Goal: Task Accomplishment & Management: Complete application form

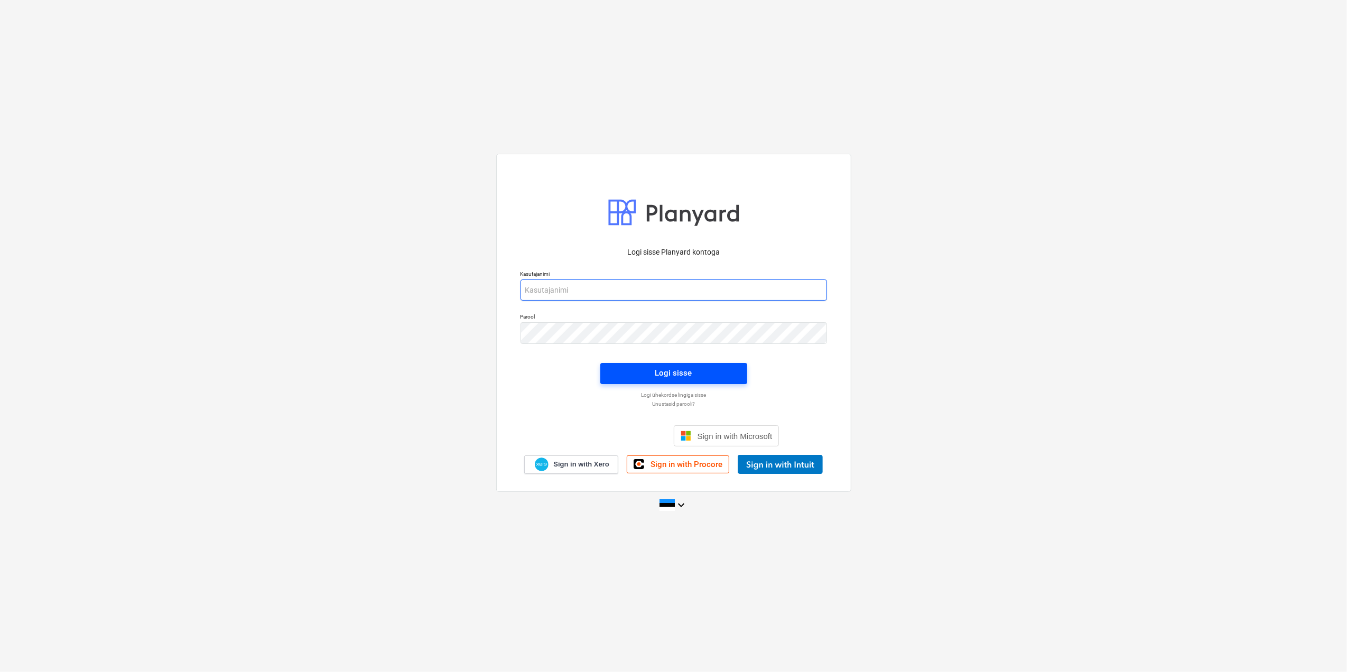
type input "[EMAIL_ADDRESS][DOMAIN_NAME]"
click at [719, 377] on span "Logi sisse" at bounding box center [674, 373] width 122 height 14
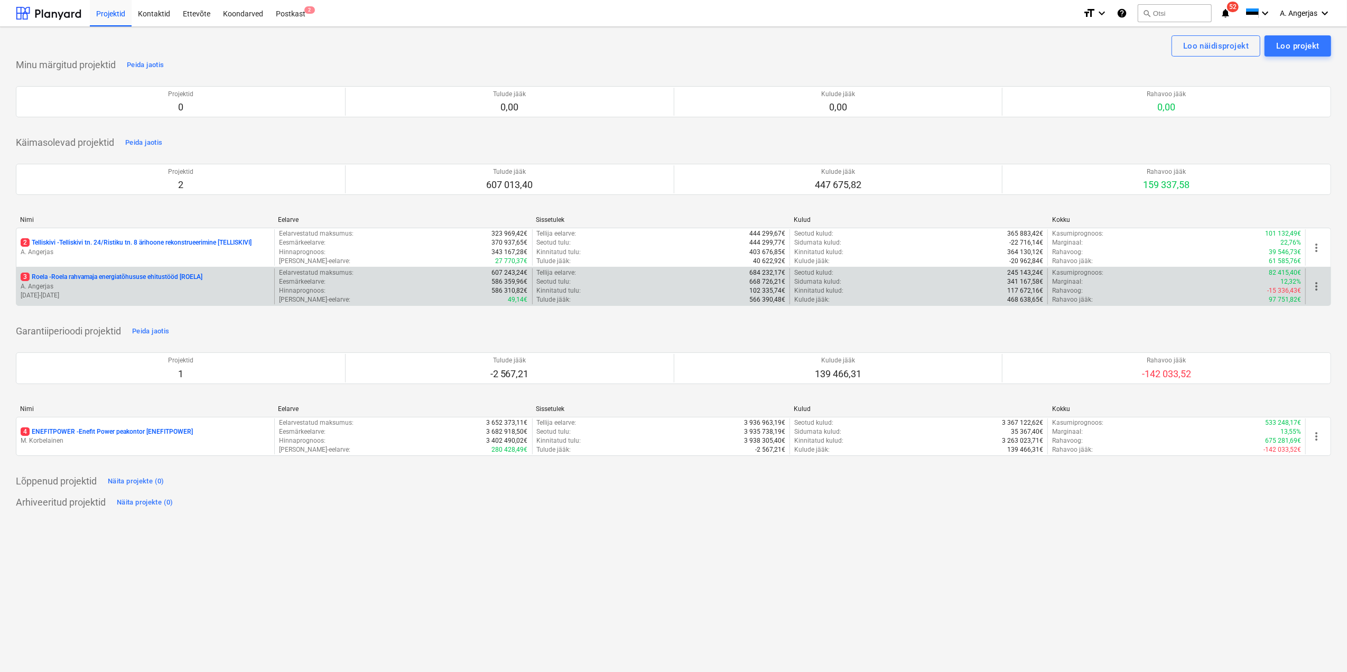
click at [127, 286] on p "A. Angerjas" at bounding box center [145, 286] width 249 height 9
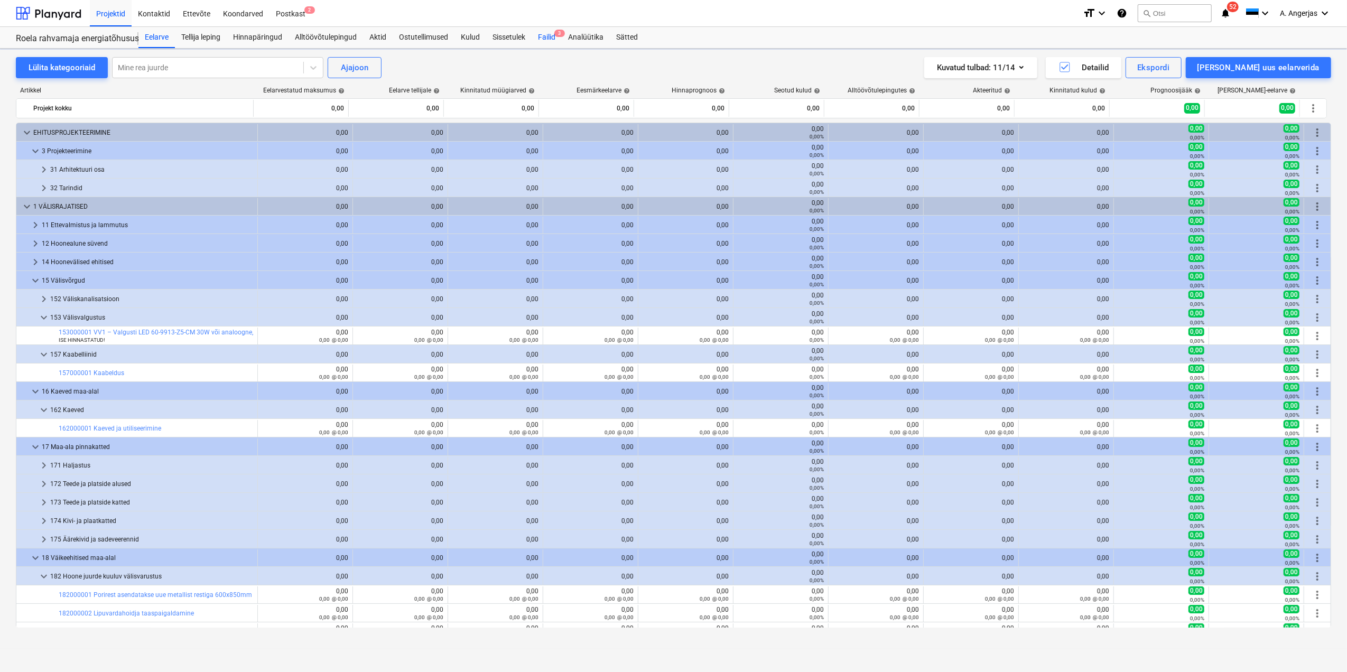
click at [551, 35] on div "Failid 3" at bounding box center [547, 37] width 30 height 21
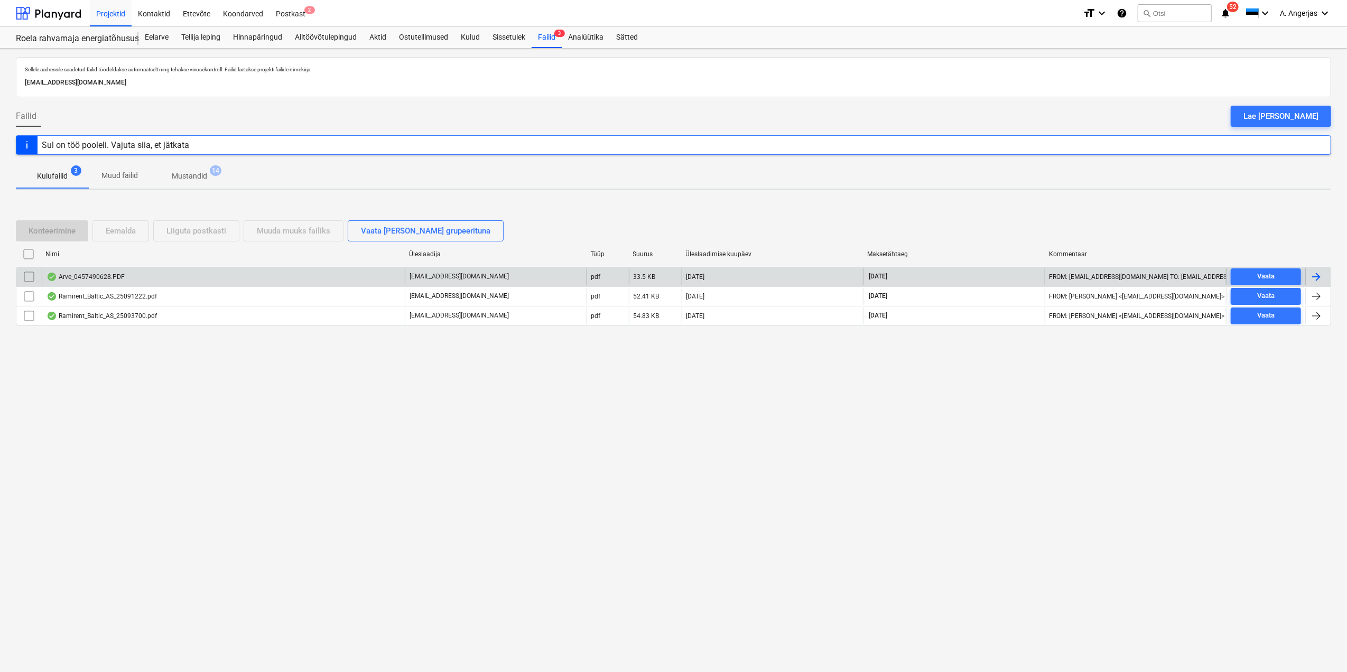
click at [89, 278] on div "Arve_0457490628.PDF" at bounding box center [85, 277] width 78 height 8
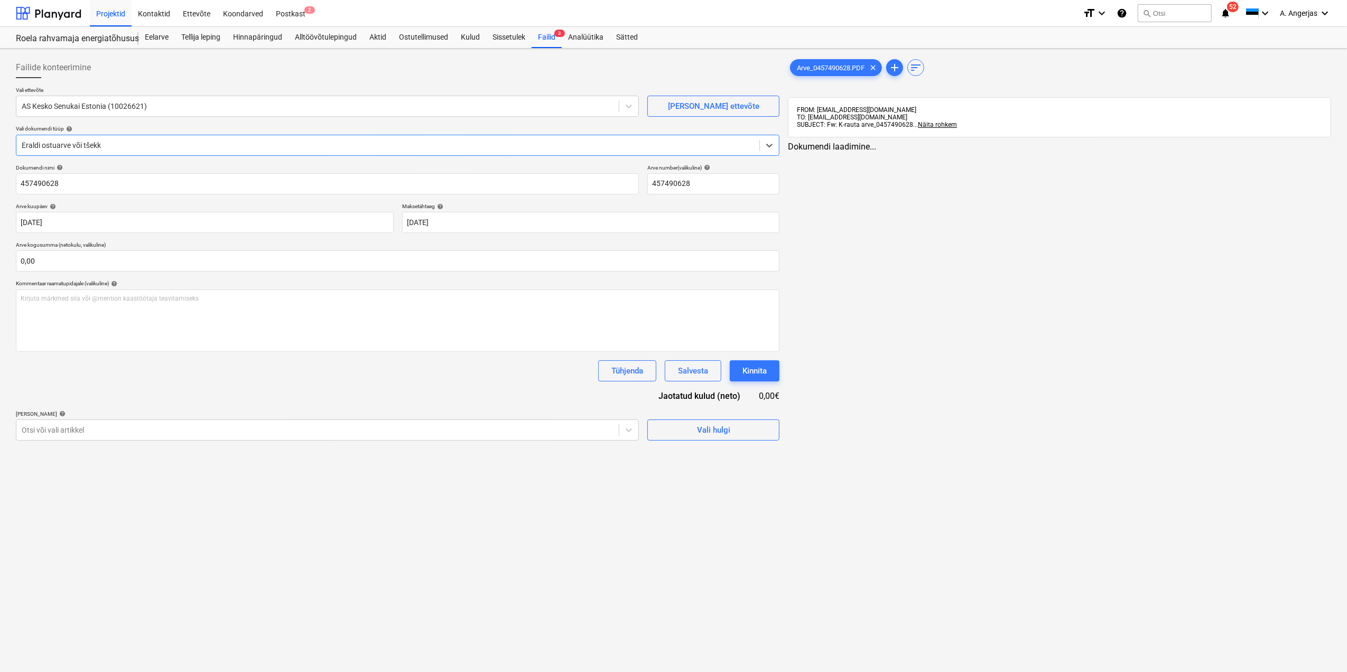
type input "457490628"
type input "25 Sep 2025"
type input "25 Oct 2025"
click at [423, 37] on div "Ostutellimused" at bounding box center [424, 37] width 62 height 21
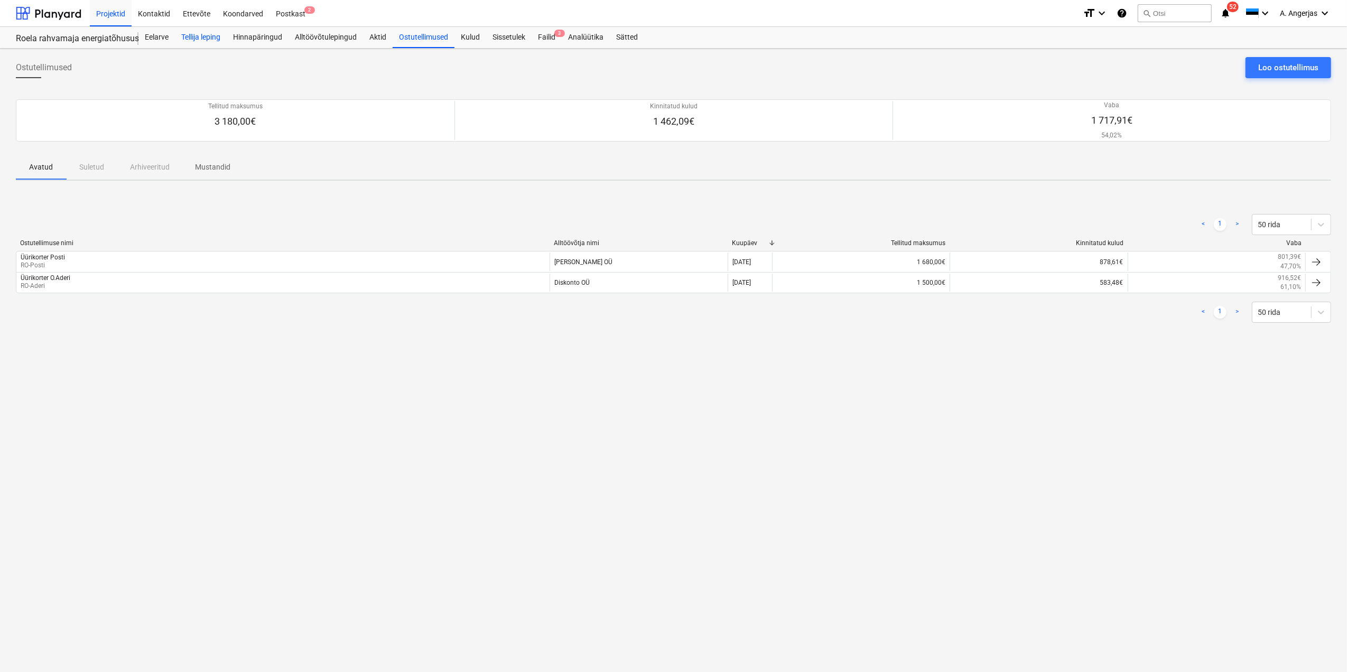
click at [184, 34] on div "Tellija leping" at bounding box center [201, 37] width 52 height 21
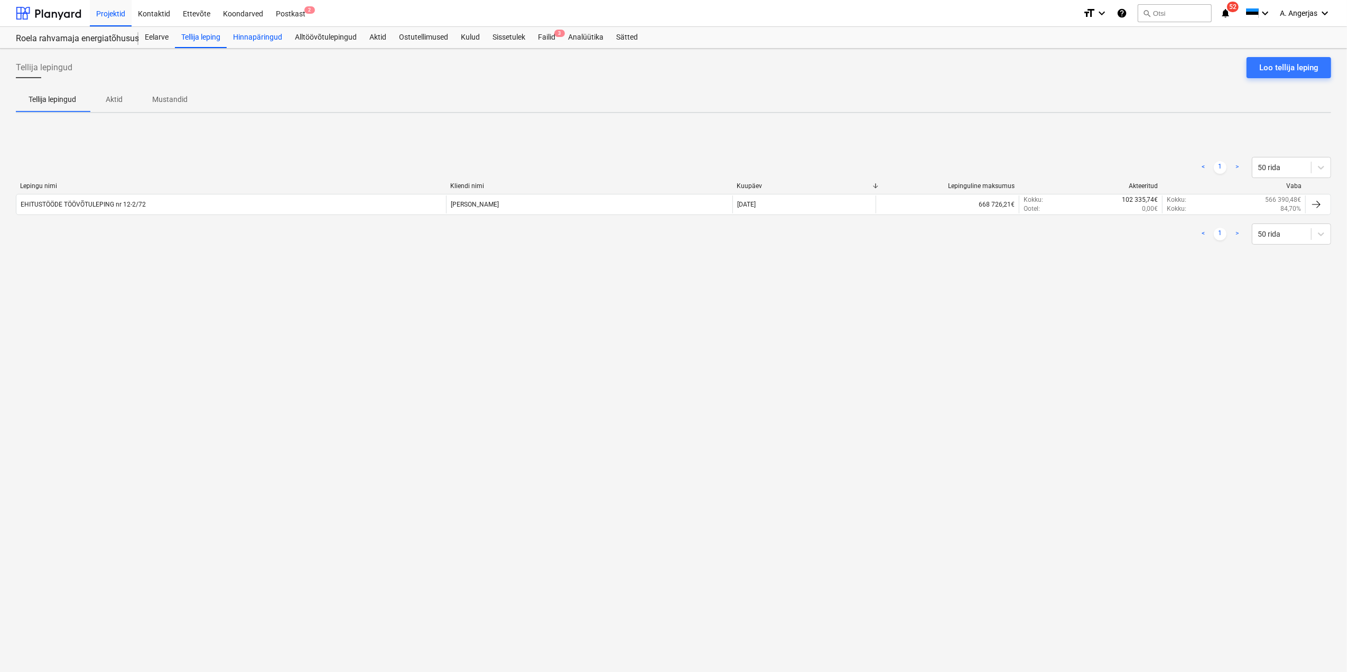
click at [279, 41] on div "Hinnapäringud" at bounding box center [258, 37] width 62 height 21
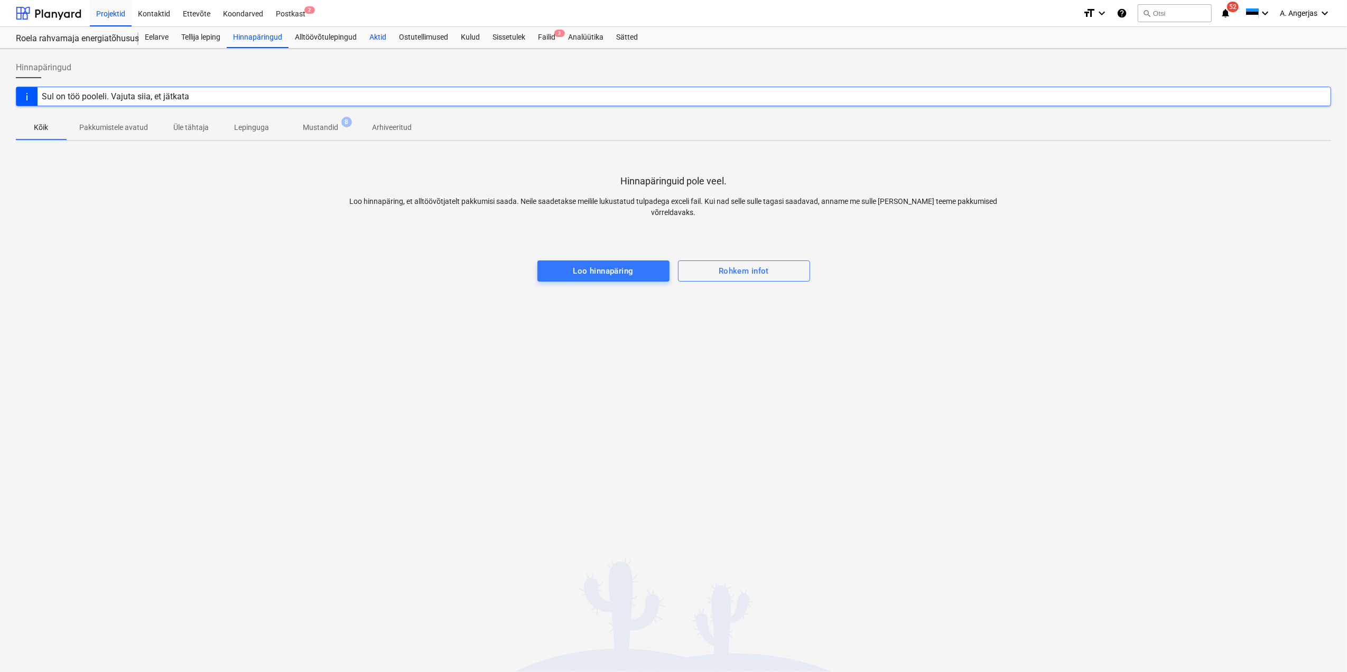
click at [368, 35] on div "Aktid" at bounding box center [378, 37] width 30 height 21
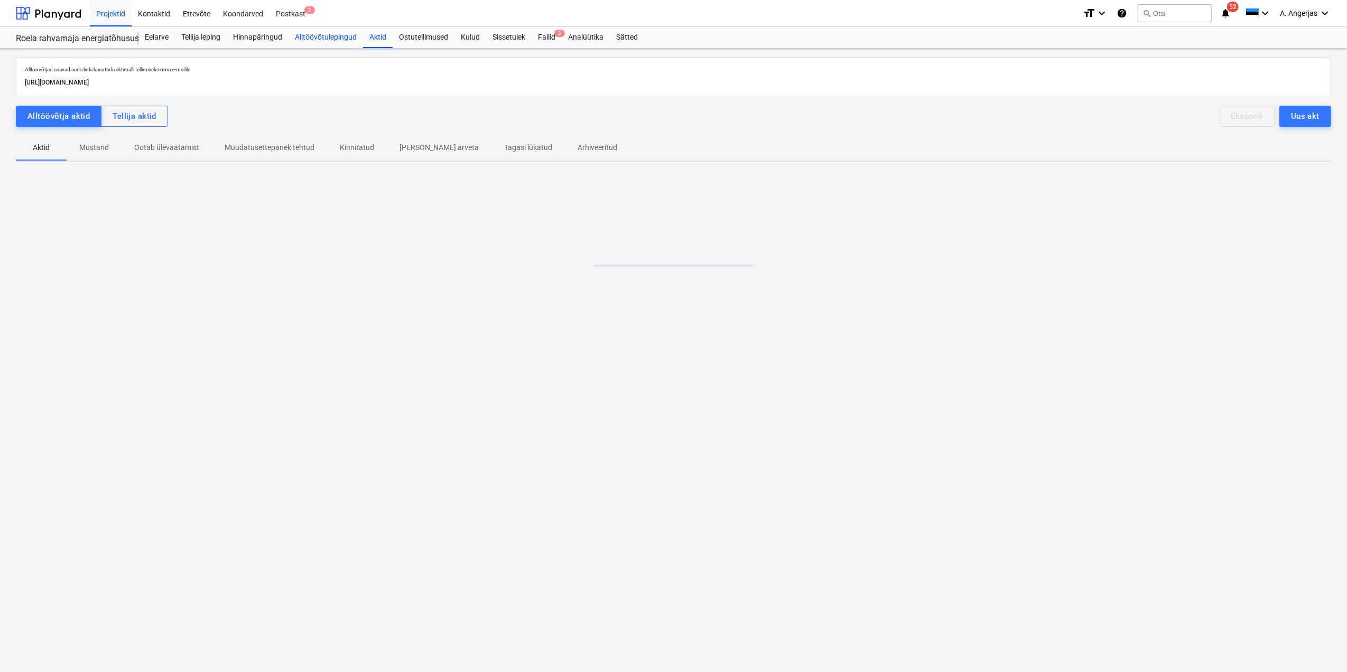
click at [318, 32] on div "Alltöövõtulepingud" at bounding box center [325, 37] width 74 height 21
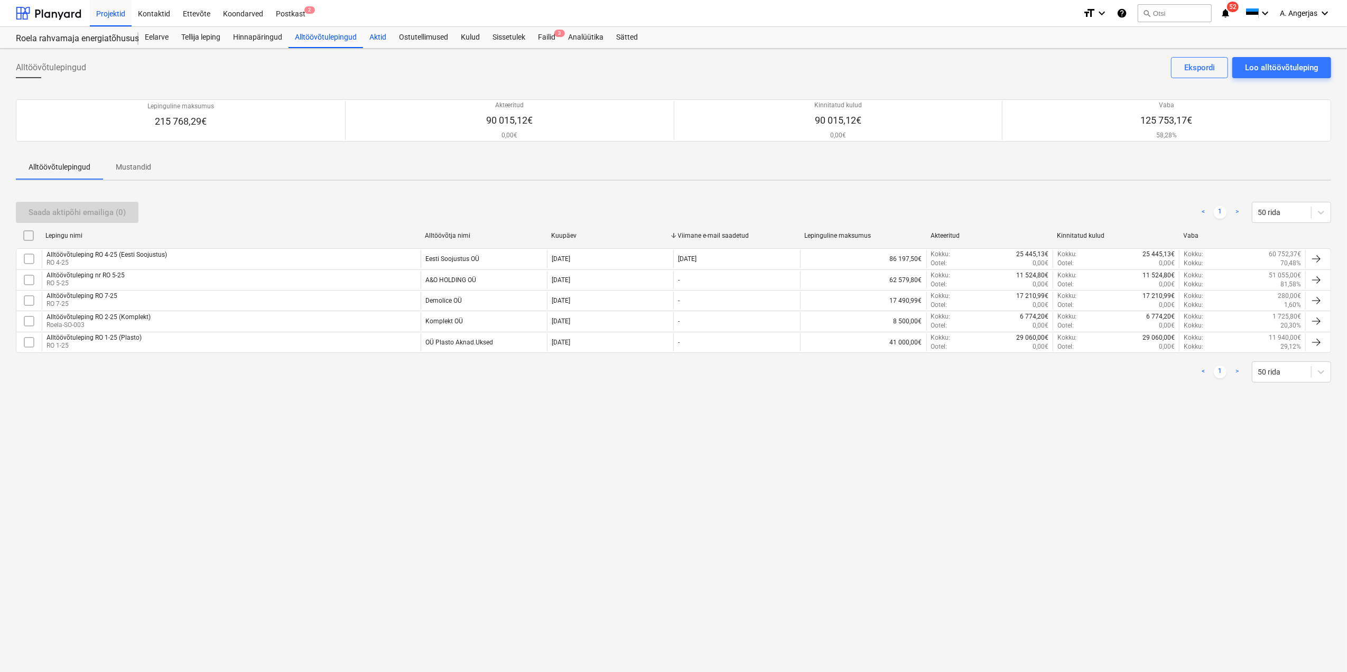
click at [377, 44] on div "Aktid" at bounding box center [378, 37] width 30 height 21
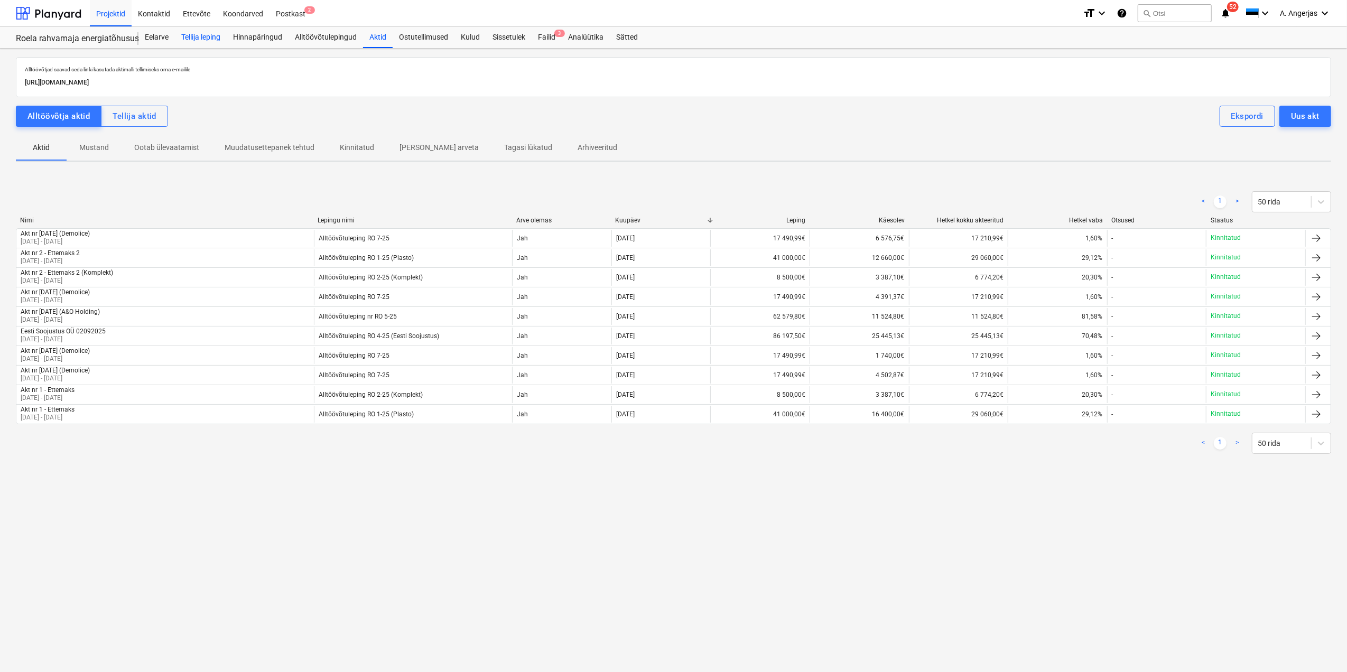
click at [195, 38] on div "Tellija leping" at bounding box center [201, 37] width 52 height 21
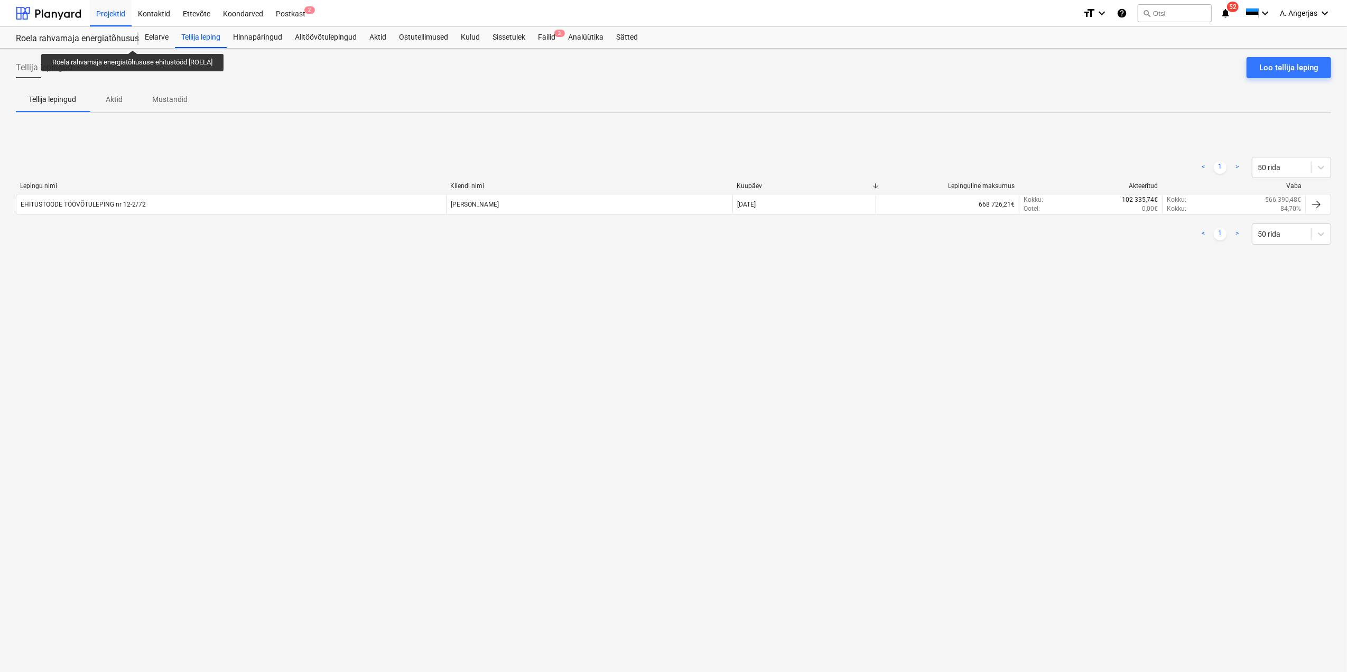
click at [94, 39] on div "Roela rahvamaja energiatõhususe ehitustööd [ROELA]" at bounding box center [71, 38] width 110 height 11
click at [161, 41] on div "Eelarve" at bounding box center [156, 37] width 36 height 21
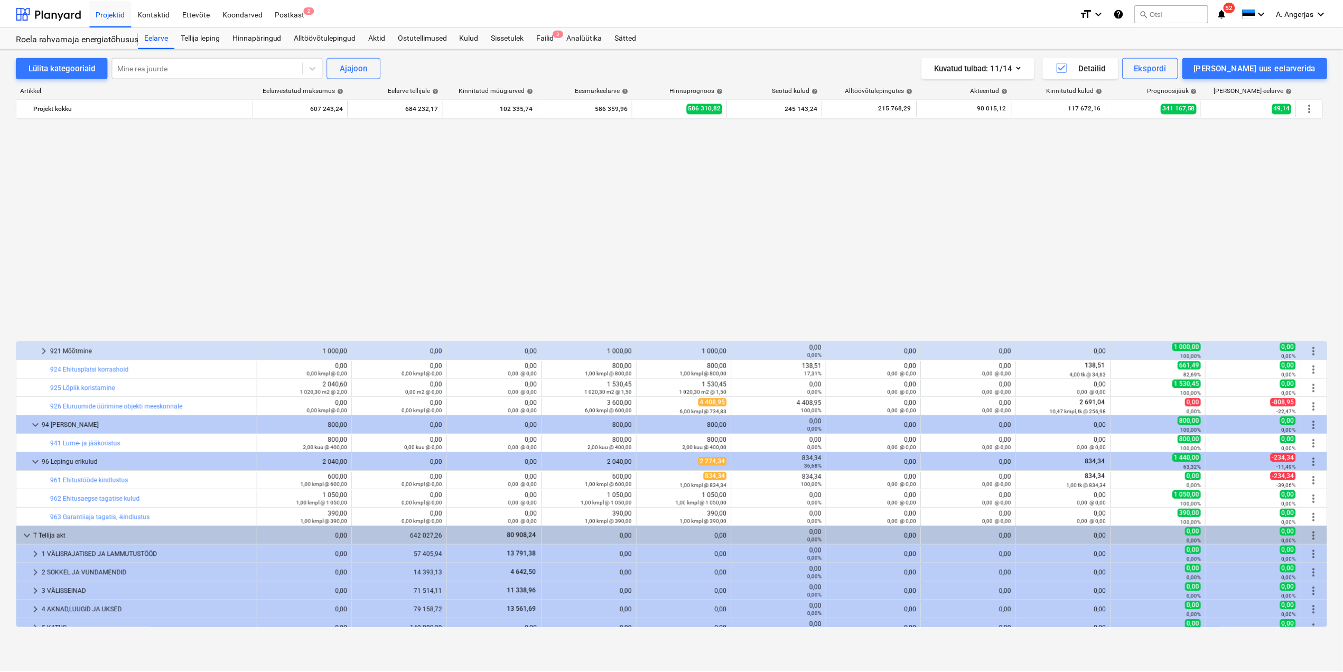
scroll to position [3581, 0]
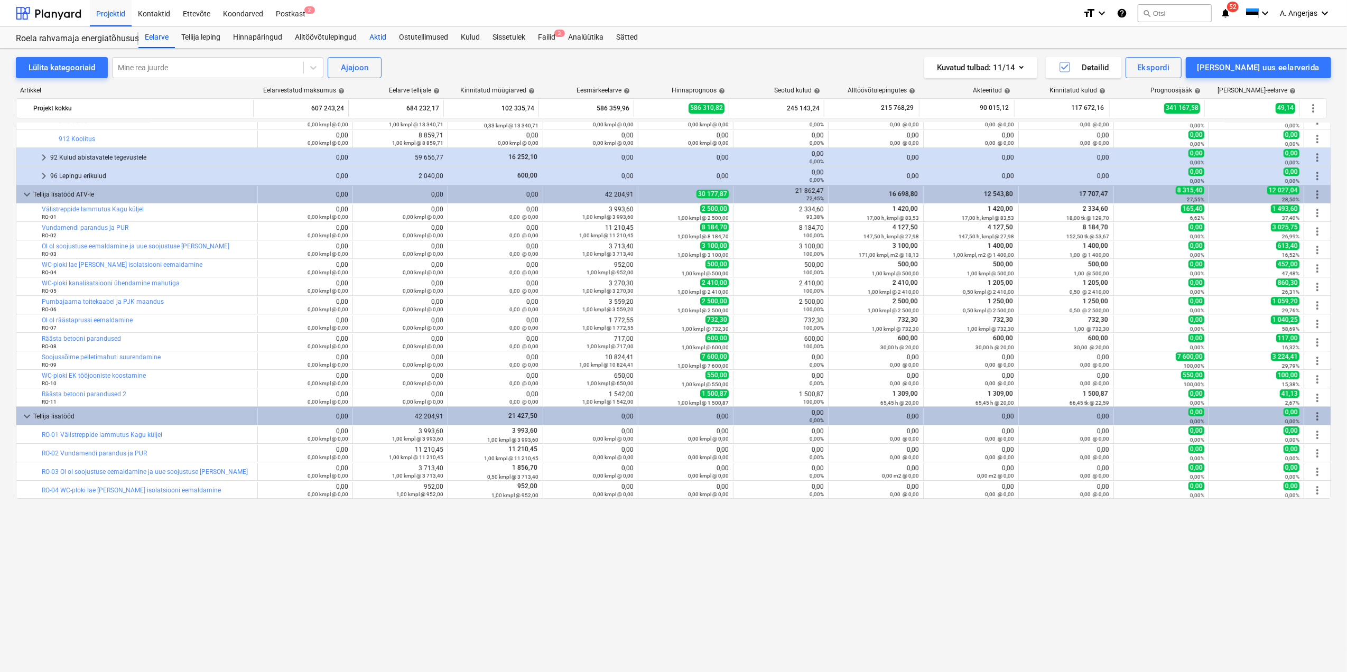
click at [387, 36] on div "Aktid" at bounding box center [378, 37] width 30 height 21
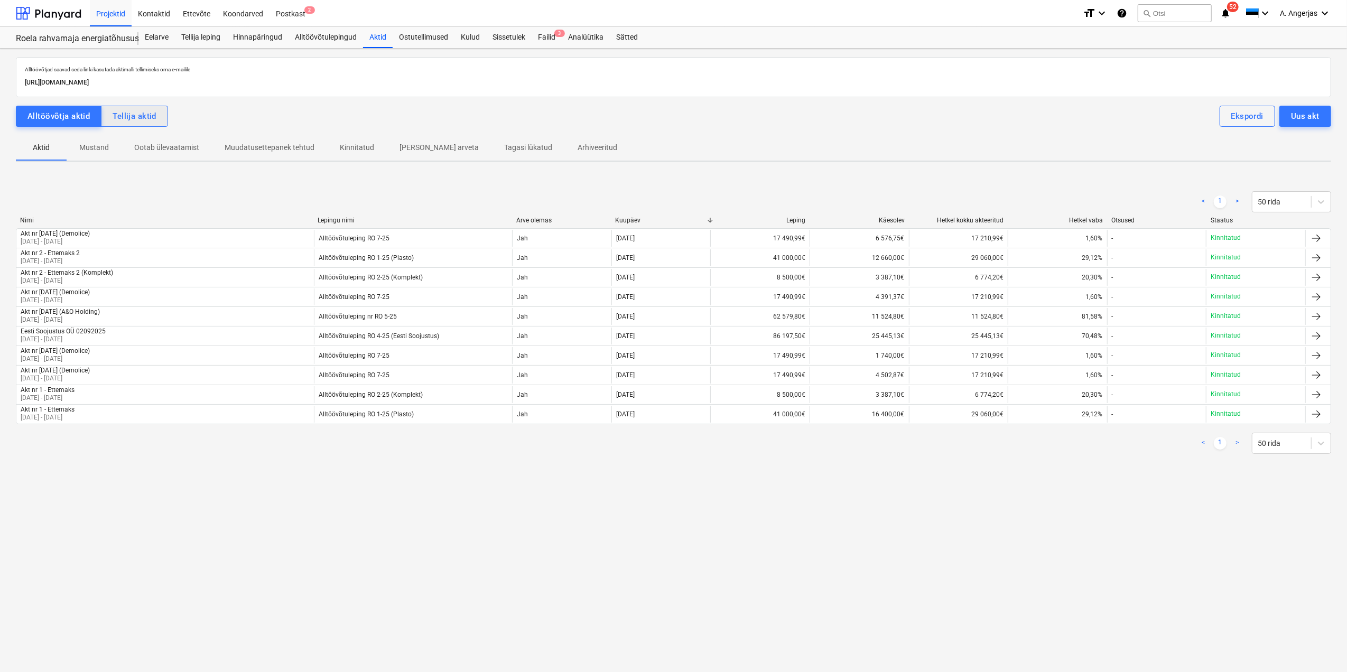
click at [146, 117] on div "Tellija aktid" at bounding box center [135, 116] width 44 height 14
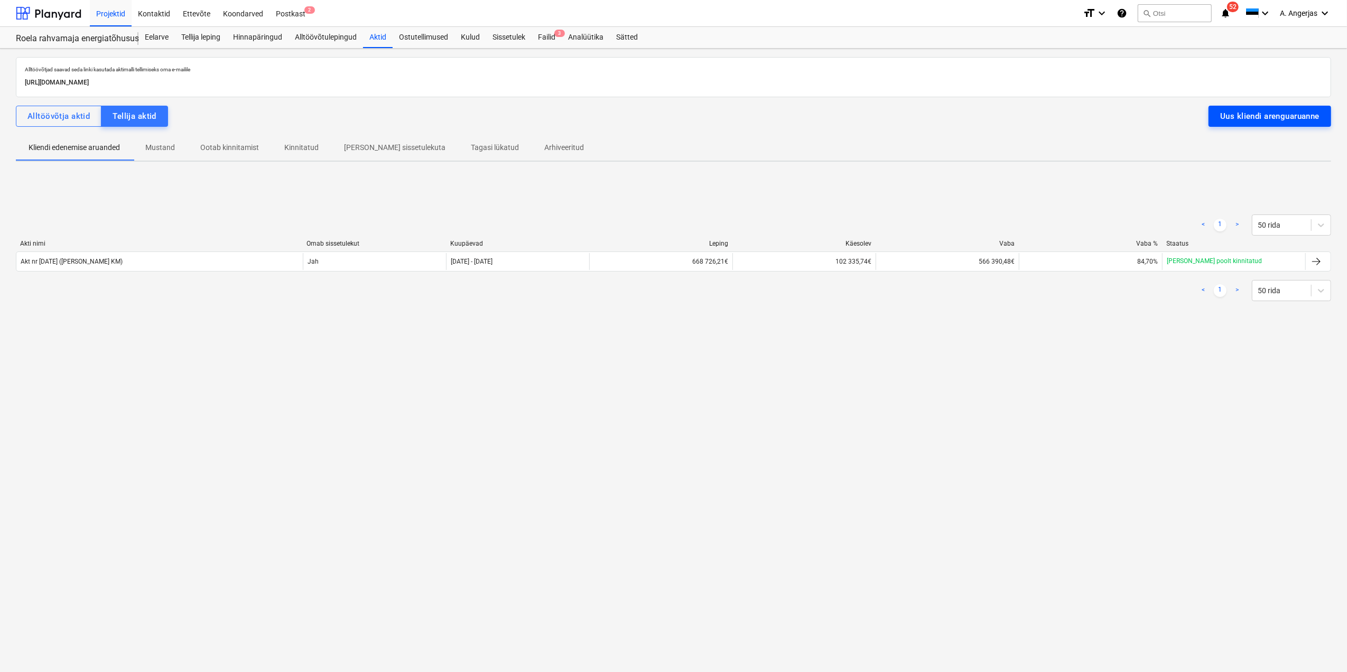
click at [1266, 111] on div "Uus kliendi arenguaruanne" at bounding box center [1269, 116] width 99 height 14
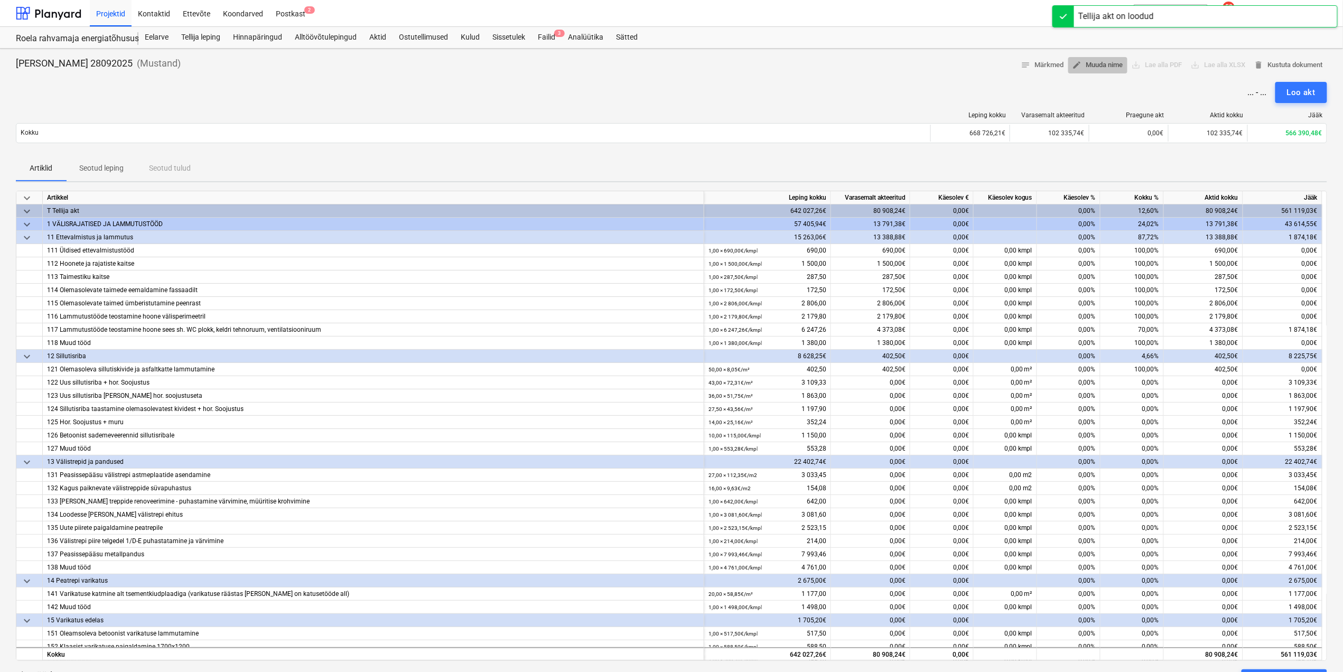
click at [1108, 64] on span "edit Muuda nime" at bounding box center [1098, 65] width 51 height 12
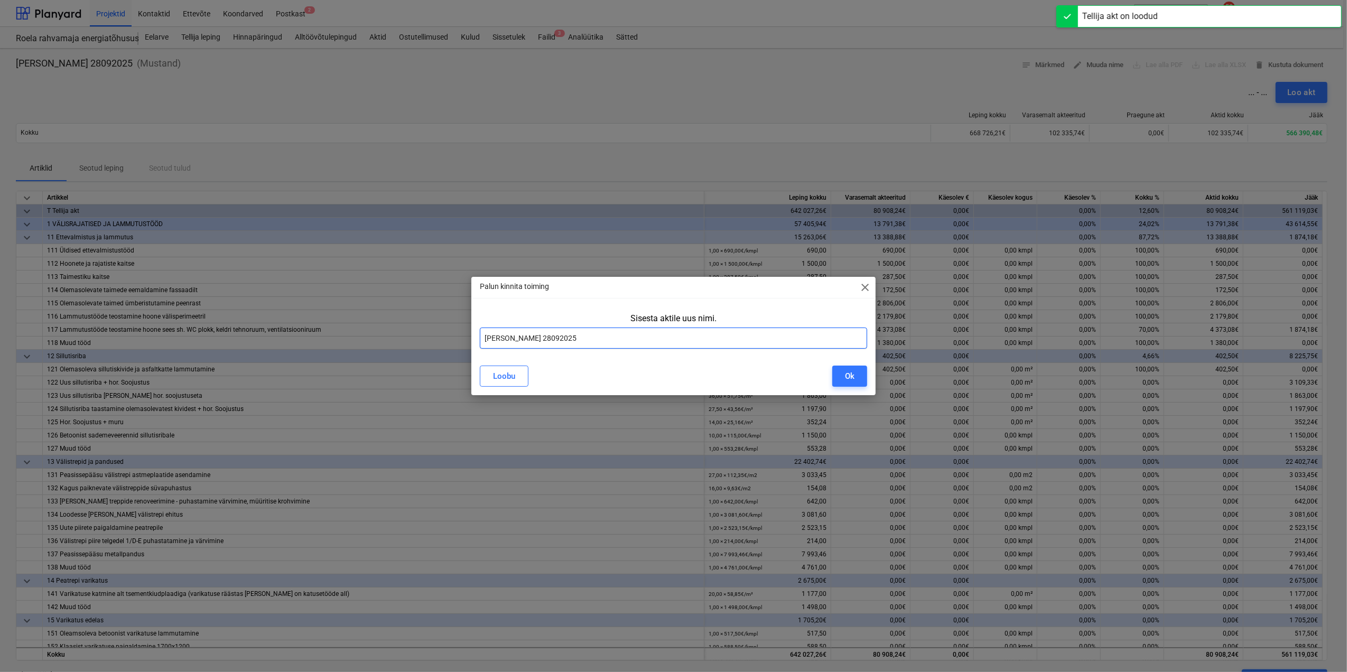
drag, startPoint x: 626, startPoint y: 341, endPoint x: 468, endPoint y: 347, distance: 158.1
click at [468, 347] on div "Palun kinnita toiming close Sisesta aktile uus nimi. Vinni Vallavalitsus 280920…" at bounding box center [673, 336] width 1347 height 672
type input "Akt nr 2 - September (ilma KM)"
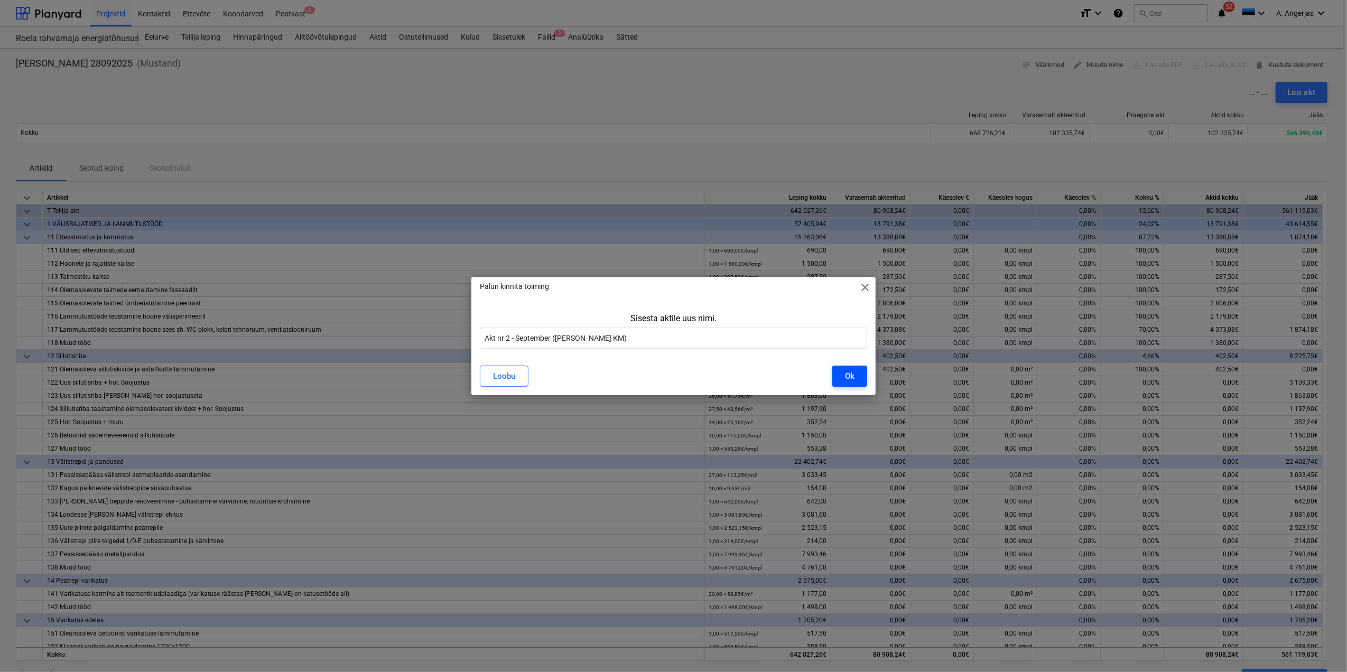
click at [849, 375] on div "Ok" at bounding box center [850, 376] width 10 height 14
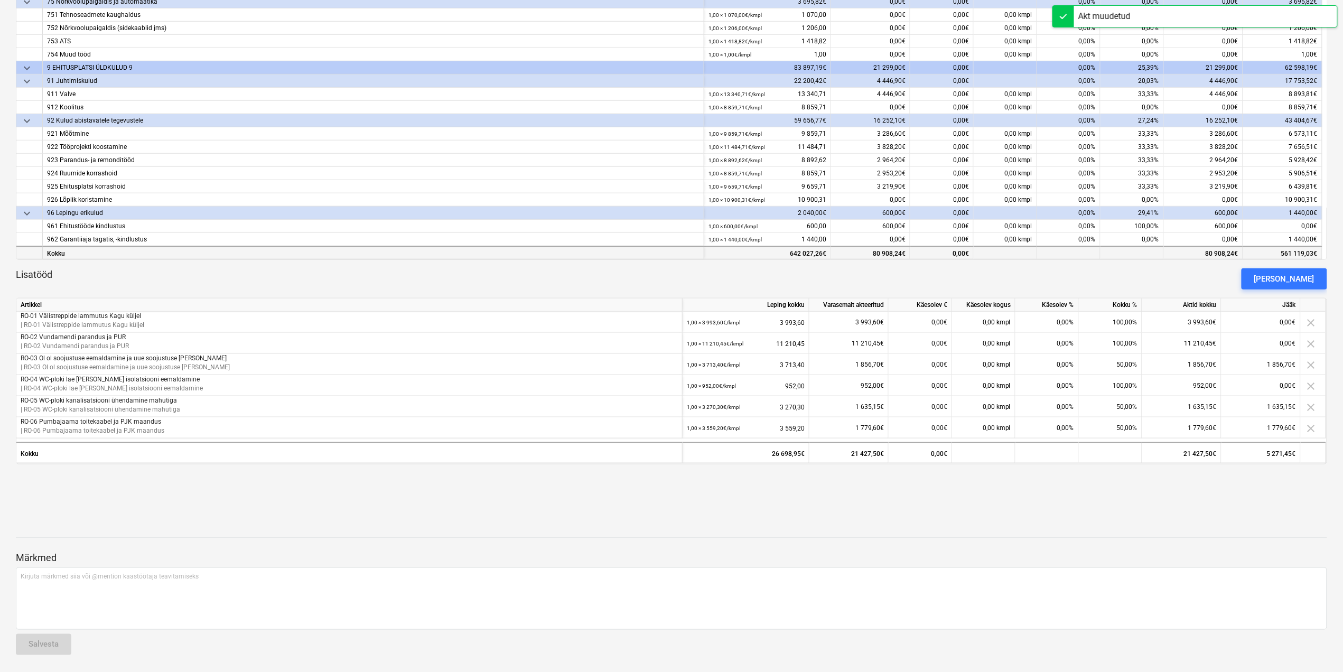
scroll to position [402, 0]
click at [1302, 275] on div "Lisa lisatöö" at bounding box center [1284, 279] width 60 height 14
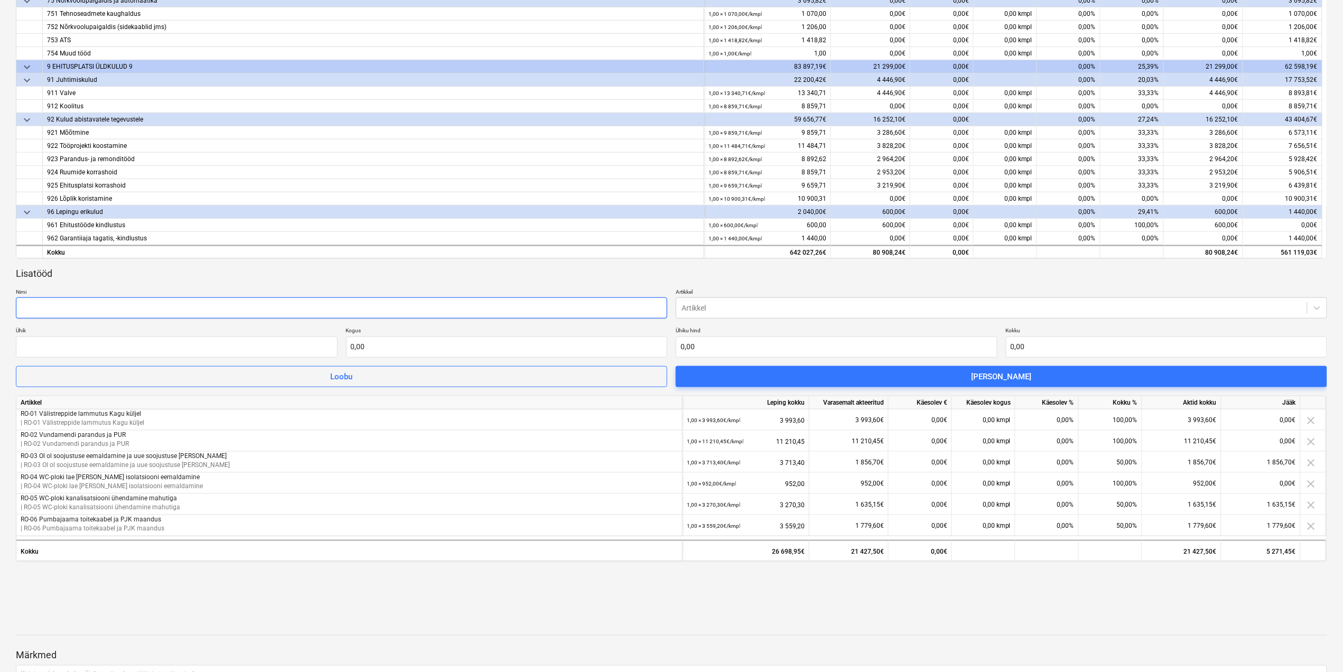
click at [600, 313] on input "text" at bounding box center [341, 307] width 651 height 21
click at [730, 307] on div at bounding box center [992, 308] width 620 height 11
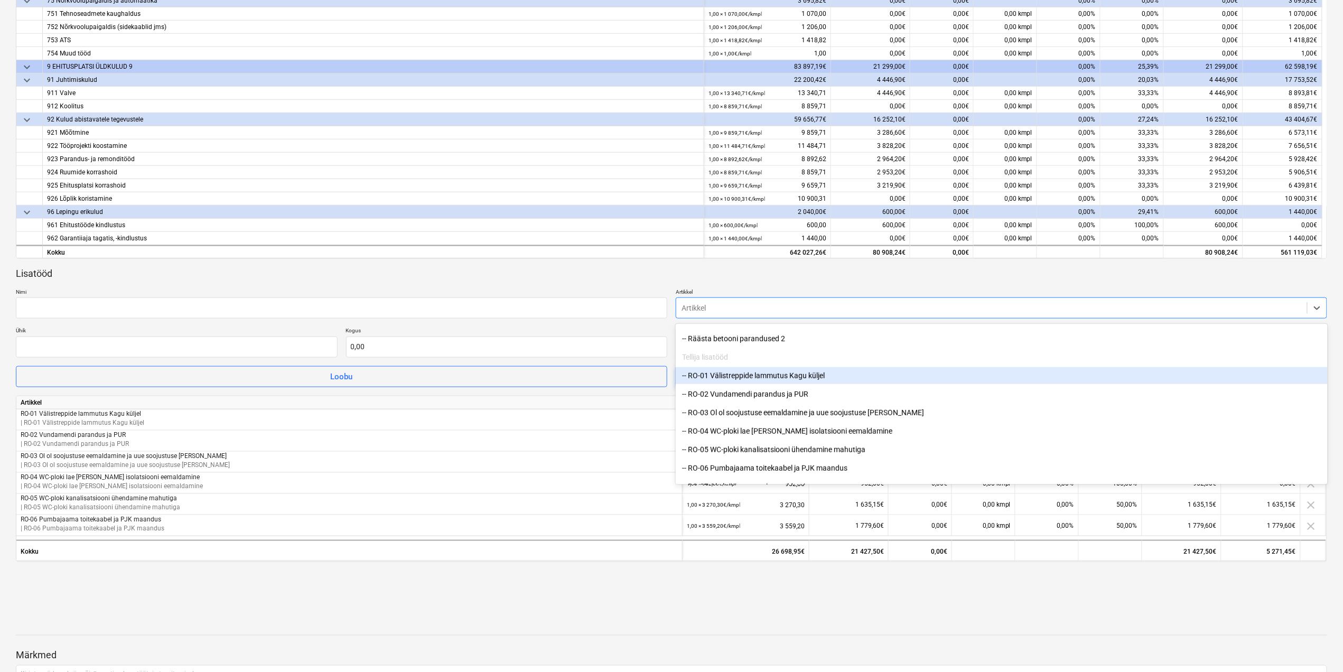
scroll to position [10567, 0]
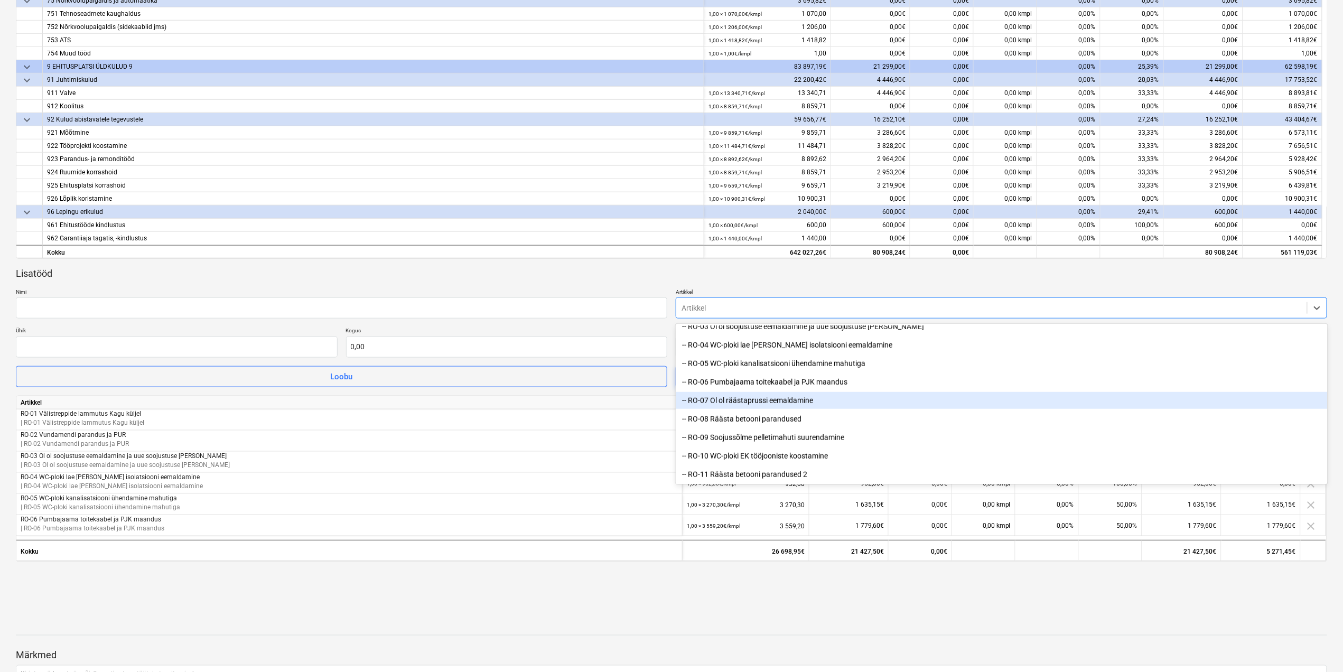
click at [736, 404] on div "-- RO-07 Ol ol räästaprussi eemaldamine" at bounding box center [1001, 400] width 651 height 17
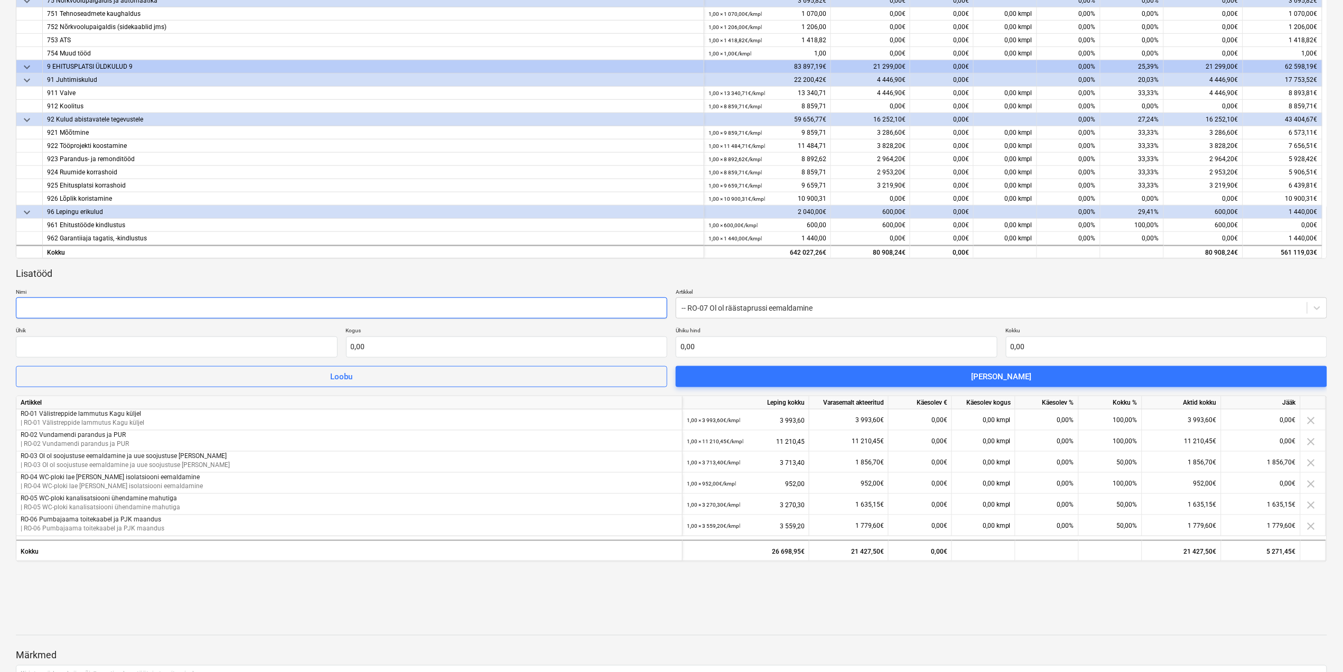
click at [572, 311] on input "text" at bounding box center [341, 307] width 651 height 21
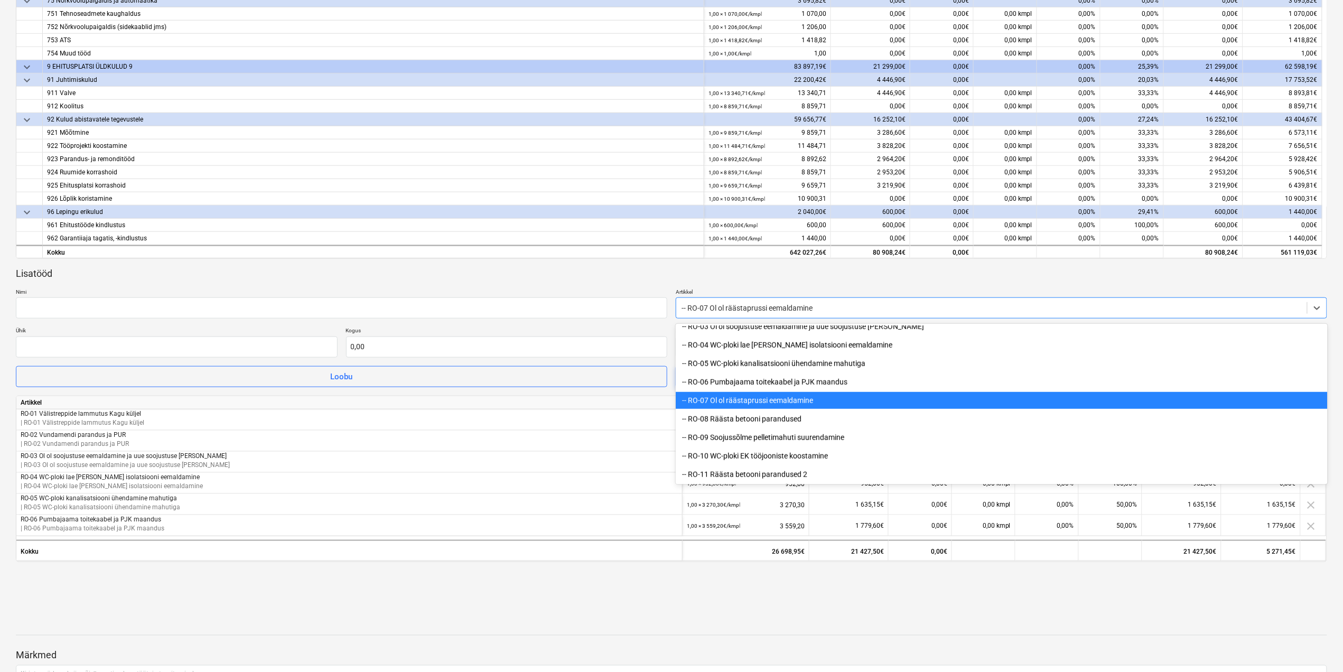
drag, startPoint x: 828, startPoint y: 309, endPoint x: 783, endPoint y: 307, distance: 46.0
click at [783, 307] on div at bounding box center [992, 308] width 620 height 11
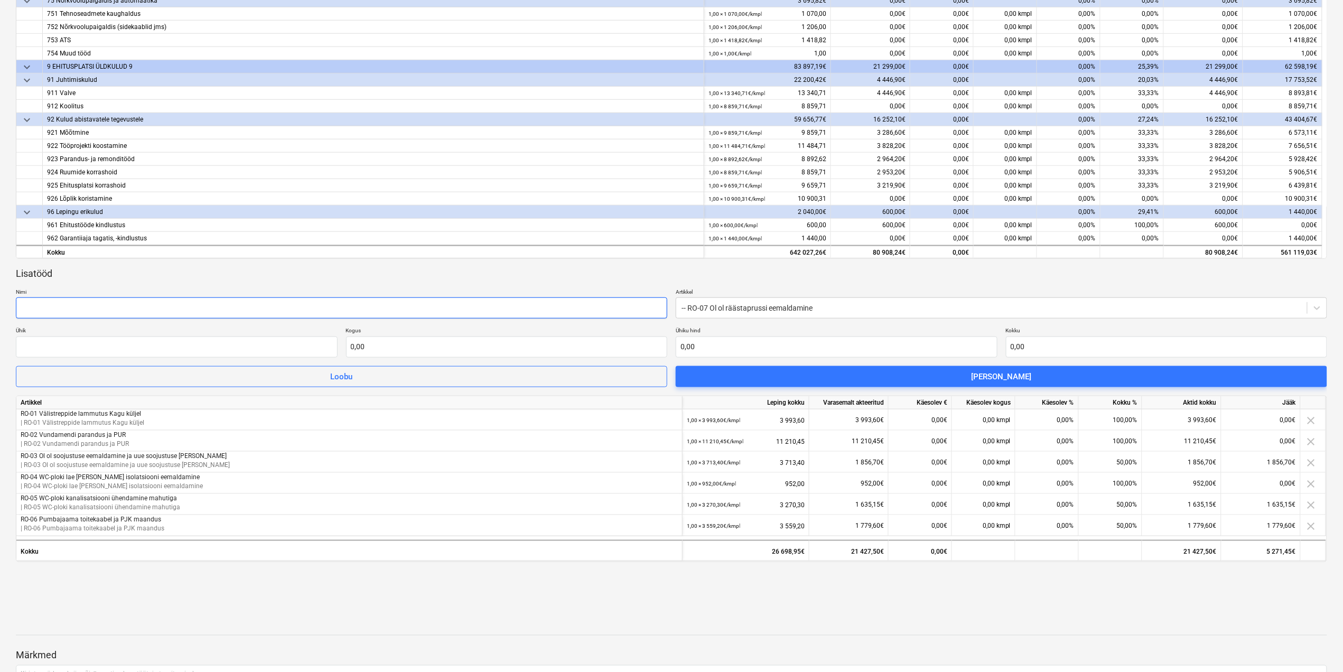
click at [628, 312] on input "text" at bounding box center [341, 307] width 651 height 21
click at [1151, 275] on div "Lisatööd" at bounding box center [671, 273] width 1311 height 13
click at [480, 301] on input "text" at bounding box center [341, 307] width 651 height 21
paste input "Ol ol räästaprussi eemaldamine"
click at [20, 305] on input "Ol ol räästaprussi eemaldamine" at bounding box center [341, 307] width 651 height 21
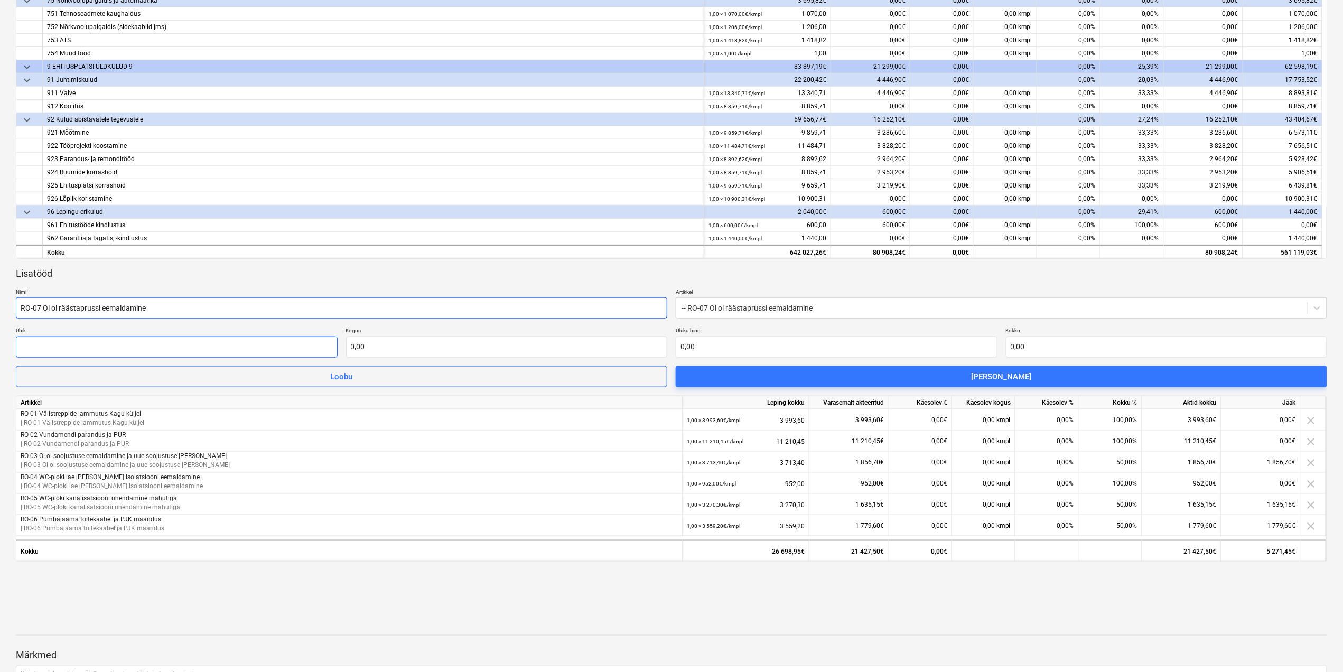
type input "RO-07 Ol ol räästaprussi eemaldamine"
click at [282, 343] on input "text" at bounding box center [177, 347] width 322 height 21
type input "kmpl"
click at [389, 350] on input "text" at bounding box center [507, 347] width 322 height 21
type input "0,00"
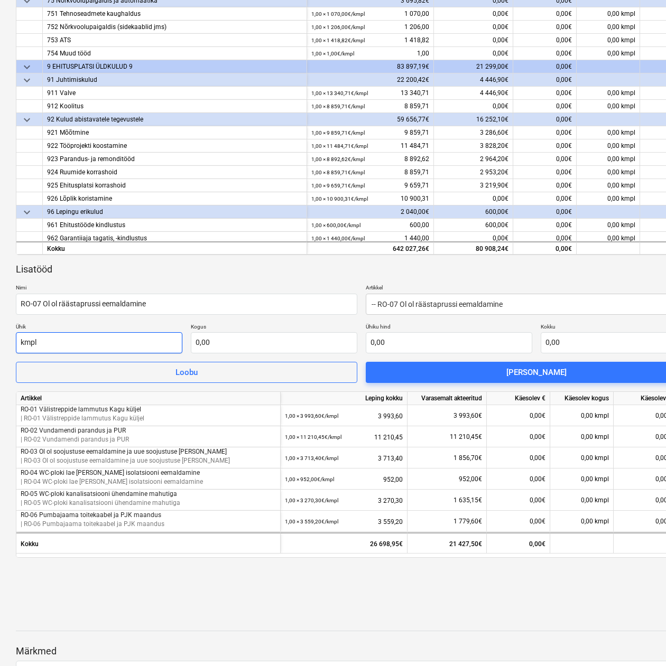
drag, startPoint x: 114, startPoint y: 347, endPoint x: 144, endPoint y: 350, distance: 29.7
click at [114, 347] on input "kmpl" at bounding box center [99, 342] width 166 height 21
type input "0,00"
click at [260, 343] on input "text" at bounding box center [274, 342] width 166 height 21
type input "1,00"
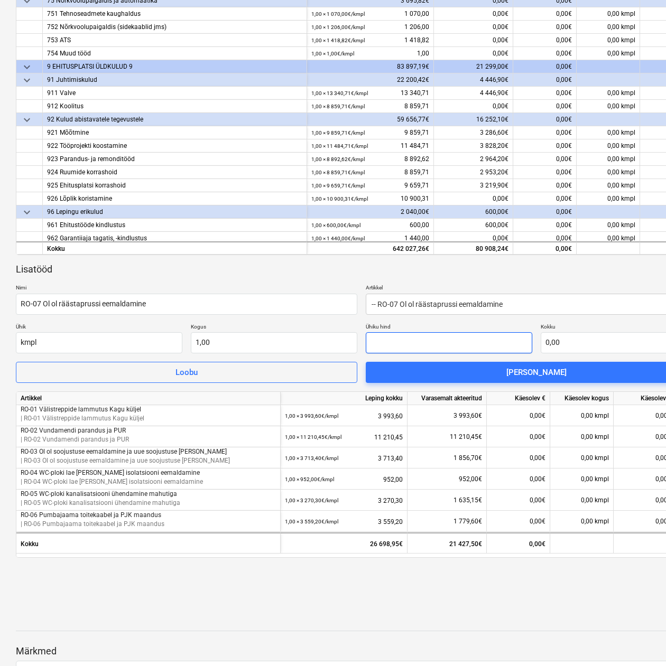
click at [465, 334] on input "text" at bounding box center [449, 342] width 166 height 21
paste input "1 772,55"
type input "1 772,55"
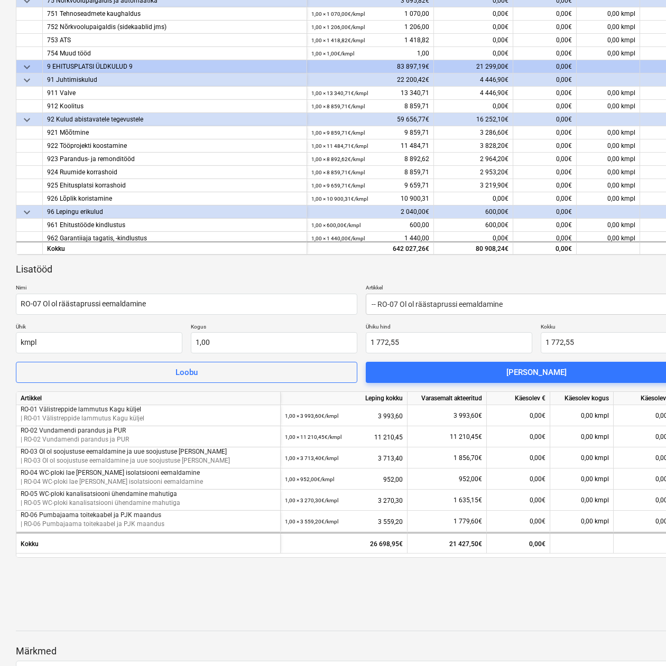
click at [489, 271] on div "Lisatööd" at bounding box center [361, 269] width 691 height 13
click at [517, 375] on div "Lisa lisatöö" at bounding box center [536, 373] width 60 height 14
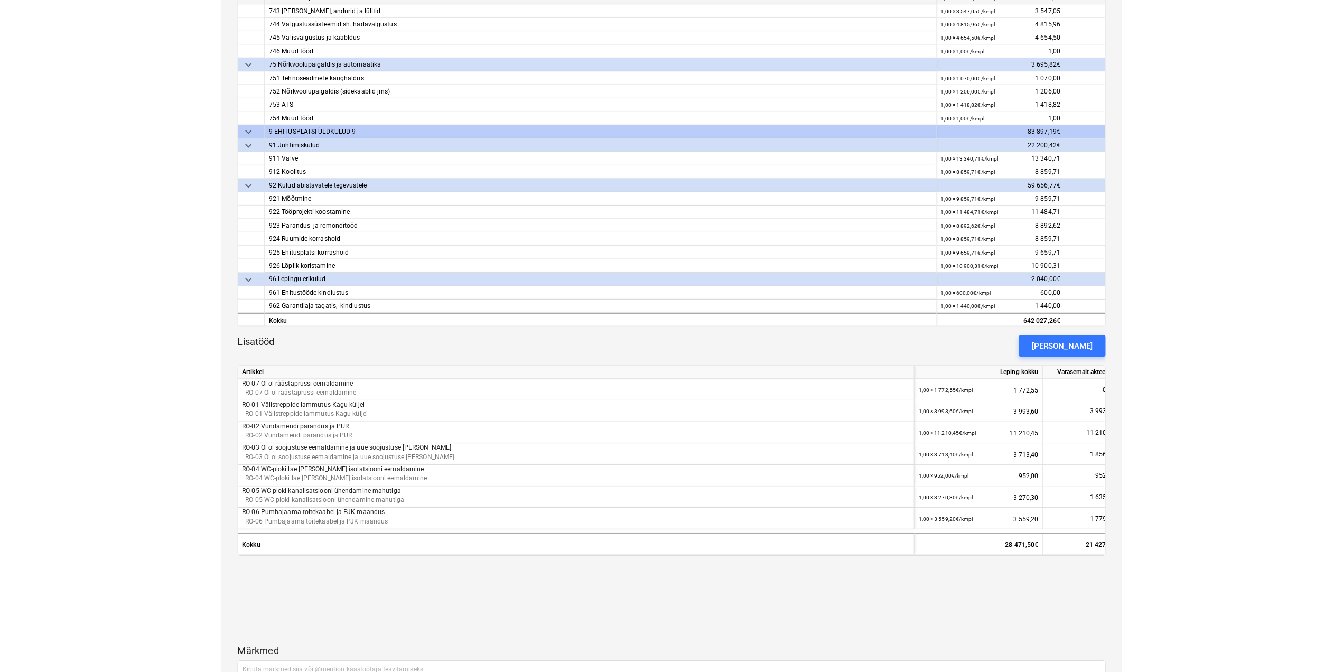
scroll to position [2133, 0]
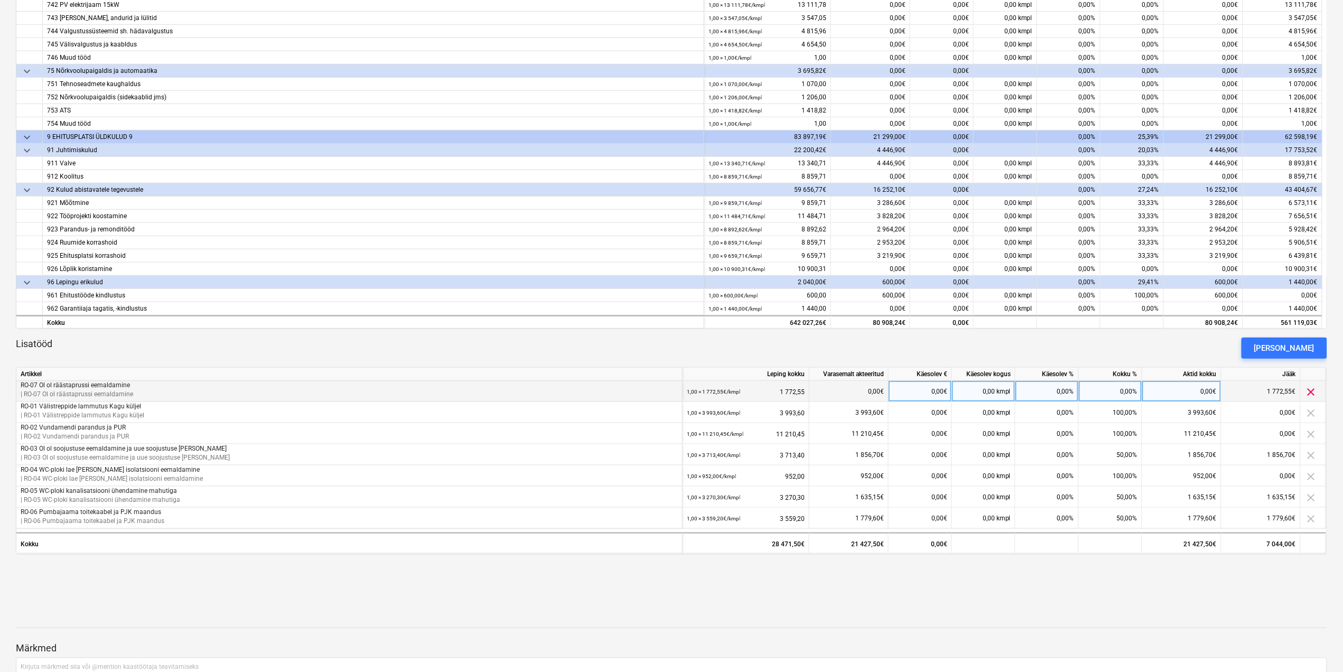
drag, startPoint x: 1258, startPoint y: 389, endPoint x: 1255, endPoint y: 402, distance: 13.5
click at [1255, 402] on div "1 772,55€" at bounding box center [1261, 391] width 79 height 21
click at [203, 348] on div "Lisatööd Lisa lisatöö" at bounding box center [671, 348] width 1311 height 21
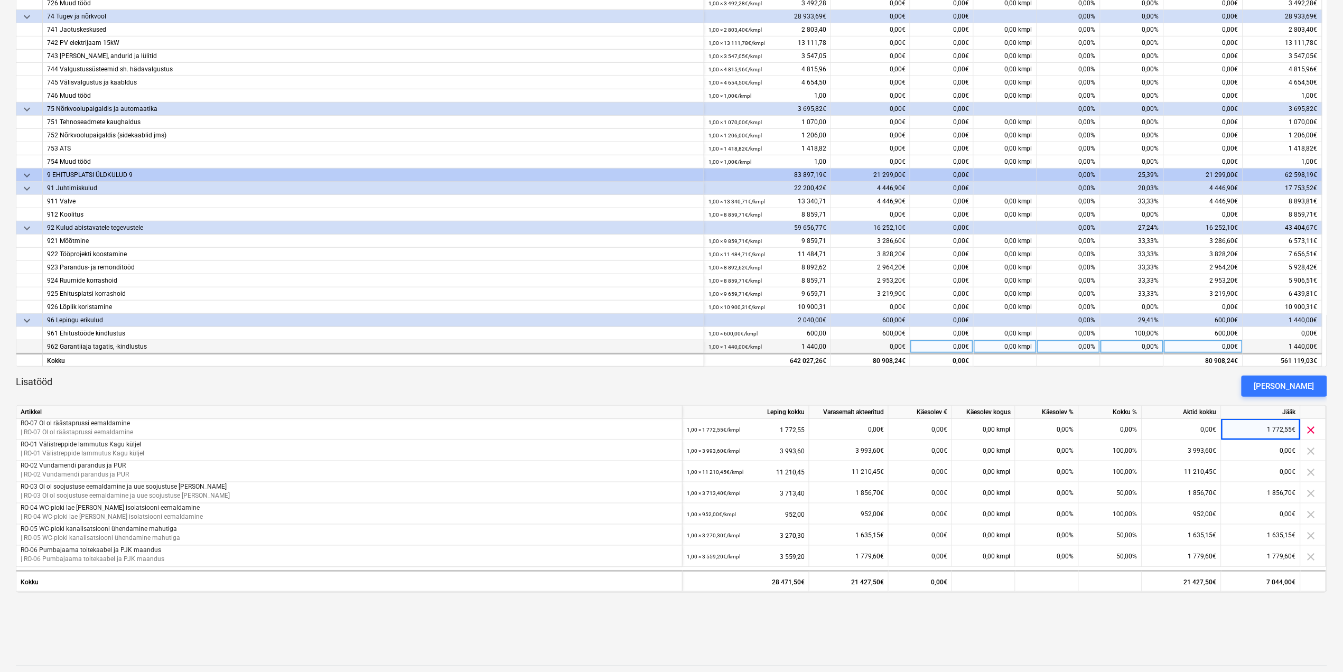
scroll to position [282, 0]
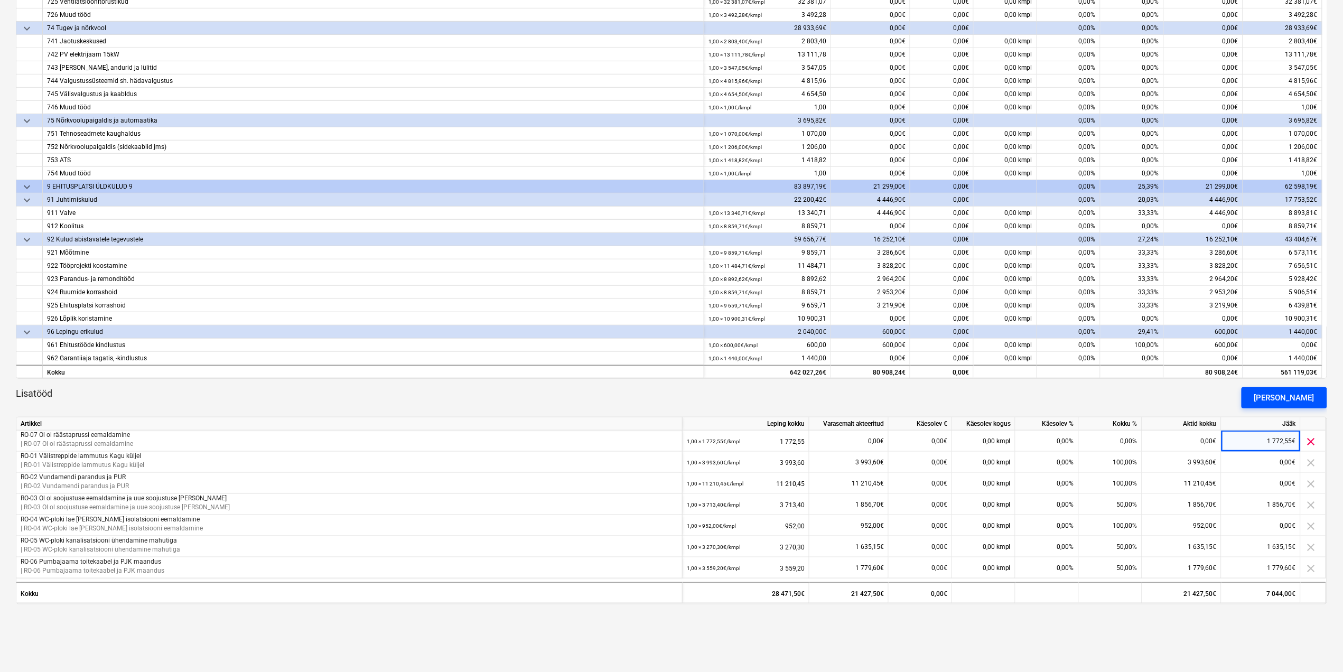
click at [1284, 396] on div "Lisa lisatöö" at bounding box center [1284, 398] width 60 height 14
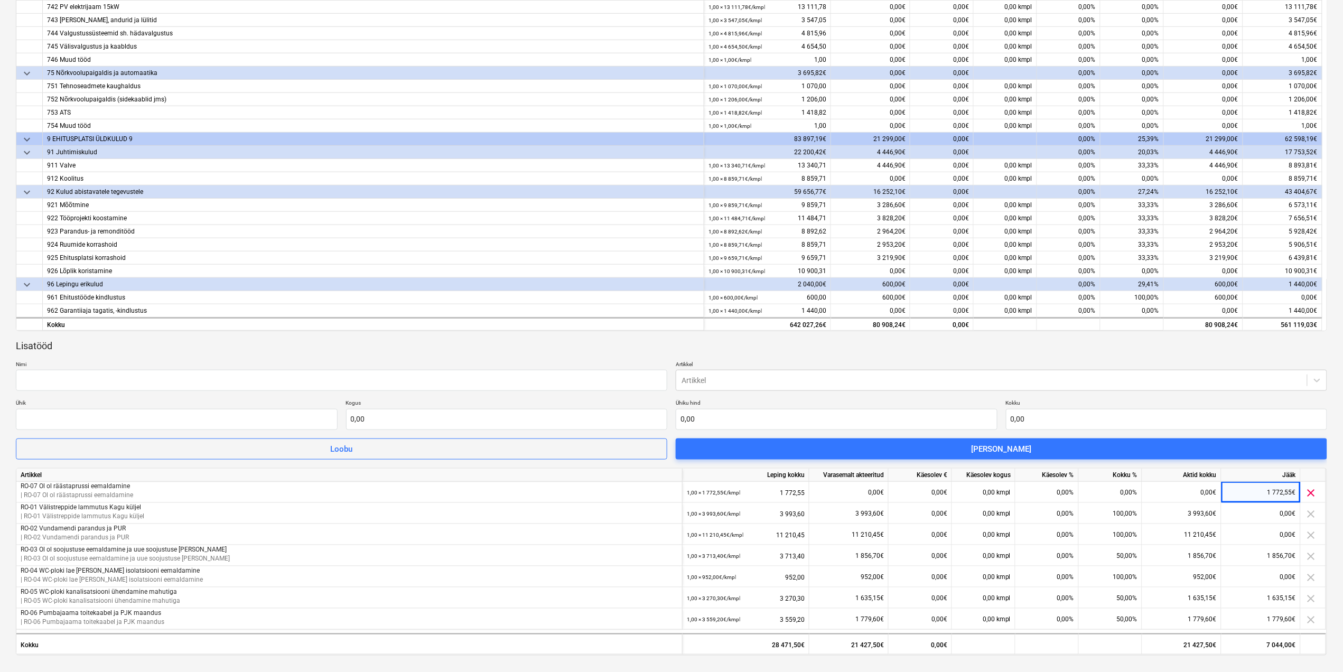
scroll to position [353, 0]
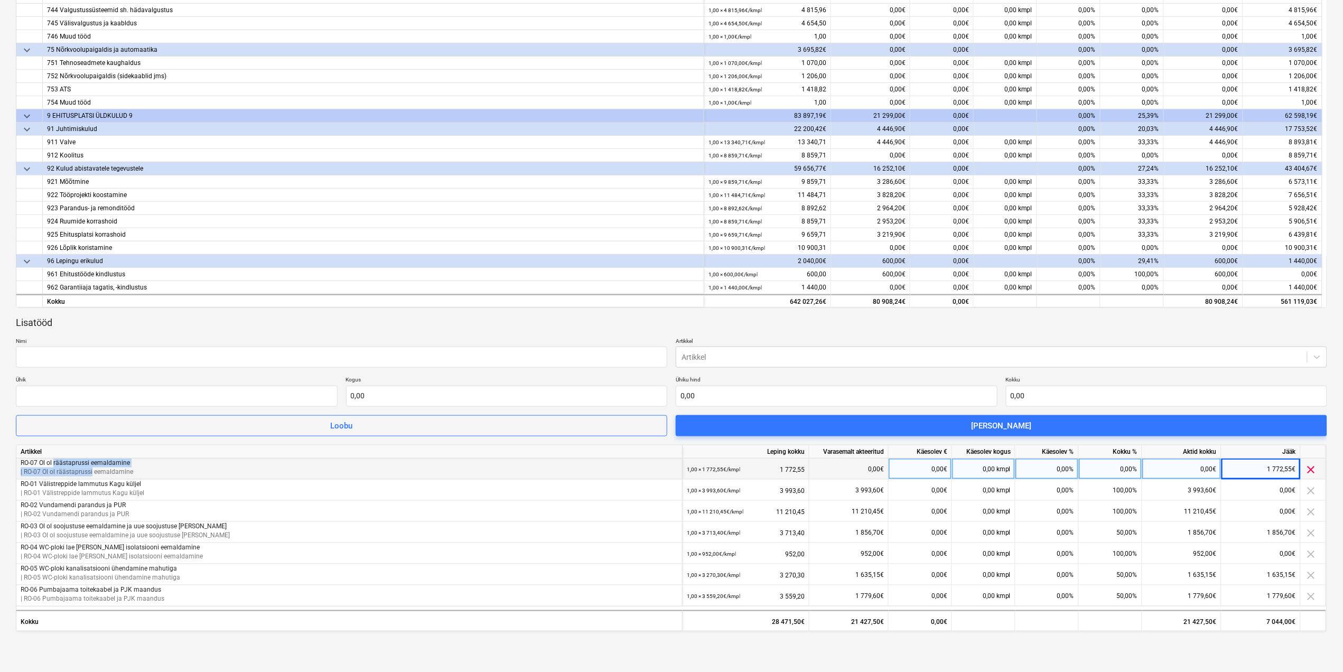
drag, startPoint x: 54, startPoint y: 466, endPoint x: 90, endPoint y: 472, distance: 36.4
click at [90, 472] on div "RO-07 Ol ol räästaprussi eemaldamine | RO-07 Ol ol räästaprussi eemaldamine" at bounding box center [349, 468] width 657 height 18
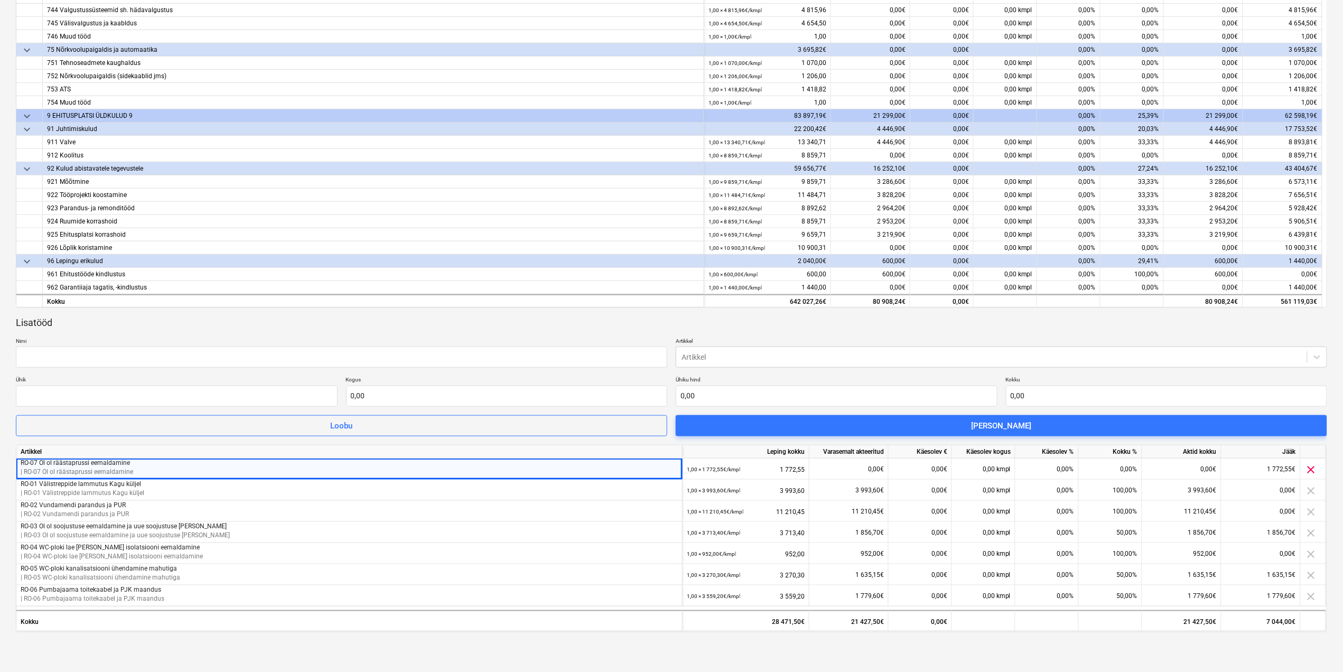
click at [649, 635] on div "keyboard_arrow_down Artikkel Leping kokku Varasemalt akteeritud Käesolev € Käes…" at bounding box center [671, 248] width 1311 height 820
click at [479, 357] on input "text" at bounding box center [341, 357] width 651 height 21
click at [776, 328] on div "Lisatööd" at bounding box center [671, 322] width 1311 height 13
click at [548, 353] on input "text" at bounding box center [341, 357] width 651 height 21
paste input "Räästa betooni parandused"
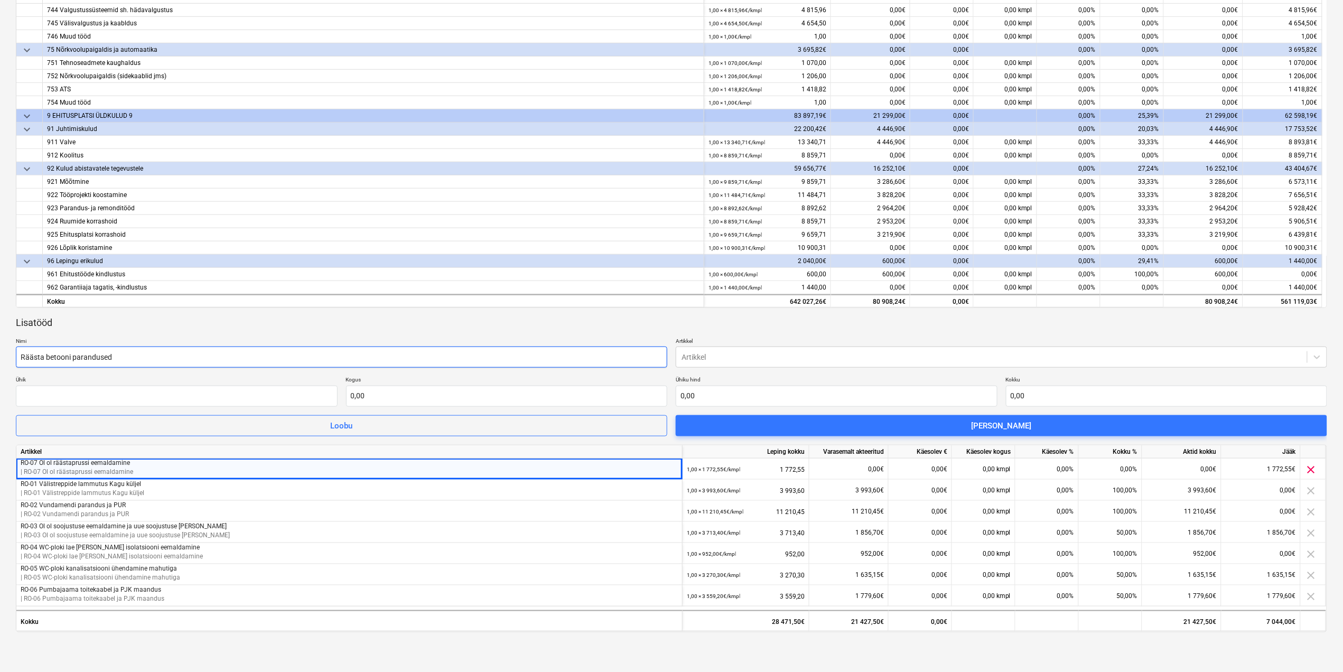
click at [20, 358] on input "Räästa betooni parandused" at bounding box center [341, 357] width 651 height 21
type input "RO-08 Räästa betooni parandused"
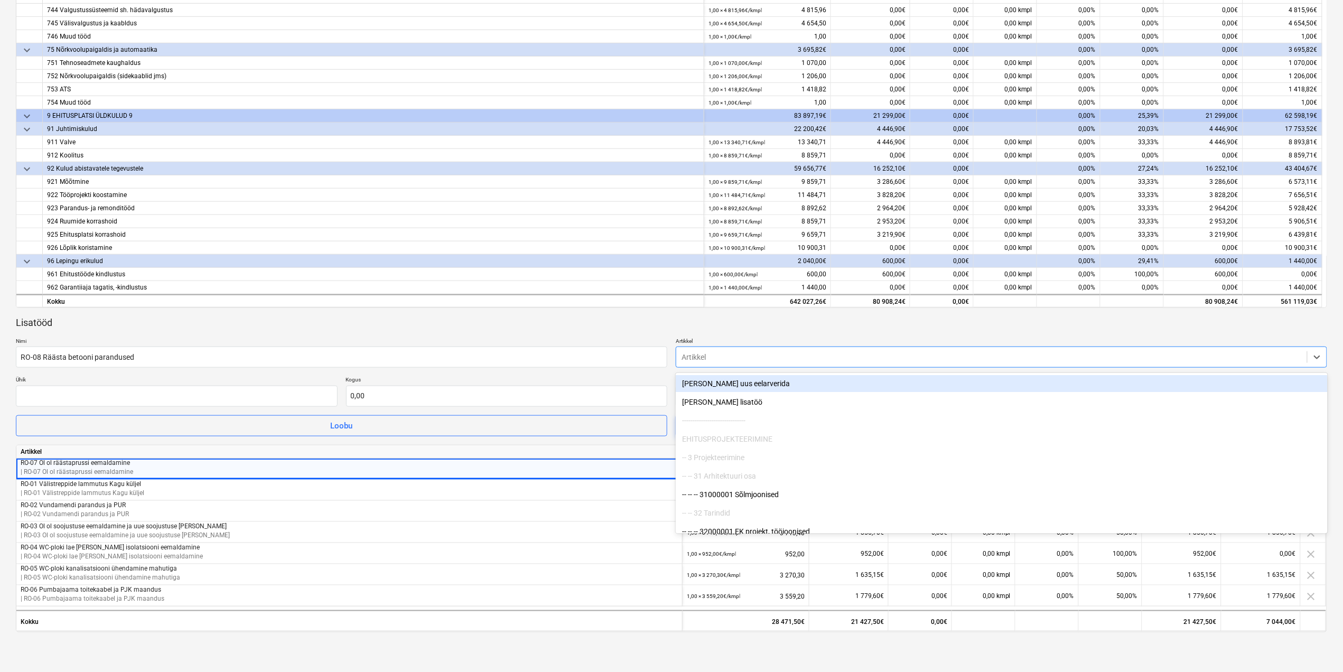
click at [723, 354] on div at bounding box center [992, 357] width 620 height 11
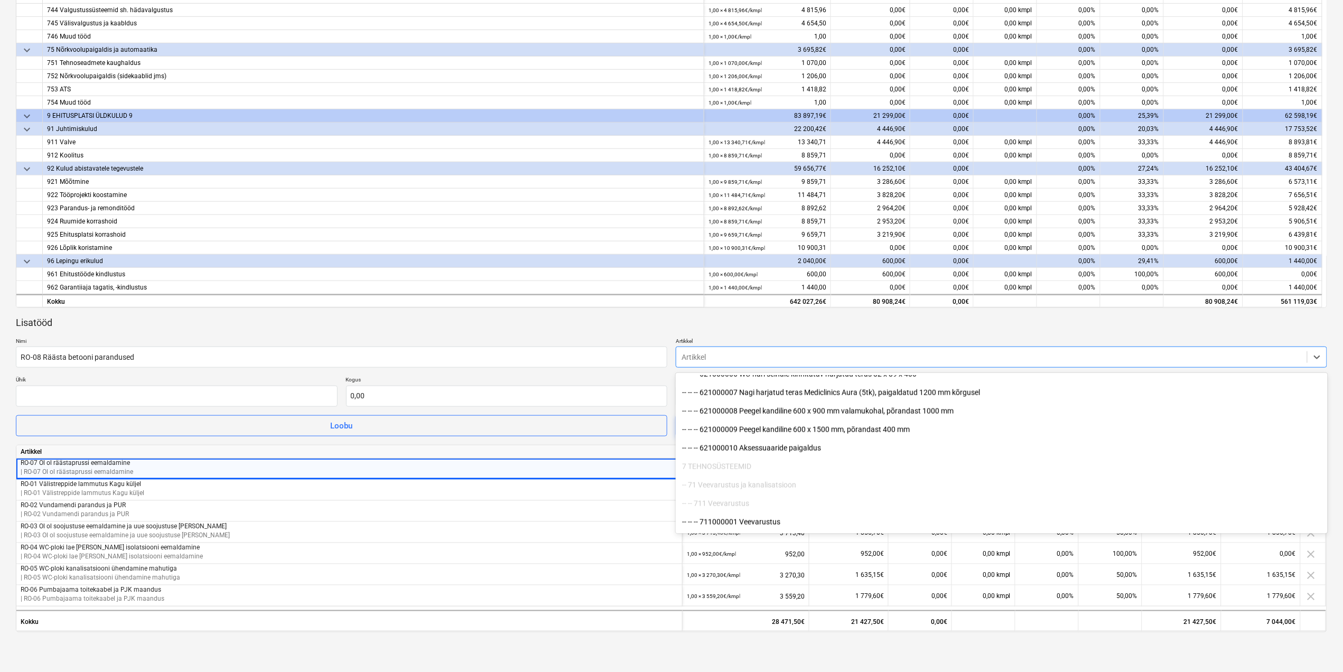
scroll to position [10567, 0]
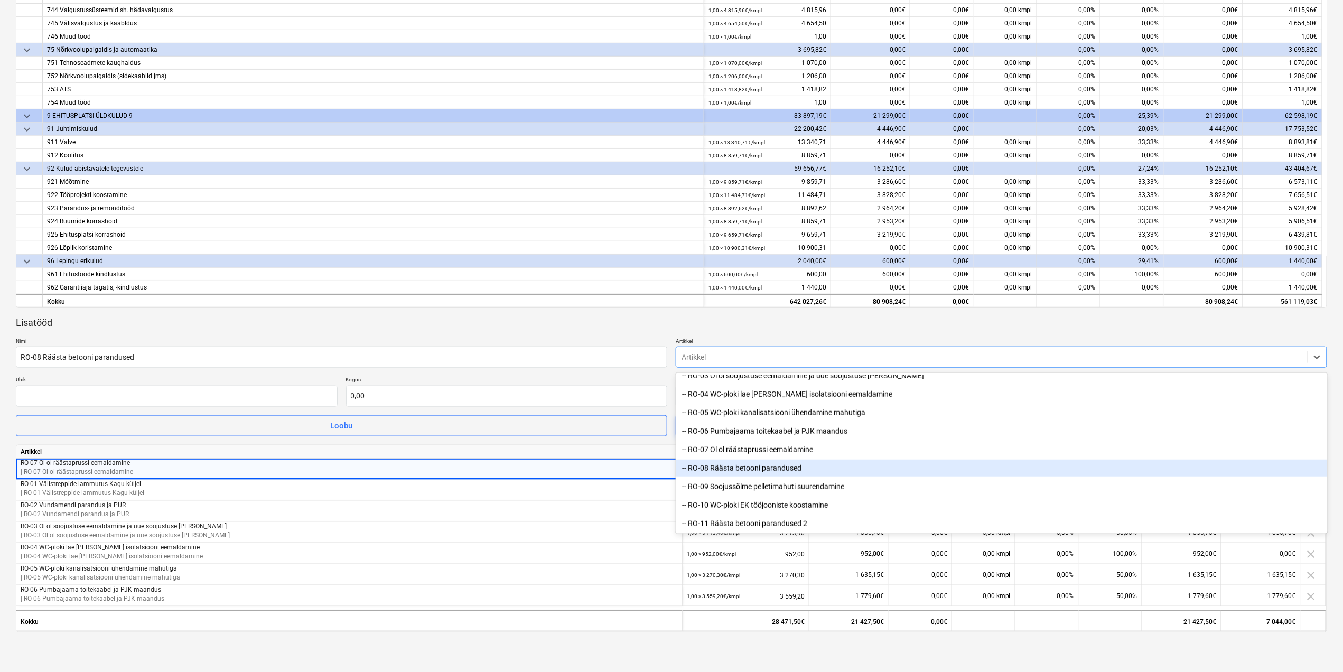
click at [738, 471] on div "-- RO-08 Räästa betooni parandused" at bounding box center [1001, 468] width 651 height 17
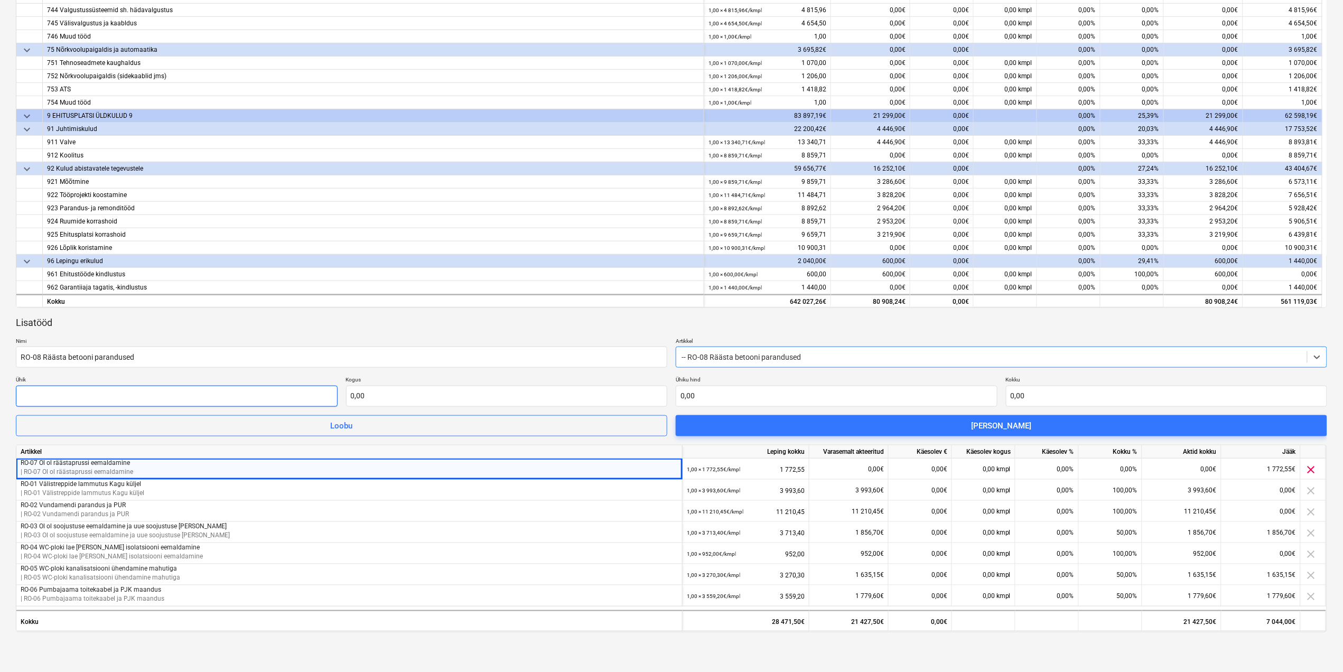
click at [180, 390] on input "text" at bounding box center [177, 396] width 322 height 21
type input "kmpl"
click at [392, 389] on input "text" at bounding box center [507, 396] width 322 height 21
type input "1,00"
click at [717, 395] on input "text" at bounding box center [837, 396] width 322 height 21
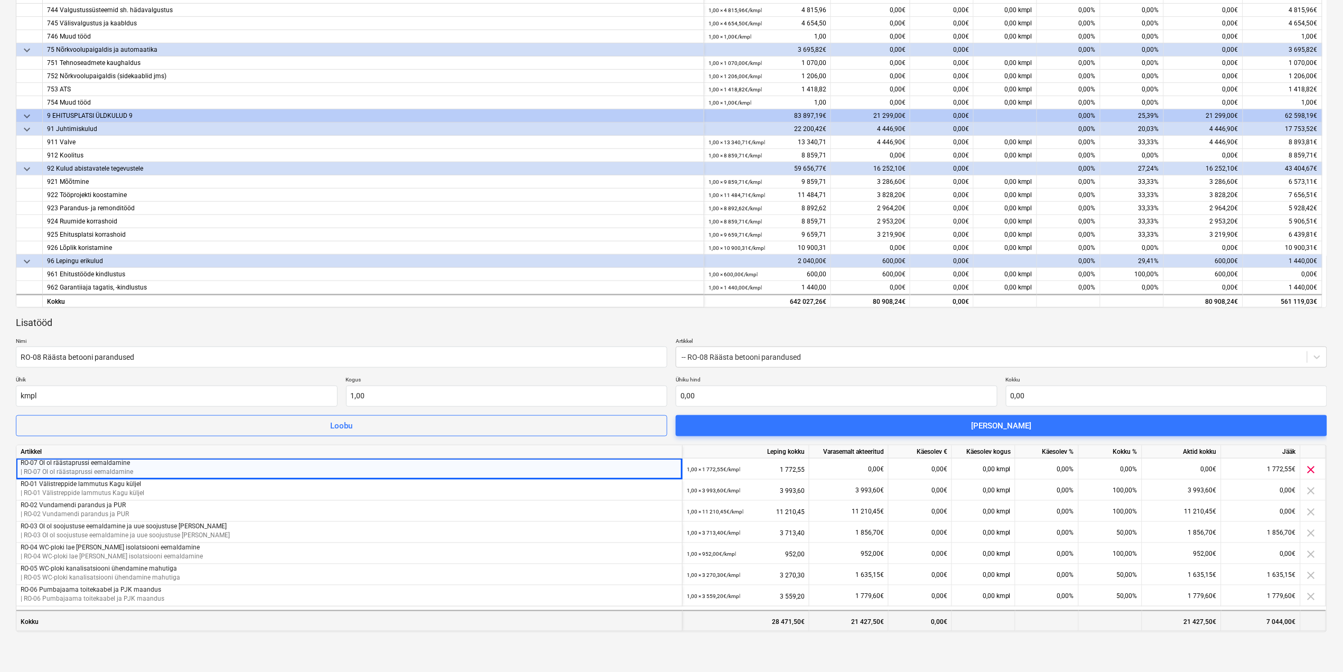
click at [932, 616] on div "0,00€" at bounding box center [920, 620] width 63 height 21
type input "0,00"
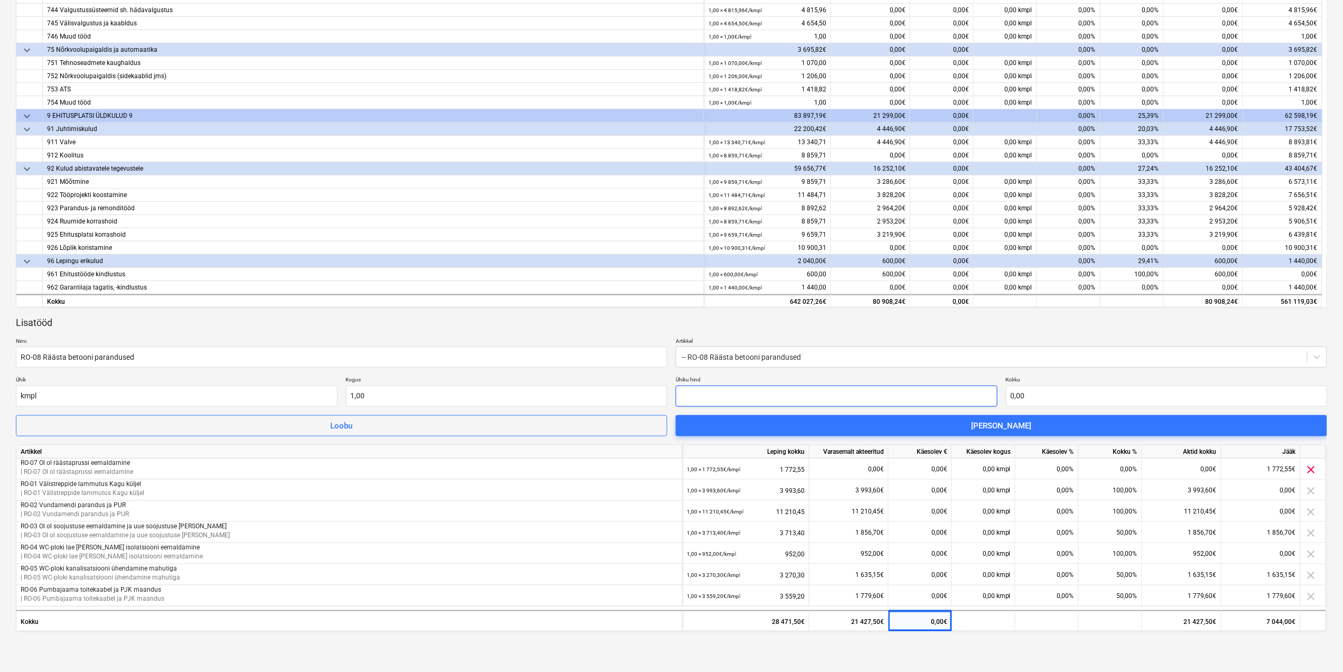
click at [751, 394] on input "text" at bounding box center [837, 396] width 322 height 21
paste input "717,00"
type input "717,00"
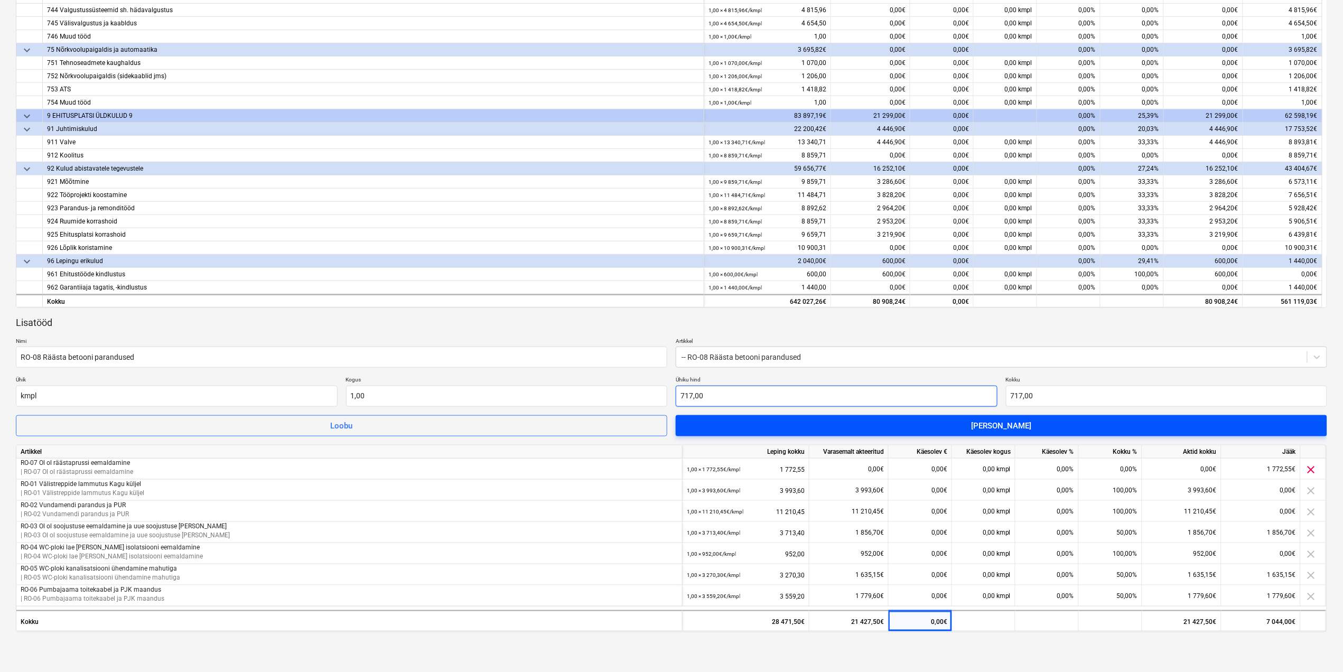
type input "717,00"
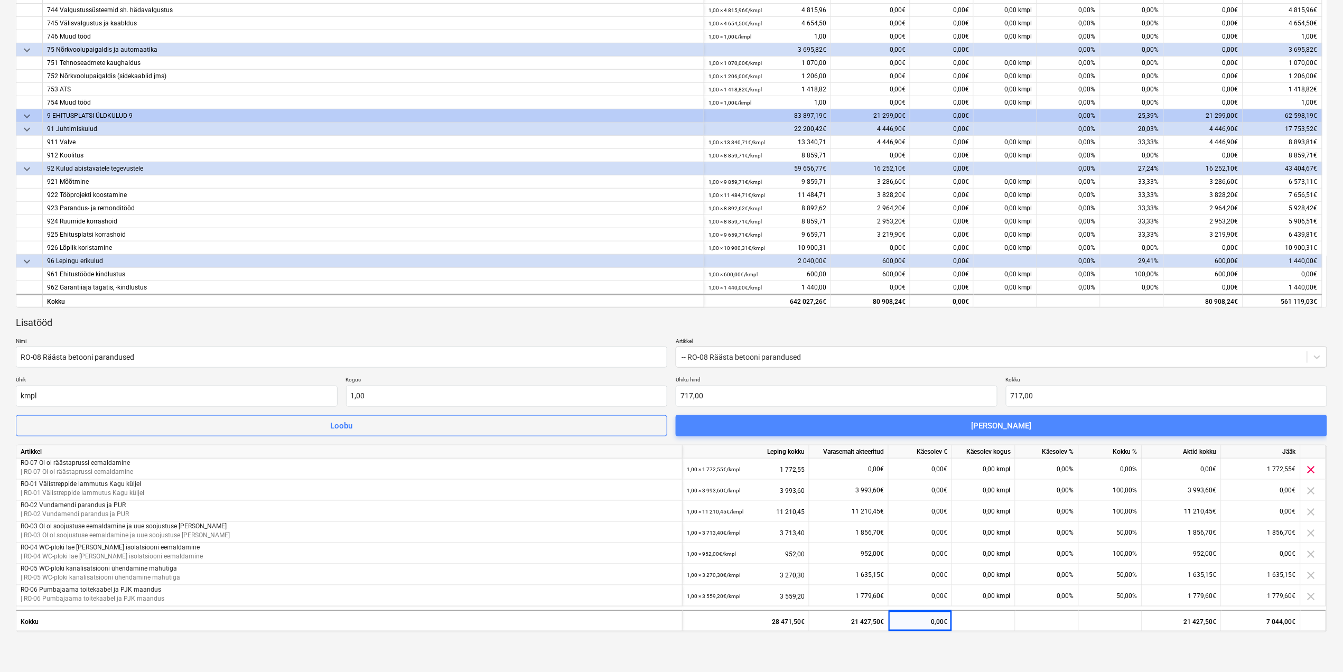
click at [815, 427] on span "Lisa lisatöö" at bounding box center [1001, 426] width 626 height 14
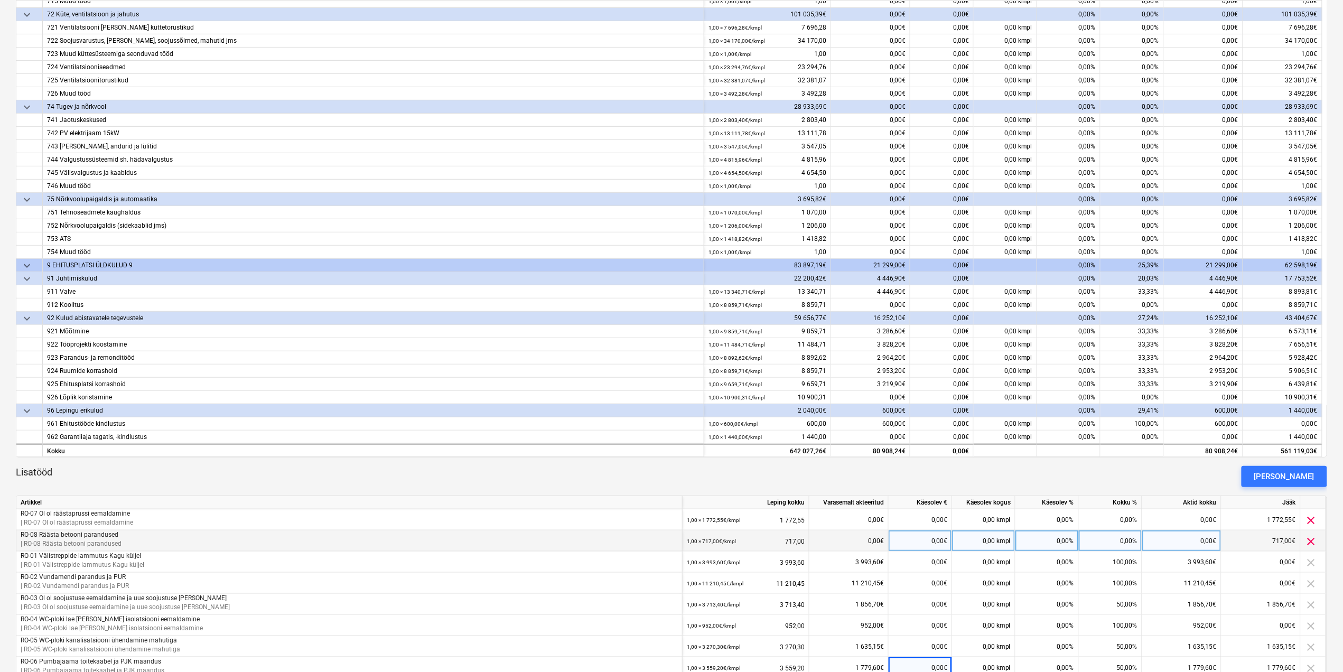
scroll to position [444, 0]
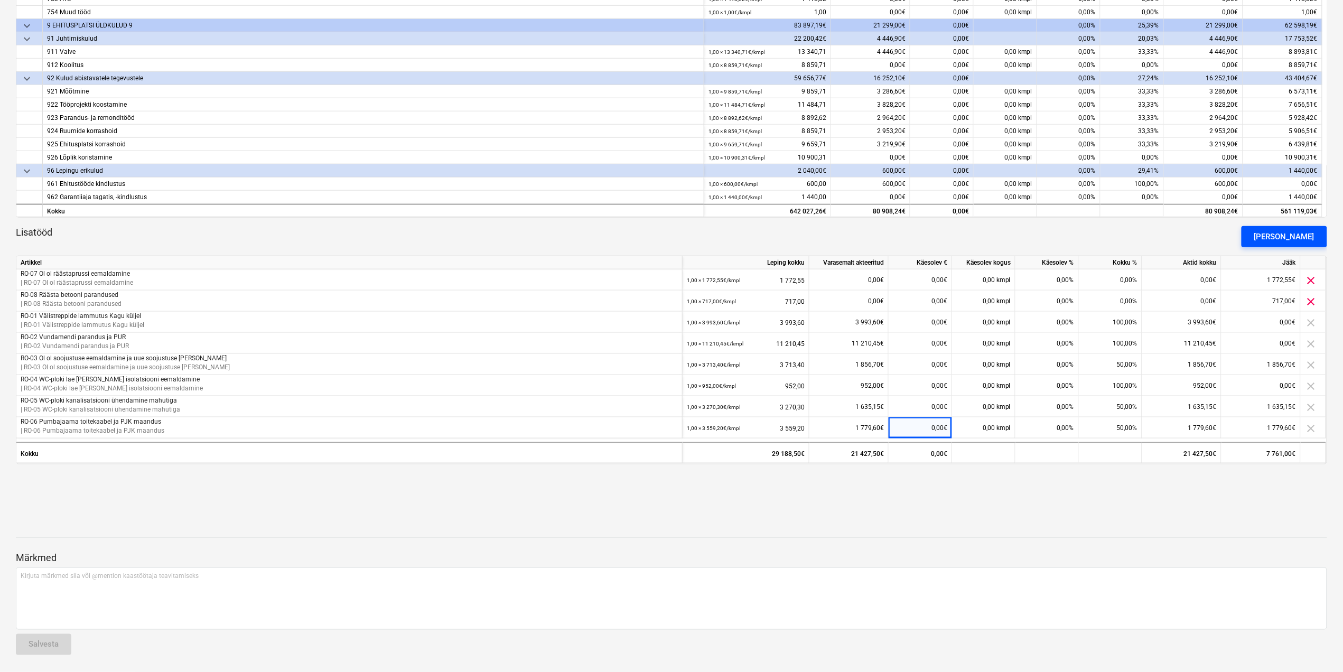
click at [1290, 234] on div "Lisa lisatöö" at bounding box center [1284, 237] width 60 height 14
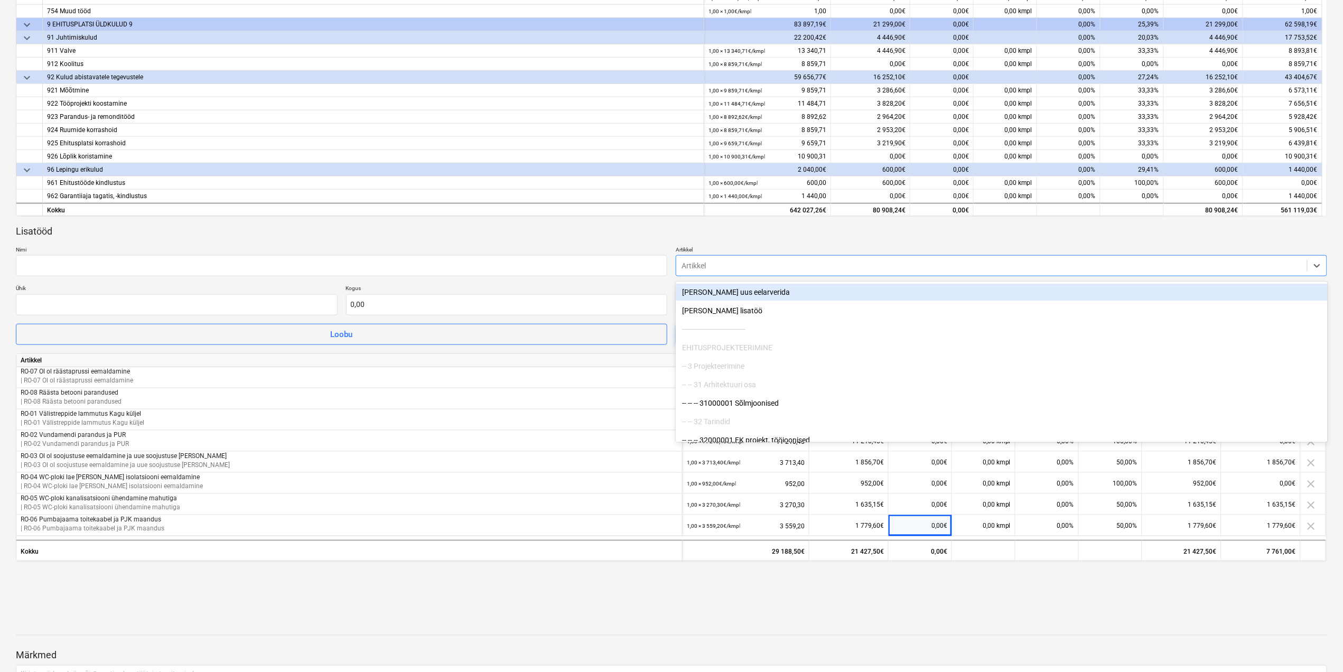
click at [799, 266] on div at bounding box center [992, 265] width 620 height 11
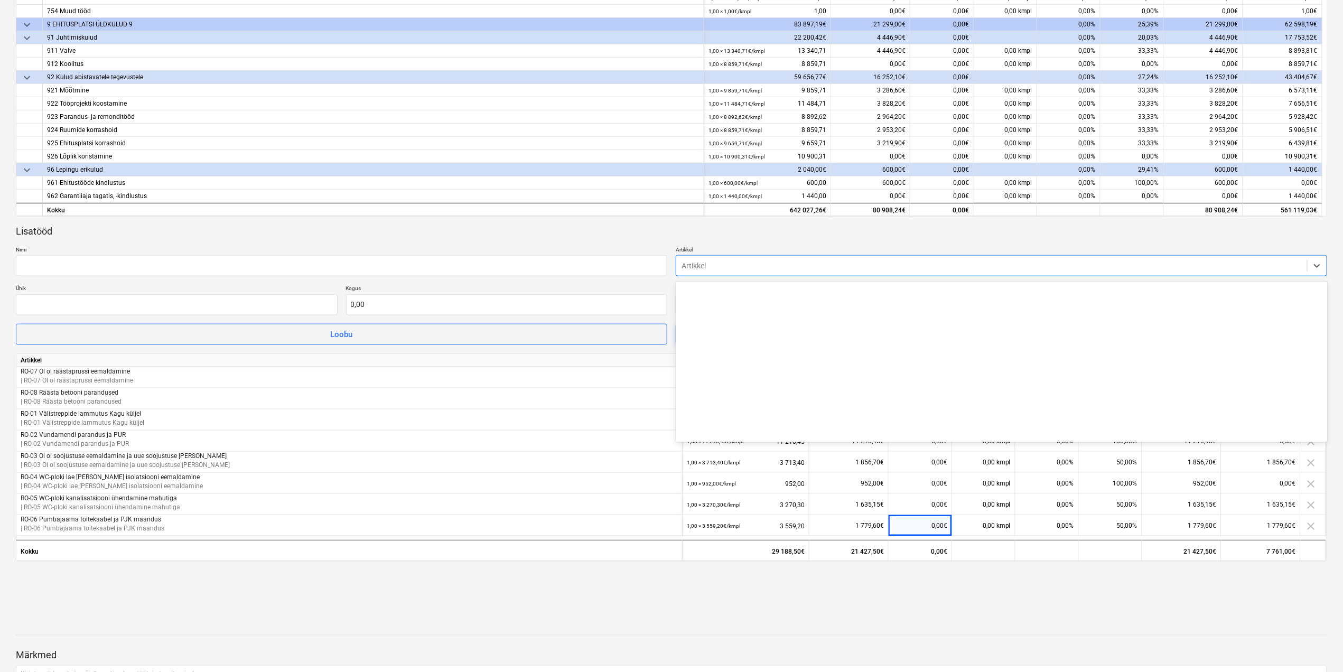
scroll to position [10567, 0]
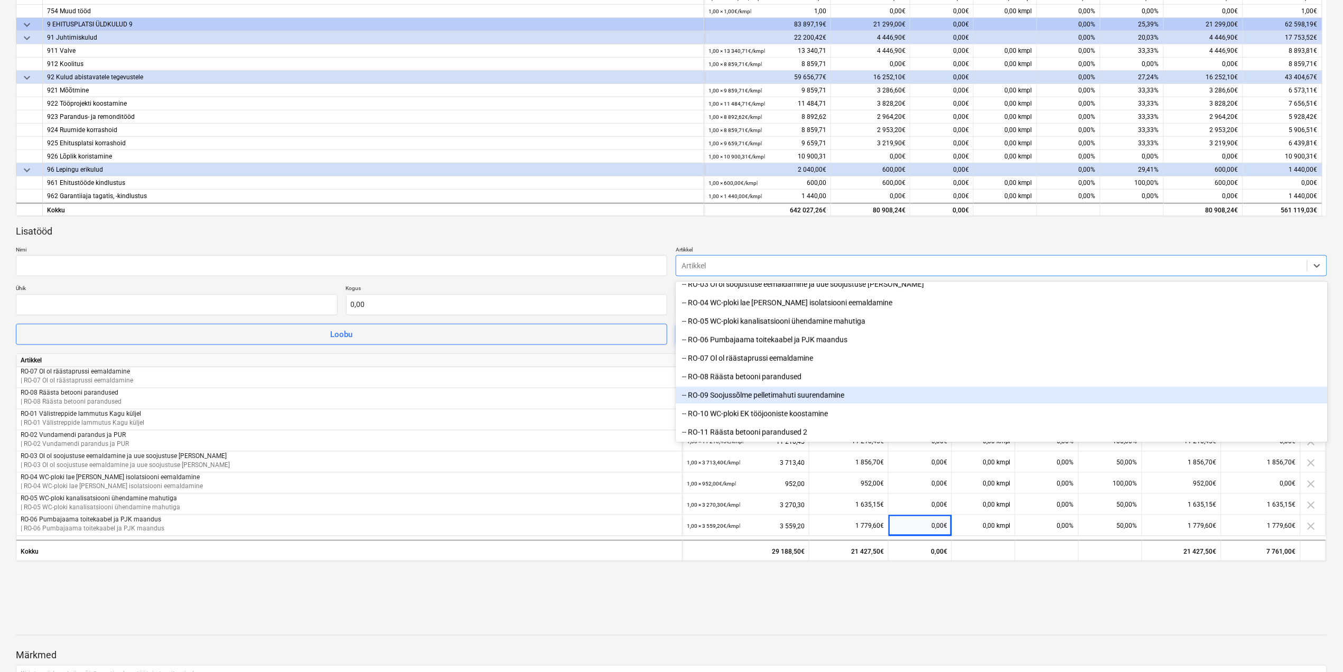
click at [772, 395] on div "-- RO-09 Soojussõlme pelletimahuti suurendamine" at bounding box center [1001, 395] width 651 height 17
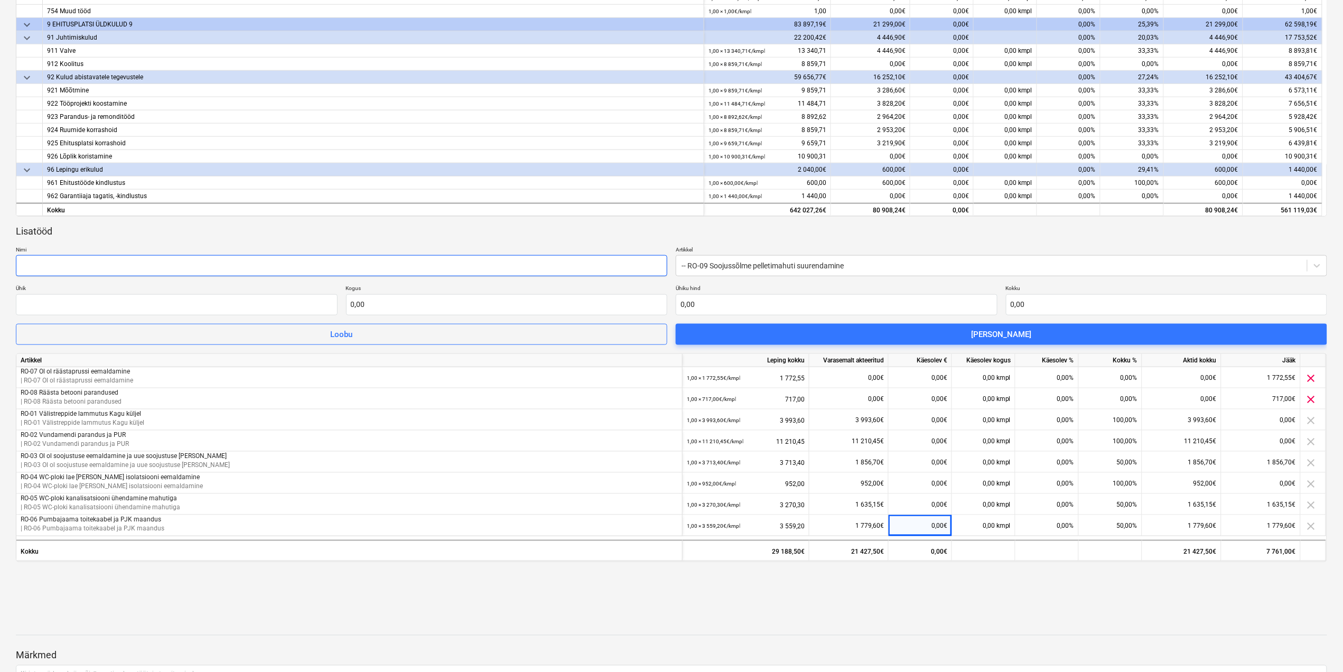
click at [561, 271] on input "text" at bounding box center [341, 265] width 651 height 21
click at [770, 280] on div "Lisatööd Nimi Artikkel -- RO-09 Soojussõlme pelletimahuti suurendamine Ühik Kog…" at bounding box center [671, 285] width 1311 height 120
click at [396, 264] on input "text" at bounding box center [341, 265] width 651 height 21
paste input "Soojussõlme pelletimahuti suurendamine"
click at [26, 264] on input "Soojussõlme pelletimahuti suurendamine" at bounding box center [341, 265] width 651 height 21
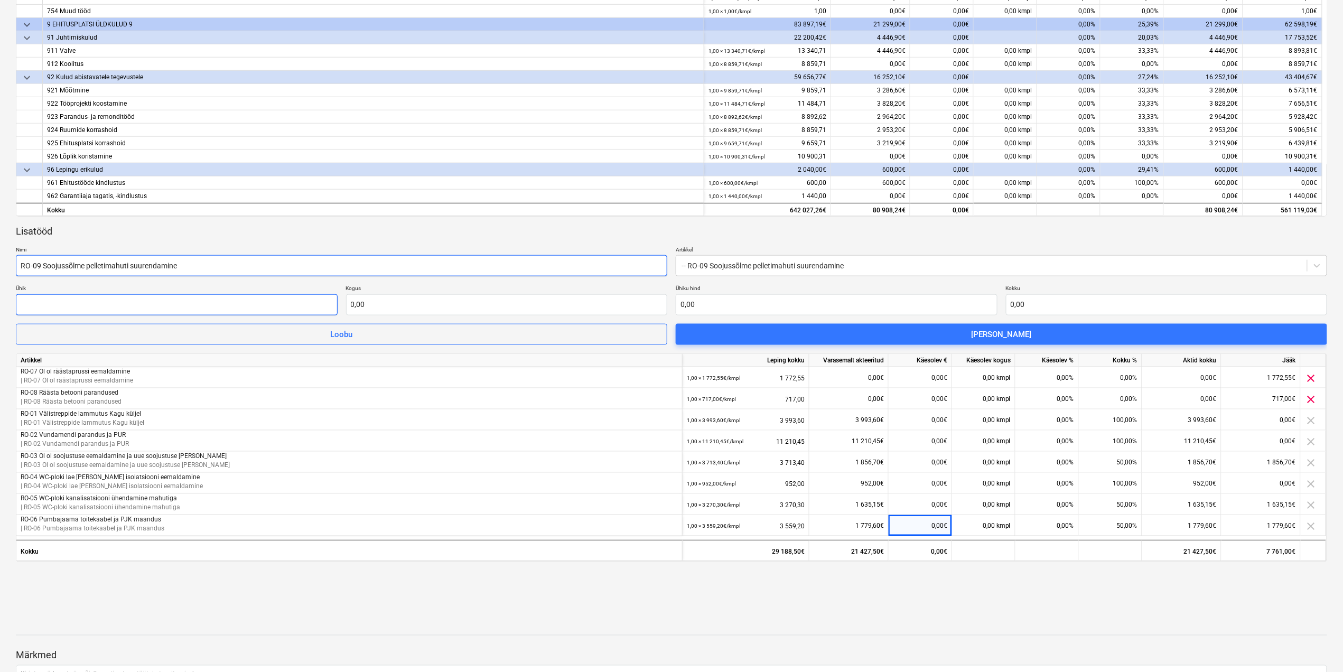
type input "RO-09 Soojussõlme pelletimahuti suurendamine"
click at [89, 305] on input "text" at bounding box center [177, 304] width 322 height 21
drag, startPoint x: 190, startPoint y: 304, endPoint x: 15, endPoint y: 307, distance: 174.9
click at [16, 307] on input "1" at bounding box center [177, 304] width 322 height 21
type input "kmpl"
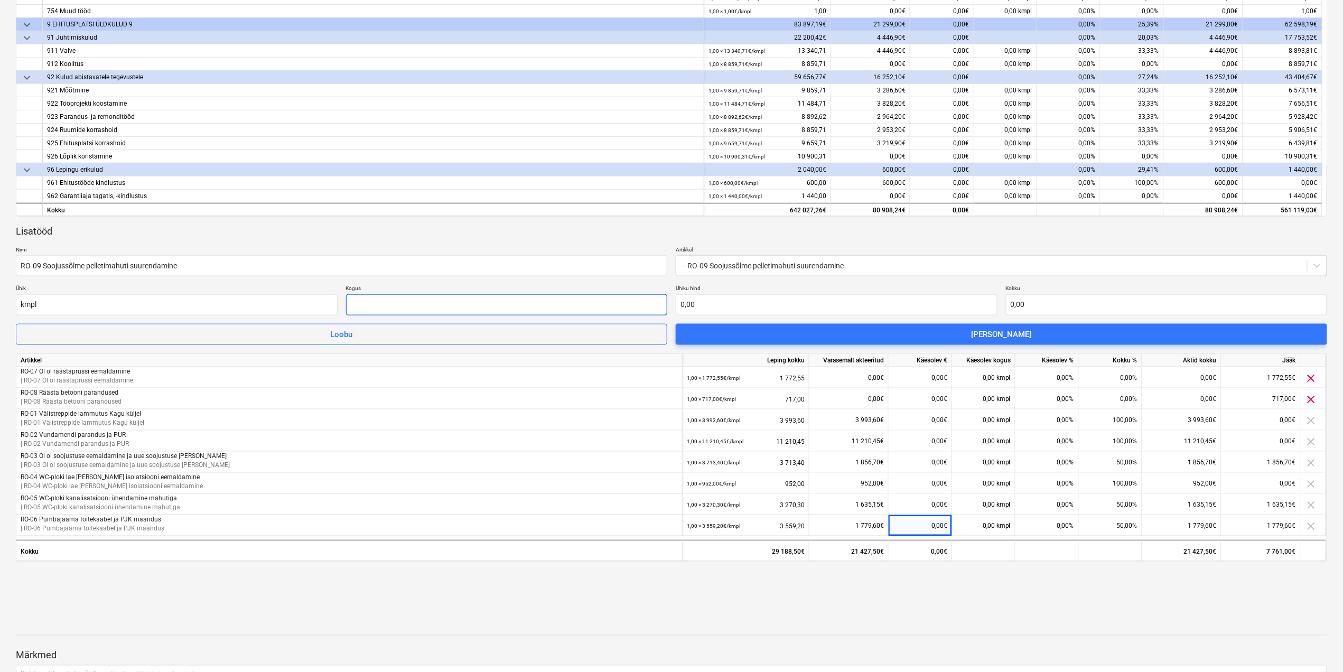
click at [497, 309] on input "text" at bounding box center [507, 304] width 322 height 21
type input "1,00"
click at [711, 303] on input "text" at bounding box center [837, 304] width 322 height 21
type input "0,00"
click at [778, 305] on input "text" at bounding box center [837, 304] width 322 height 21
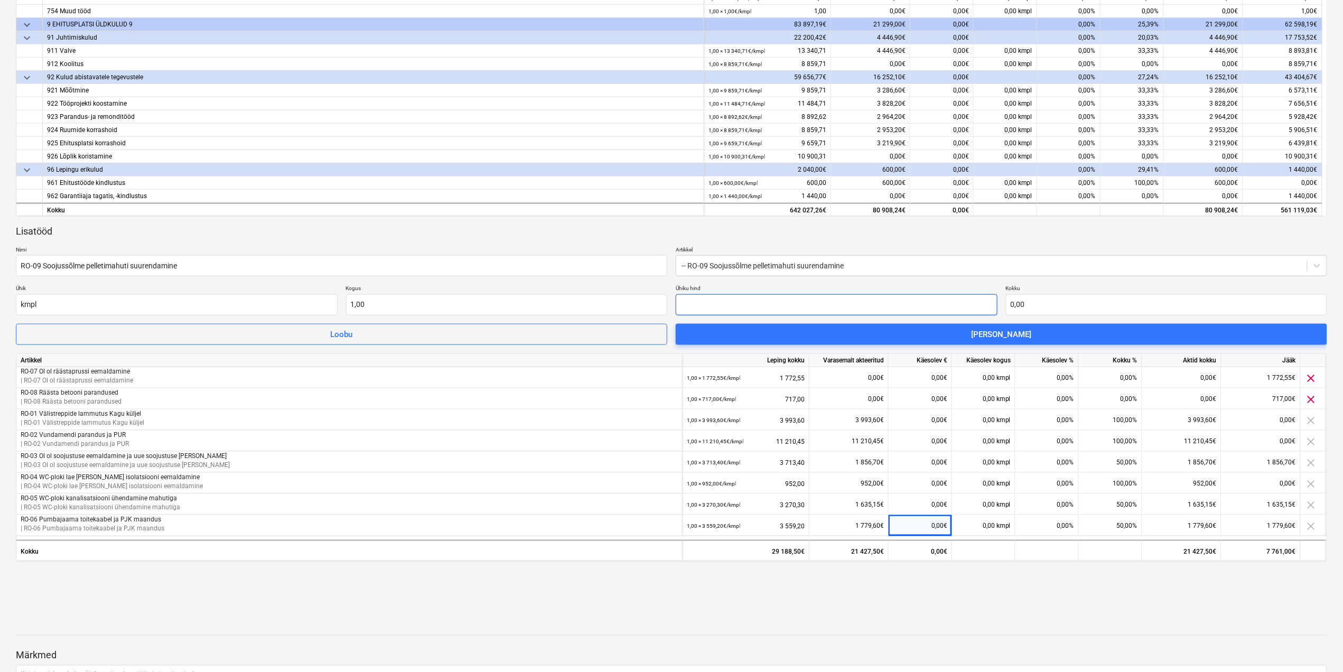
paste input "10 824,41"
type input "10 824,41"
click at [964, 235] on div "Lisatööd" at bounding box center [671, 231] width 1311 height 13
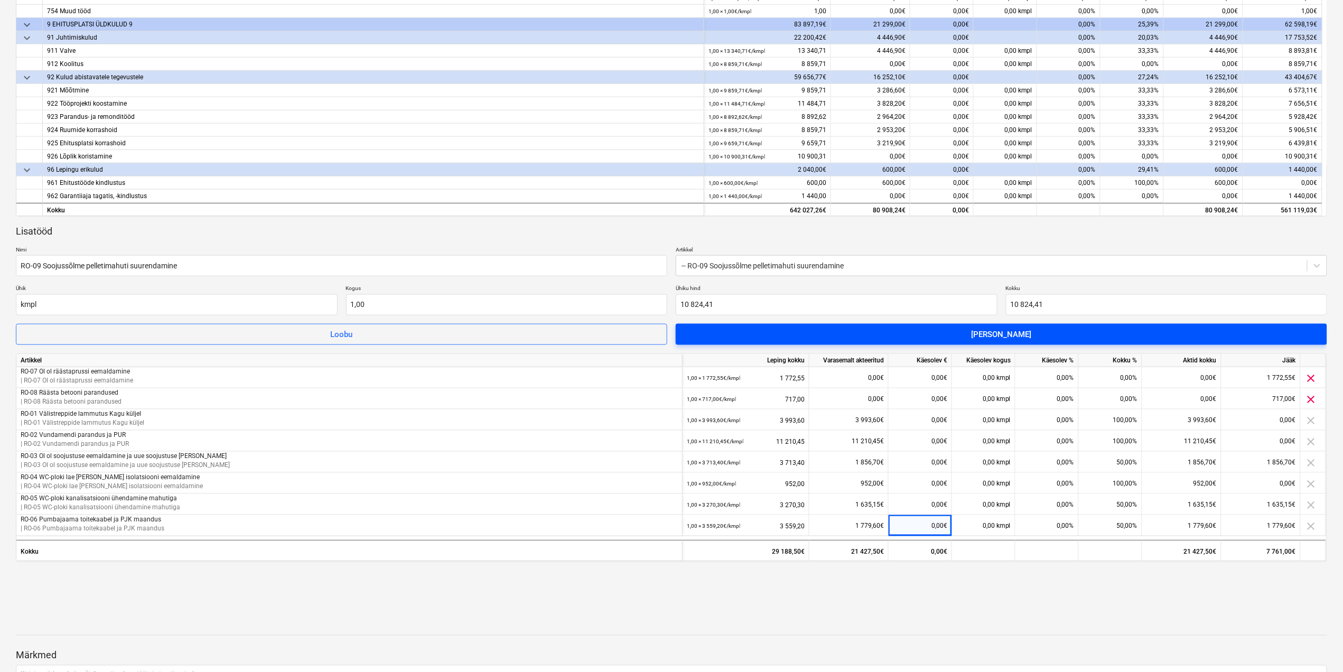
click at [730, 331] on span "Lisa lisatöö" at bounding box center [1001, 335] width 626 height 14
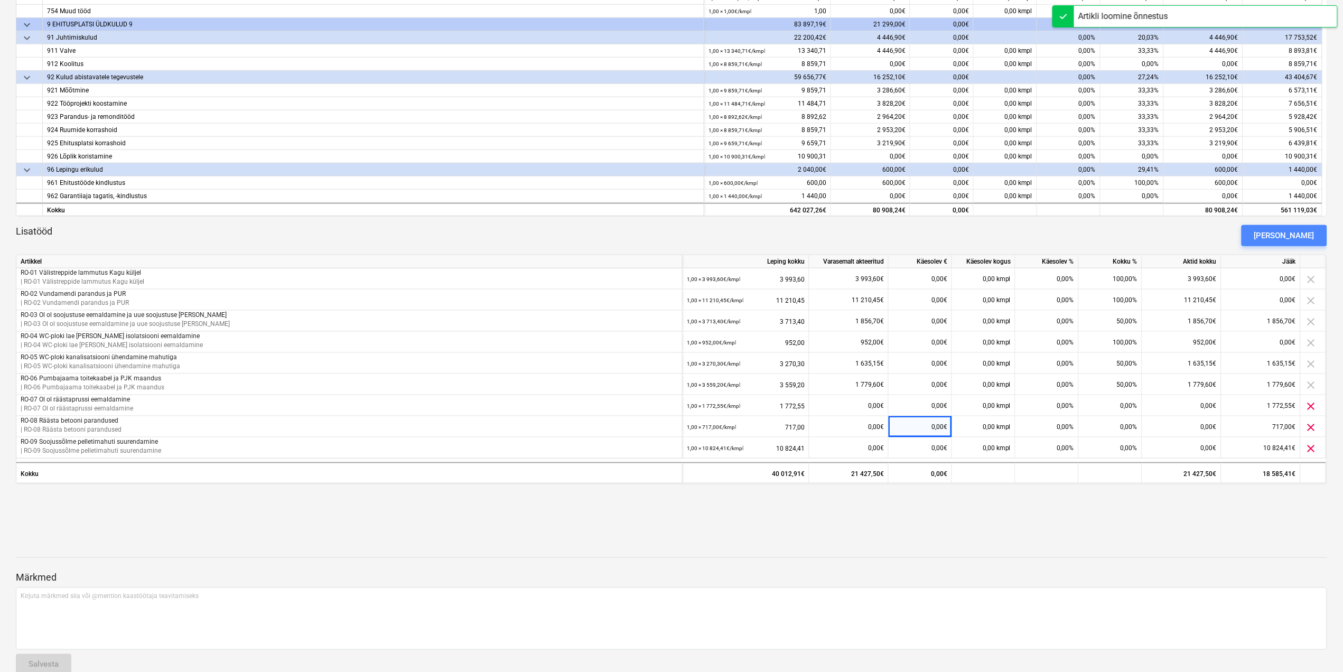
click at [1309, 229] on div "Lisa lisatöö" at bounding box center [1284, 236] width 60 height 14
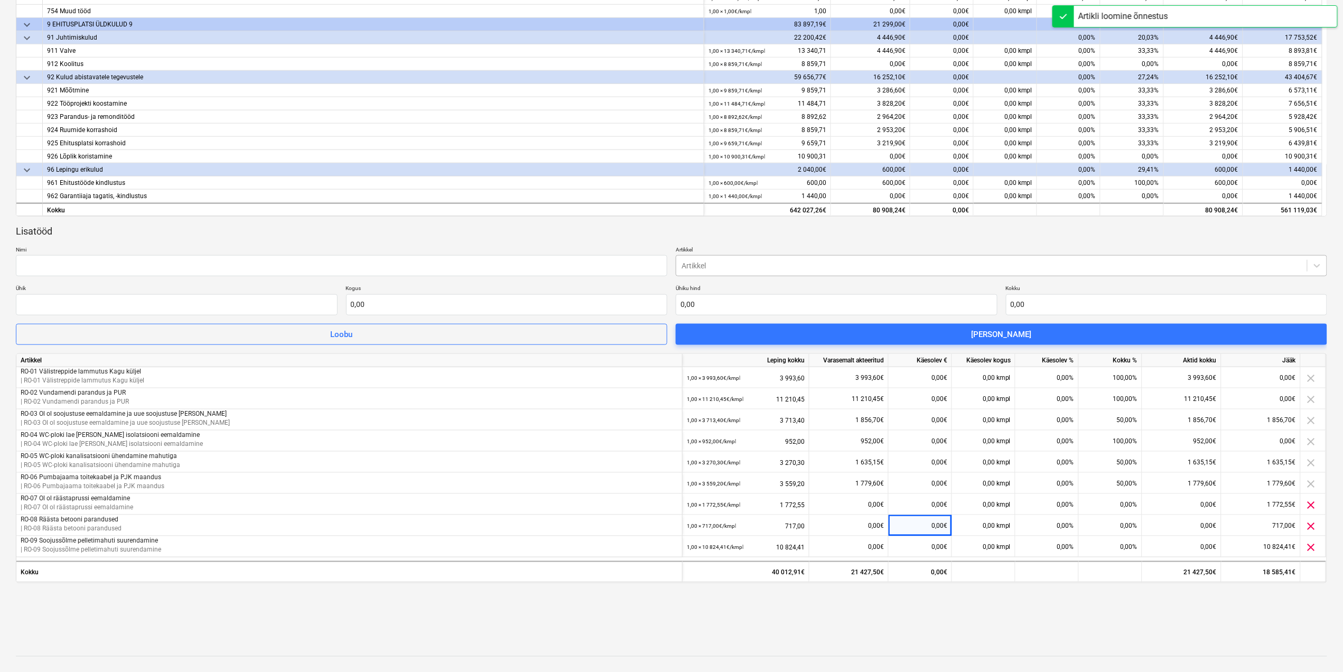
click at [778, 271] on div at bounding box center [992, 265] width 620 height 11
drag, startPoint x: 1328, startPoint y: 287, endPoint x: 1335, endPoint y: 345, distance: 58.0
click at [1335, 345] on div "Akt nr 2 - September (ilma KM) ( Mustand ) notes Märkmed edit Muuda nime save_a…" at bounding box center [671, 197] width 1343 height 1187
drag, startPoint x: 1335, startPoint y: 345, endPoint x: 1024, endPoint y: 230, distance: 331.2
click at [1024, 230] on div "Lisatööd" at bounding box center [671, 231] width 1311 height 13
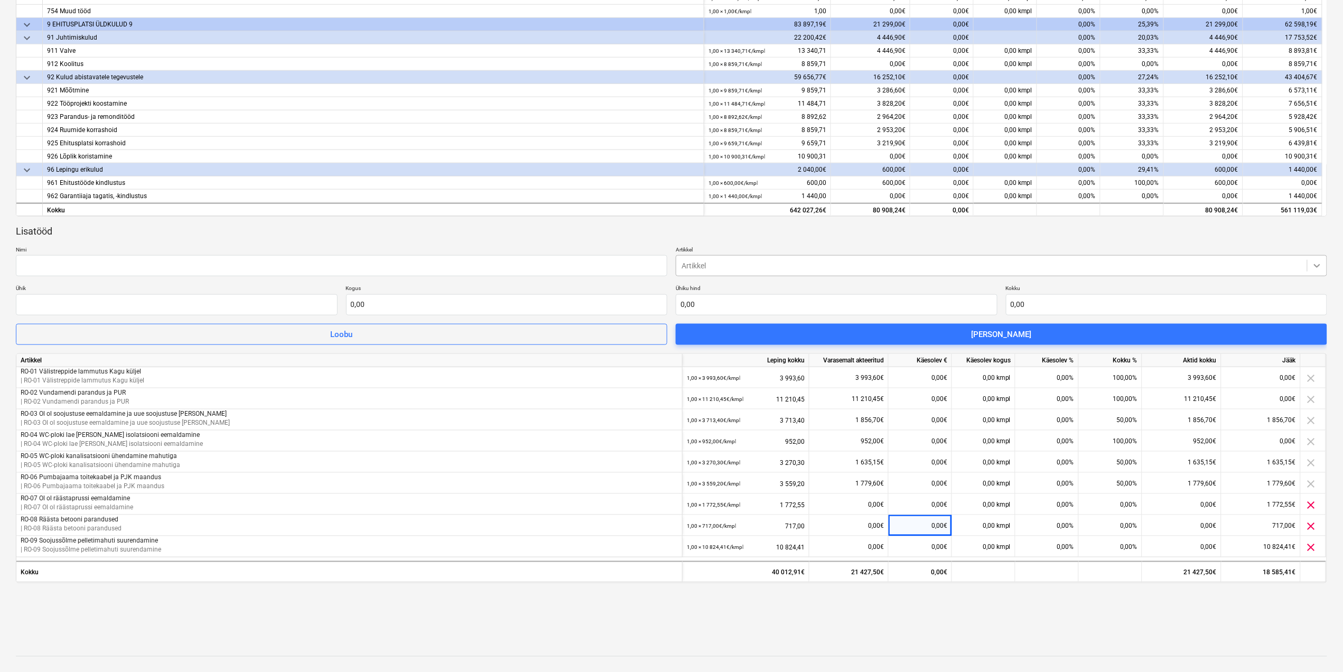
click at [1326, 267] on div at bounding box center [1317, 265] width 19 height 19
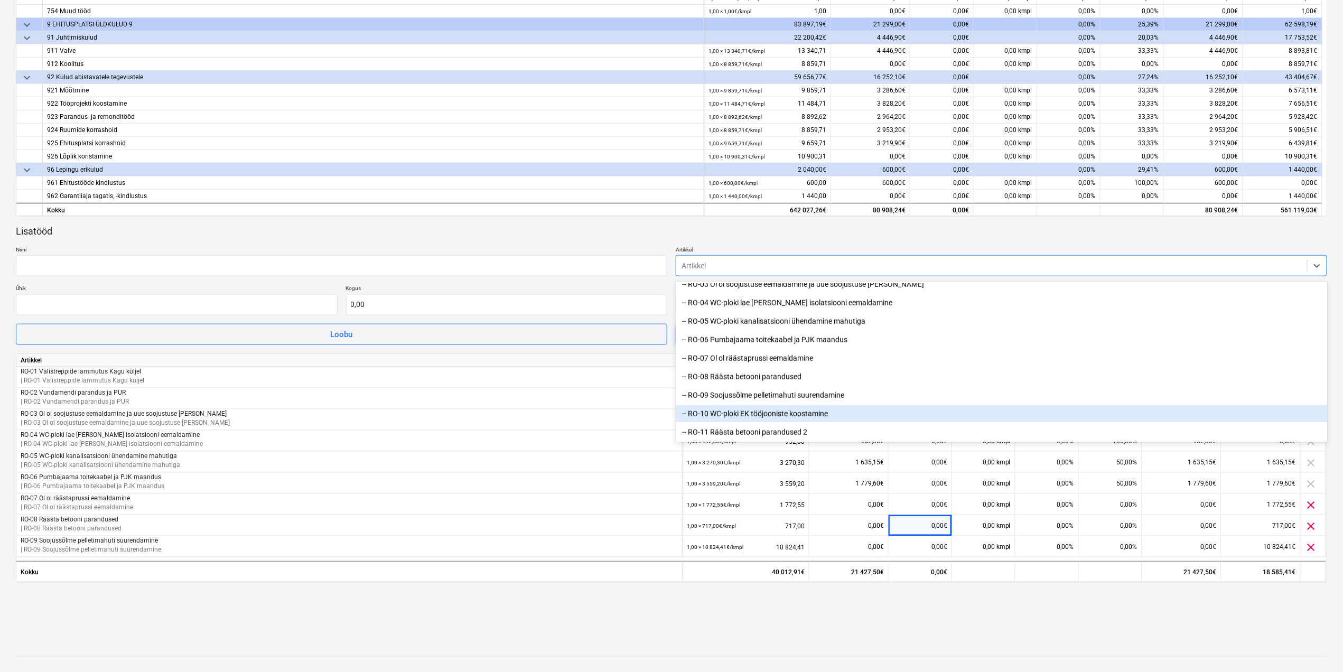
click at [732, 410] on div "-- RO-10 WC-ploki EK tööjooniste koostamine" at bounding box center [1001, 413] width 651 height 17
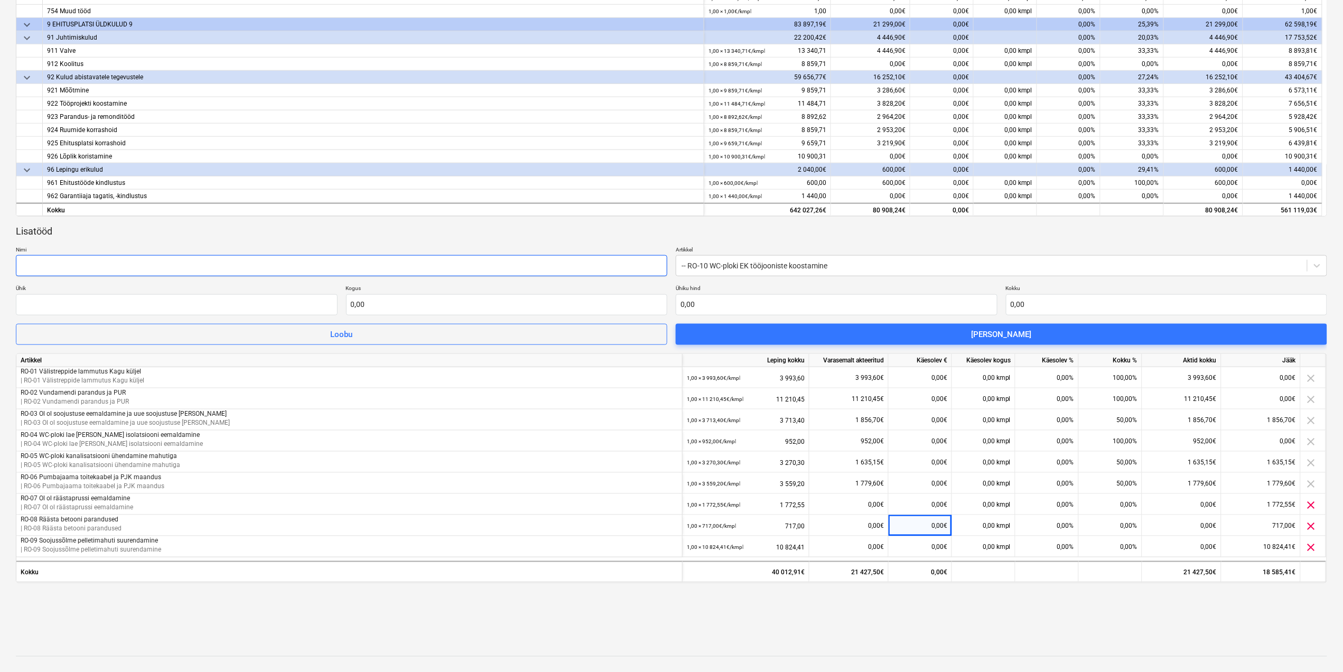
click at [590, 271] on input "text" at bounding box center [341, 265] width 651 height 21
click at [856, 641] on div at bounding box center [671, 629] width 1311 height 25
click at [253, 265] on input "text" at bounding box center [341, 265] width 651 height 21
paste input "WC-ploki EK tööjooniste koostamine"
click at [20, 263] on input "WC-ploki EK tööjooniste koostamine" at bounding box center [341, 265] width 651 height 21
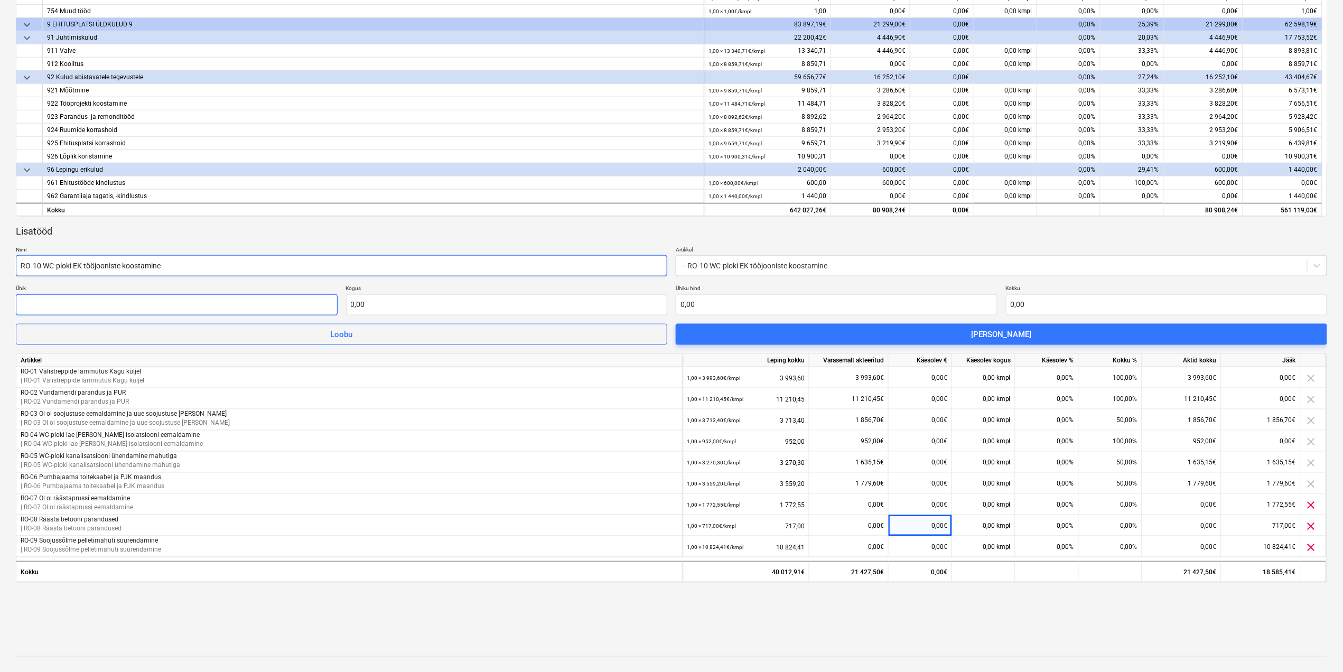
type input "RO-10 WC-ploki EK tööjooniste koostamine"
click at [147, 306] on input "text" at bounding box center [177, 304] width 322 height 21
type input "kmpl"
click at [380, 302] on input "text" at bounding box center [507, 304] width 322 height 21
type input "1,00"
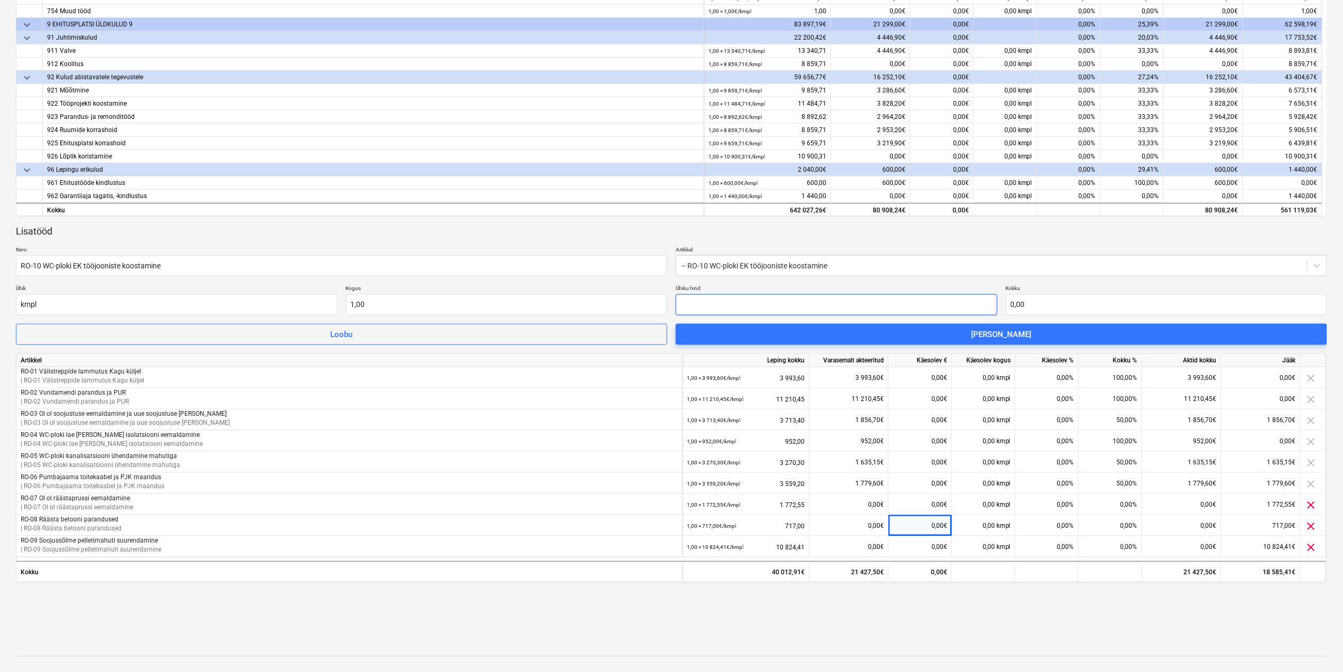
click at [709, 307] on input "text" at bounding box center [837, 304] width 322 height 21
type input "0,00"
click at [790, 299] on input "text" at bounding box center [837, 304] width 322 height 21
paste input "650,00"
type input "650,00"
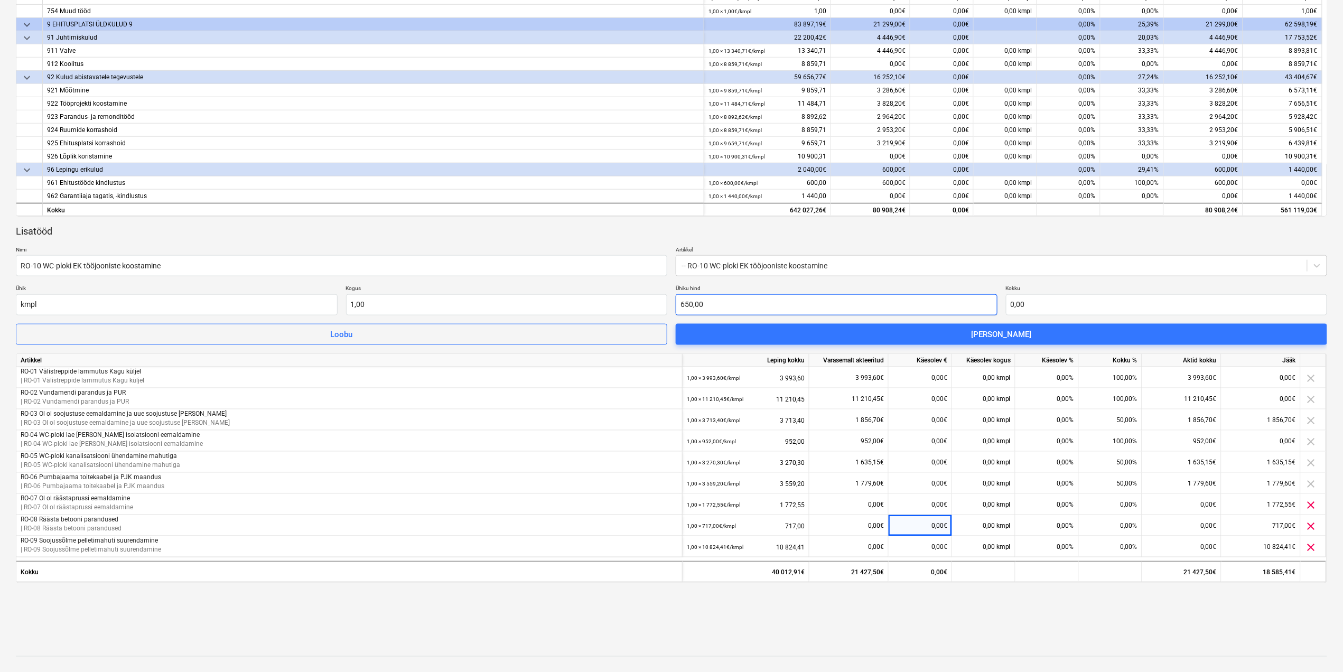
type input "650,00"
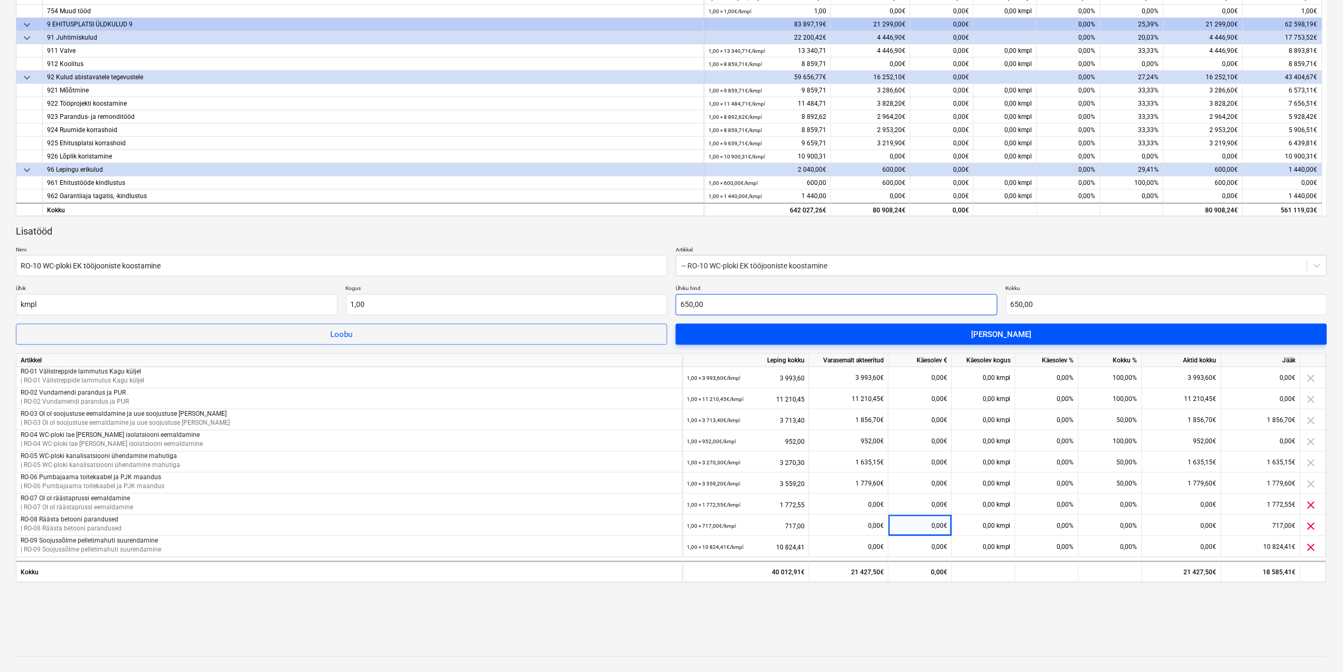
type input "650,00"
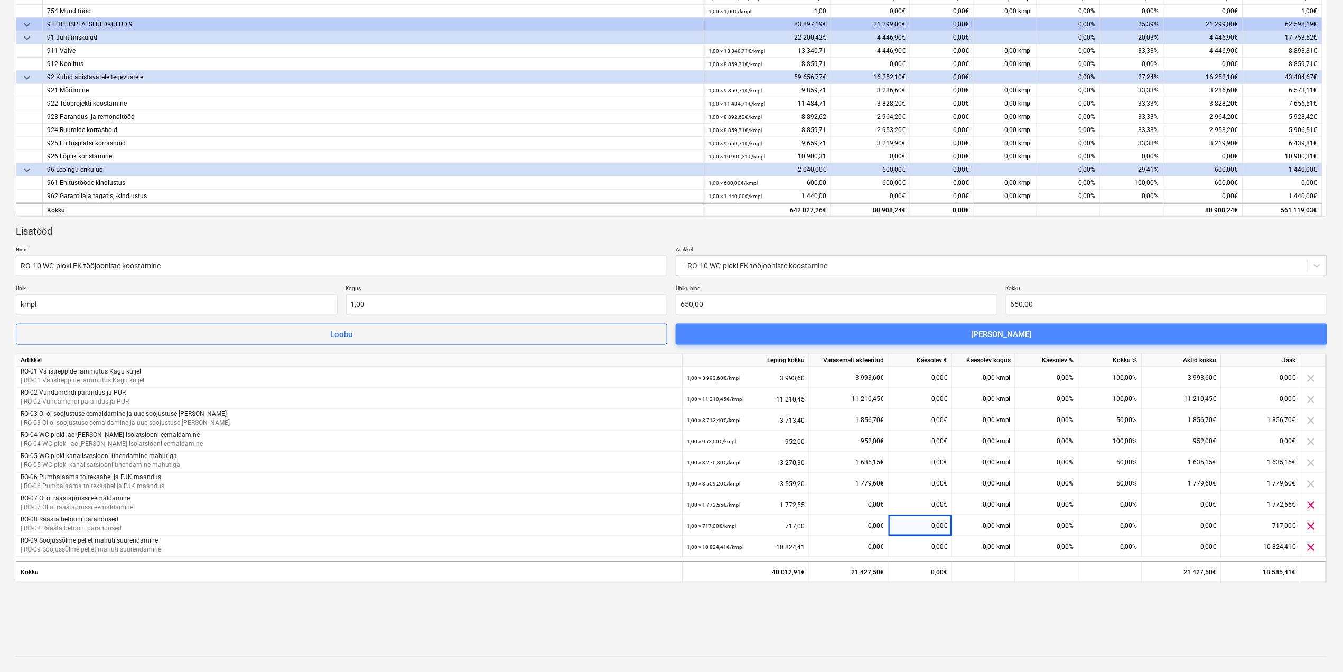
click at [833, 330] on span "Lisa lisatöö" at bounding box center [1001, 335] width 626 height 14
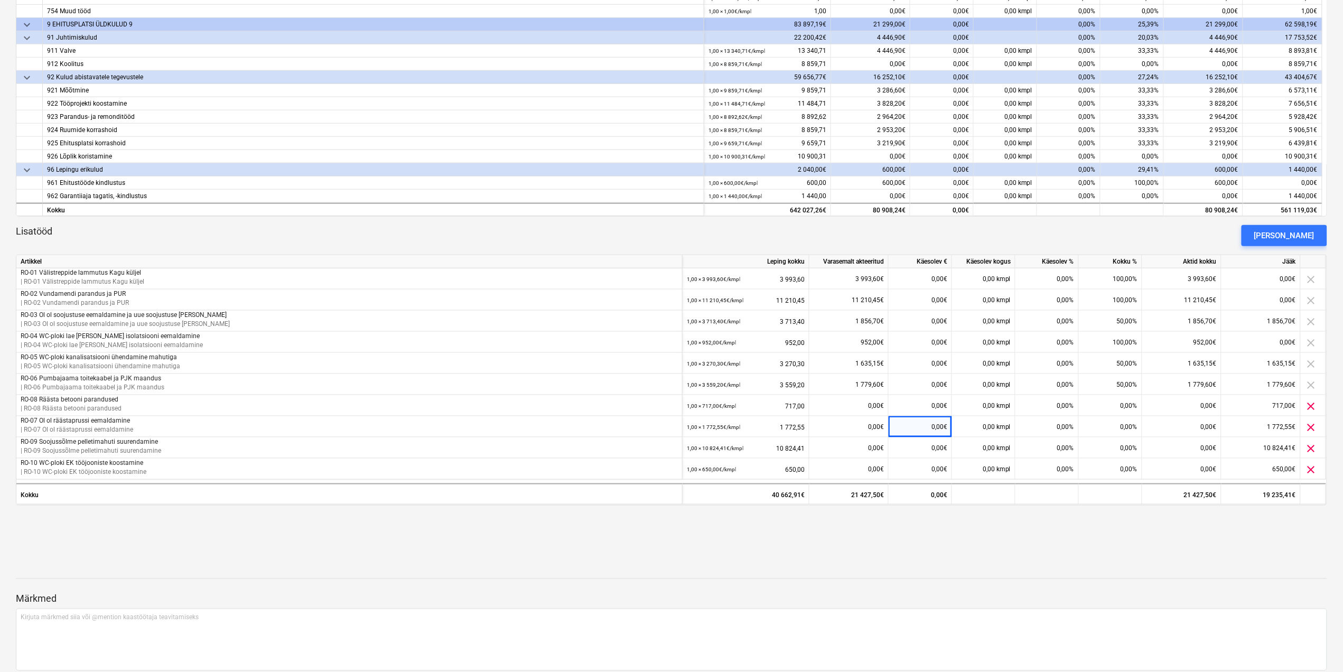
click at [1008, 566] on div at bounding box center [671, 569] width 1311 height 8
click at [1302, 234] on div "Lisa lisatöö" at bounding box center [1284, 236] width 60 height 14
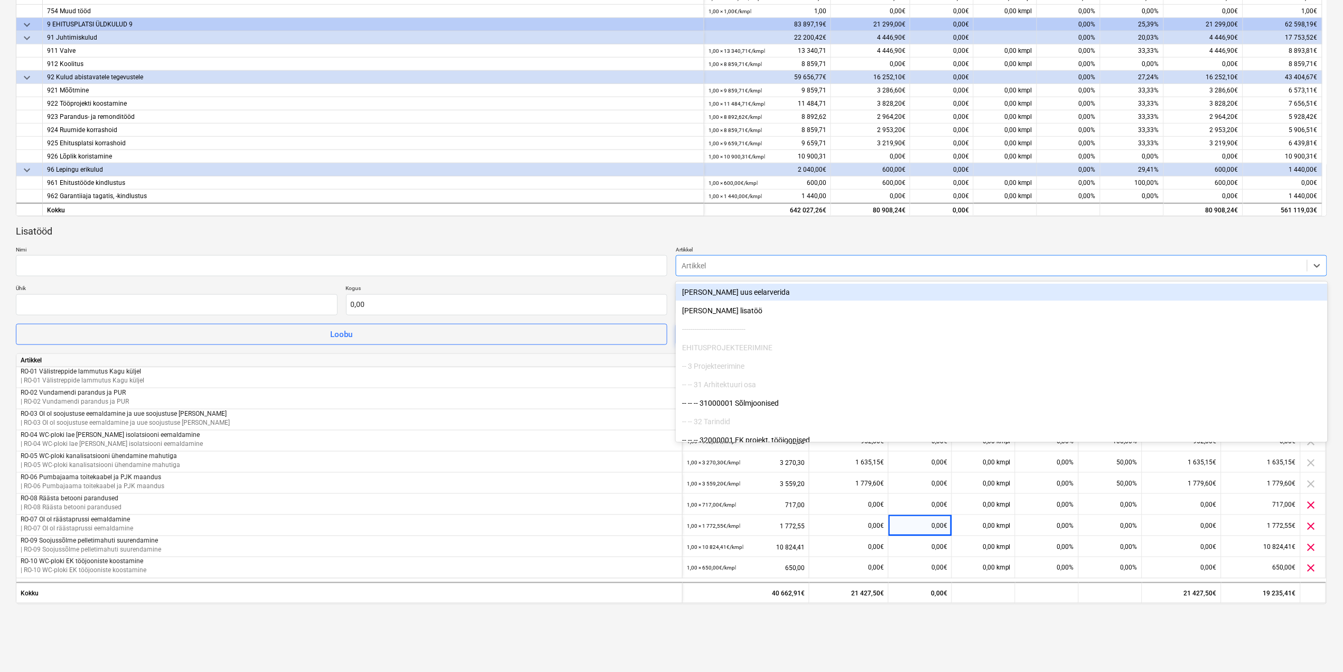
click at [700, 267] on div at bounding box center [992, 265] width 620 height 11
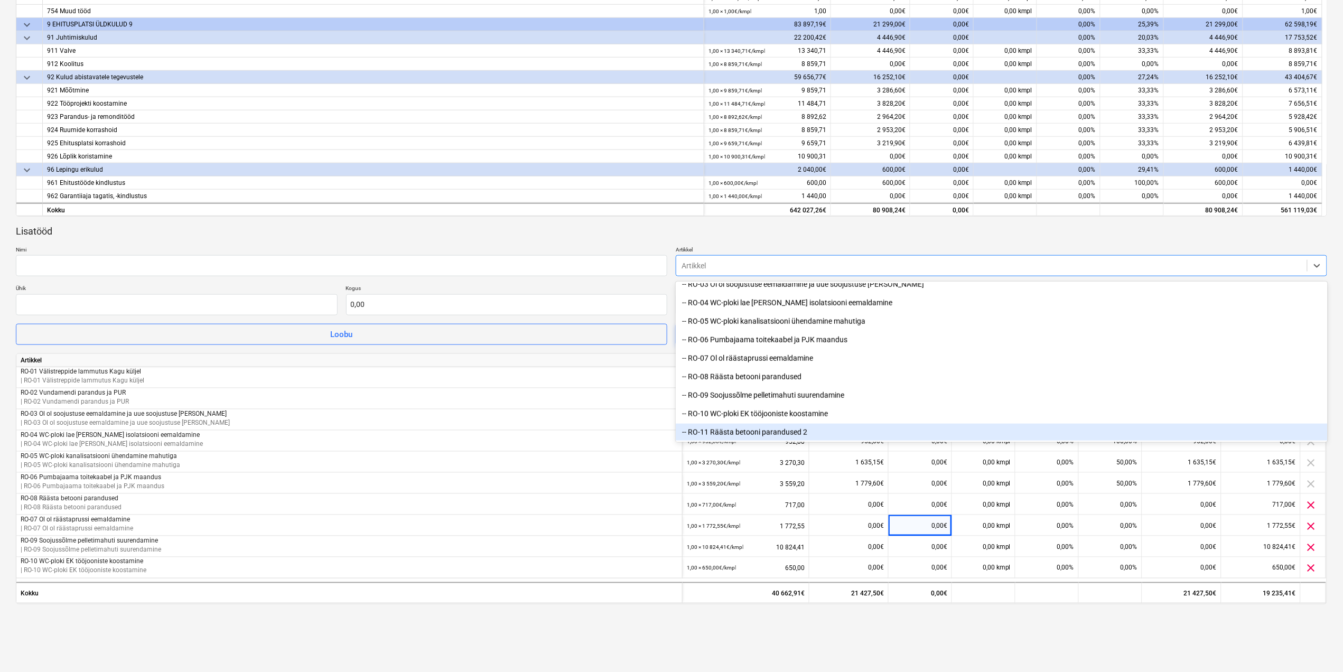
click at [816, 430] on div "-- RO-11 Räästa betooni parandused 2" at bounding box center [1001, 432] width 651 height 17
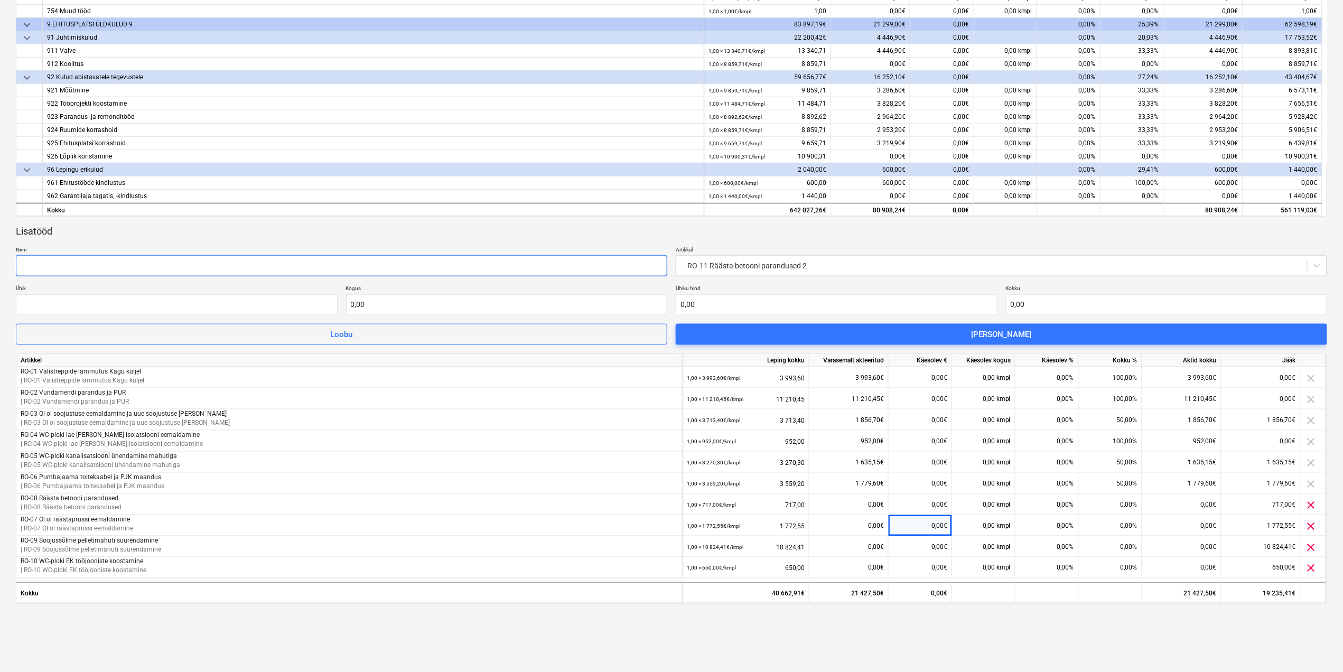
click at [573, 267] on input "text" at bounding box center [341, 265] width 651 height 21
paste input "Räästa betooni parandused 2"
click at [20, 263] on input "Räästa betooni parandused 2" at bounding box center [341, 265] width 651 height 21
type input "RO-11 Räästa betooni parandused 2"
click at [87, 302] on input "text" at bounding box center [177, 304] width 322 height 21
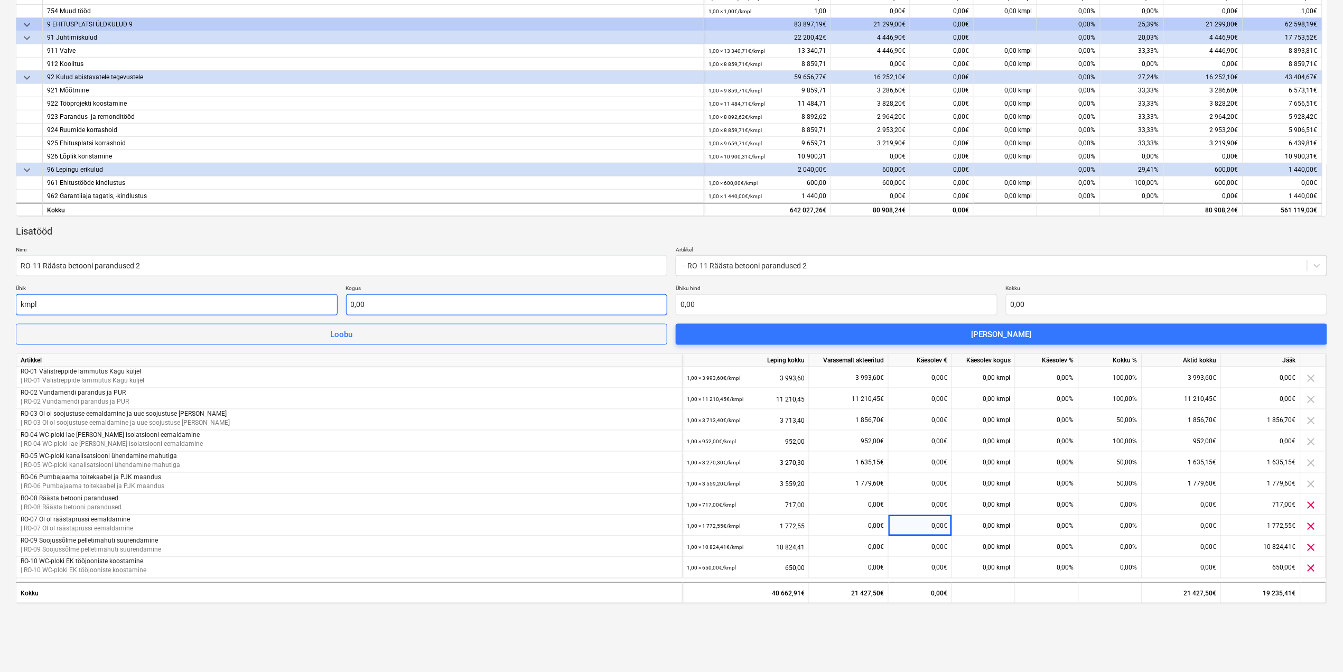
type input "kmpl"
click at [398, 296] on input "text" at bounding box center [507, 304] width 322 height 21
click at [747, 301] on input "0,00" at bounding box center [837, 304] width 322 height 21
type input "1,00"
type input "0,00"
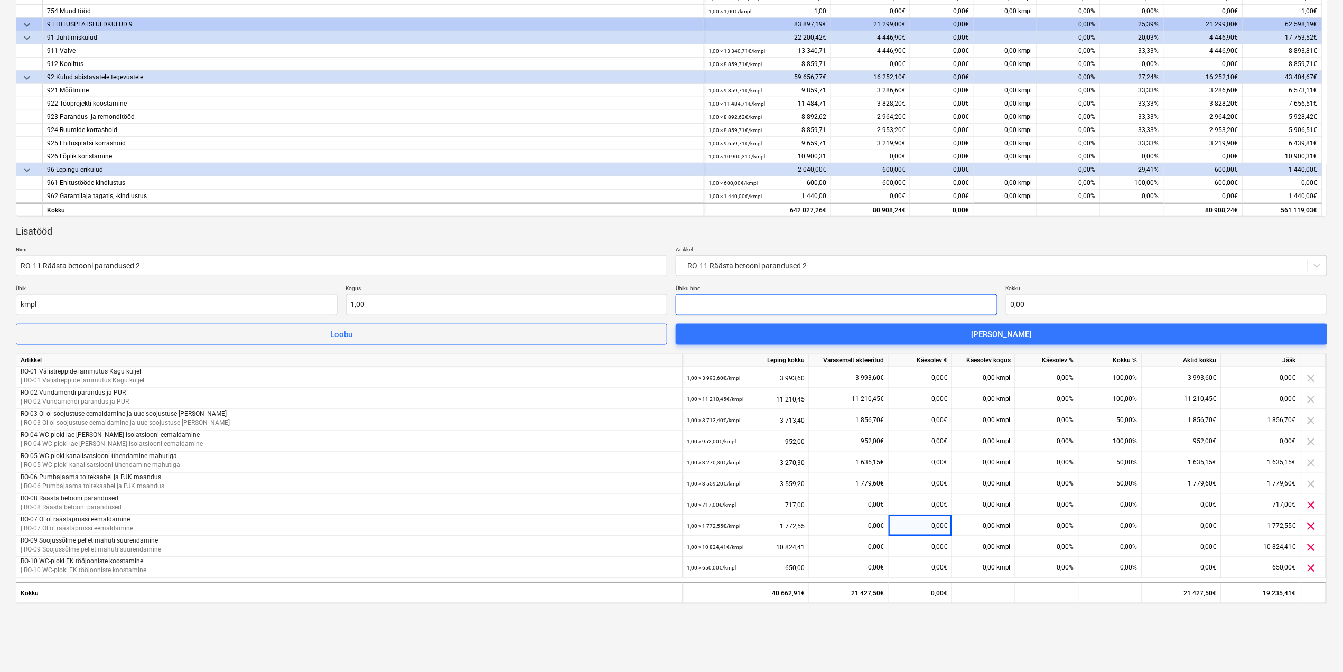
click at [818, 305] on input "text" at bounding box center [837, 304] width 322 height 21
paste input "1 542,00"
type input "1 542,00"
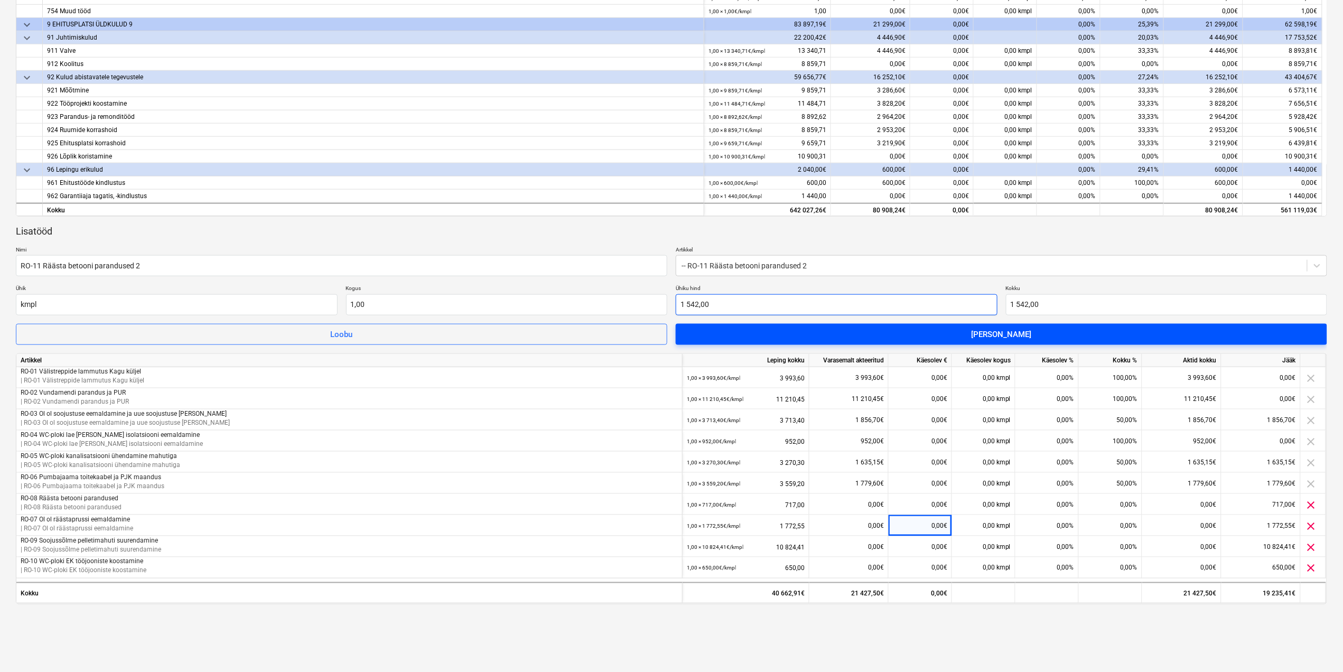
type input "1 542,00"
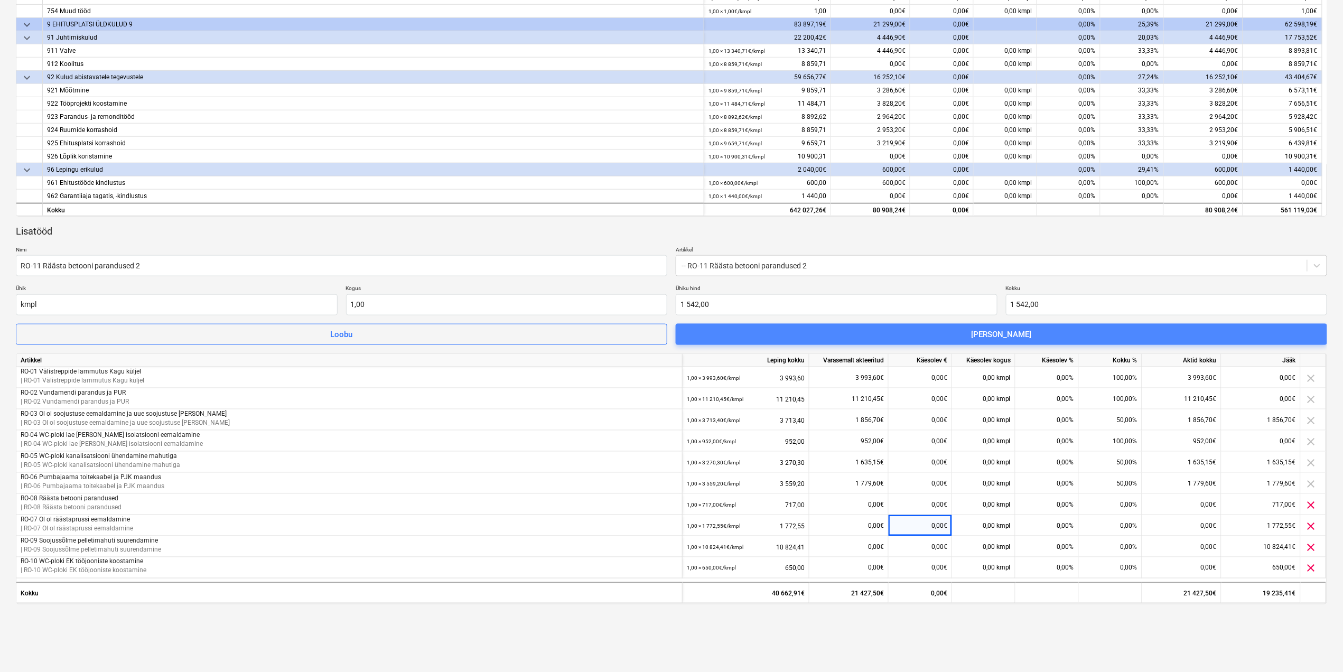
click at [821, 337] on span "Lisa lisatöö" at bounding box center [1001, 335] width 626 height 14
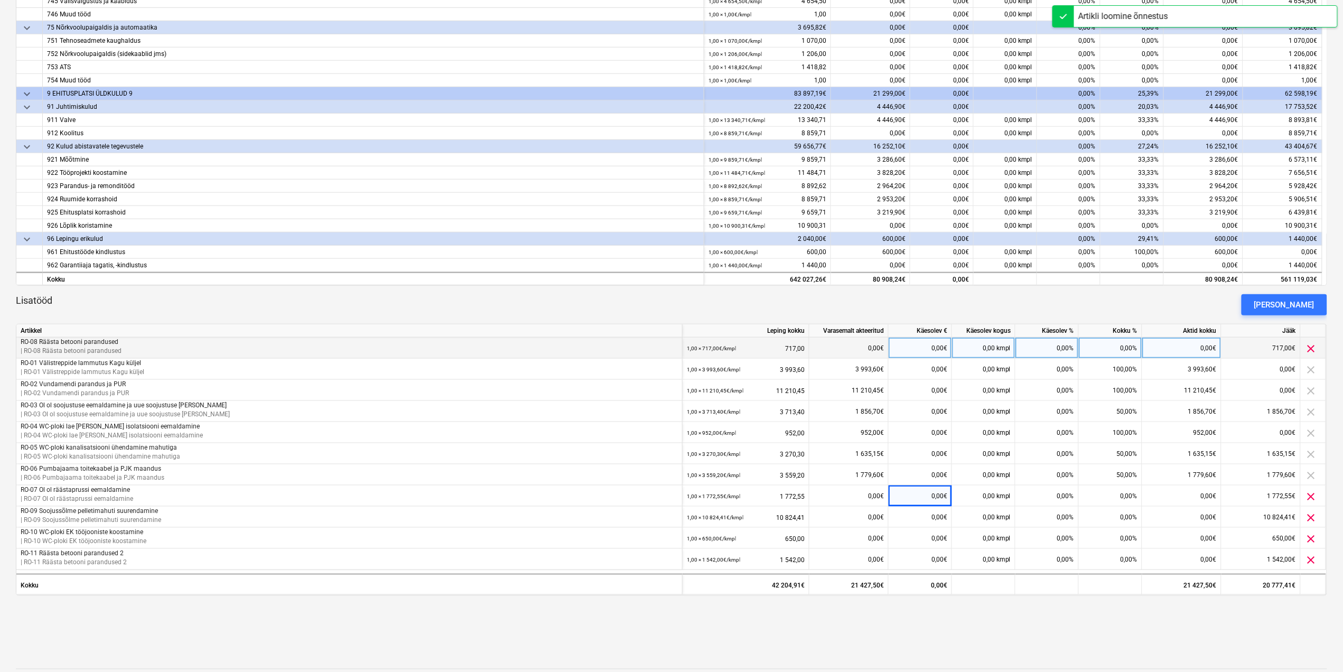
scroll to position [374, 0]
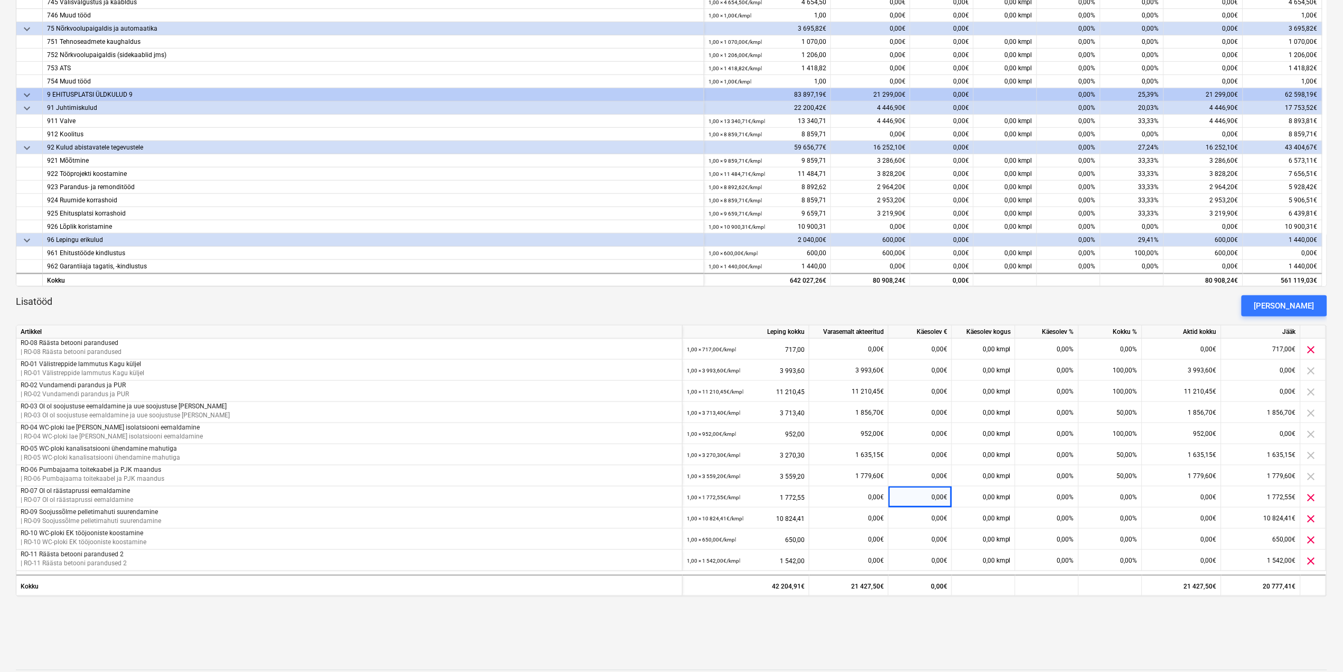
click at [735, 306] on div "Lisatööd Lisa lisatöö" at bounding box center [671, 305] width 1311 height 21
click at [865, 299] on div "Lisatööd Lisa lisatöö" at bounding box center [671, 305] width 1311 height 21
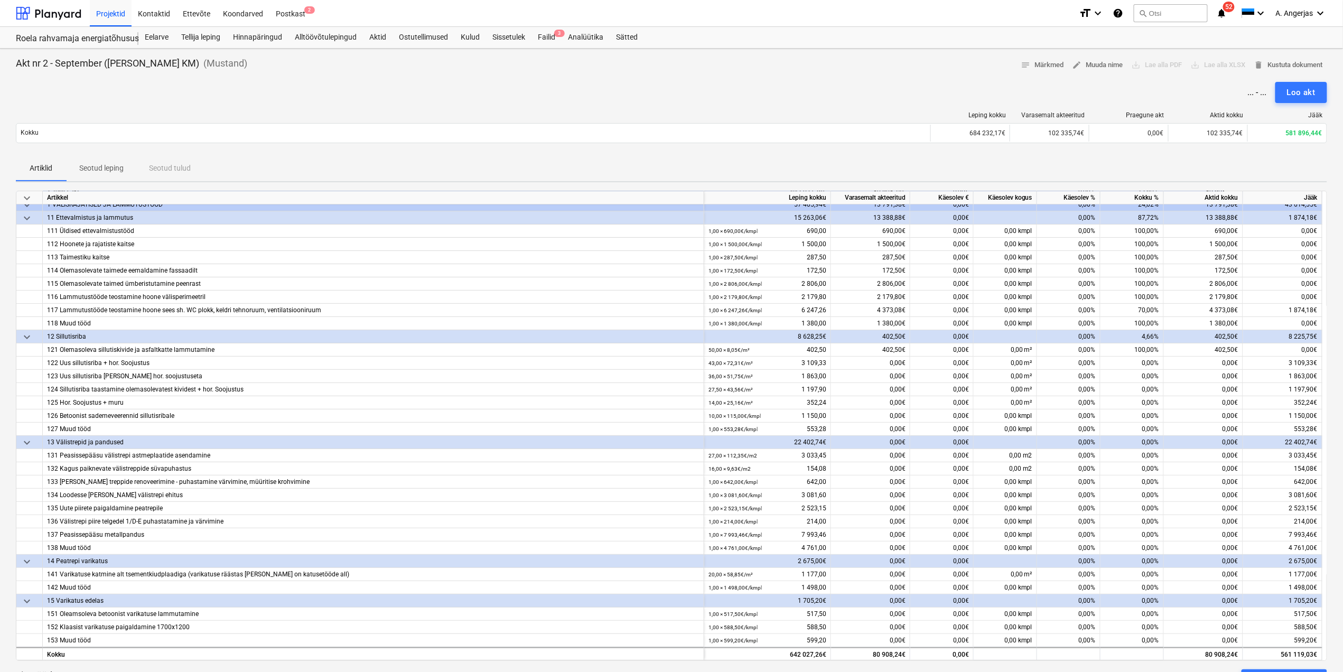
scroll to position [0, 0]
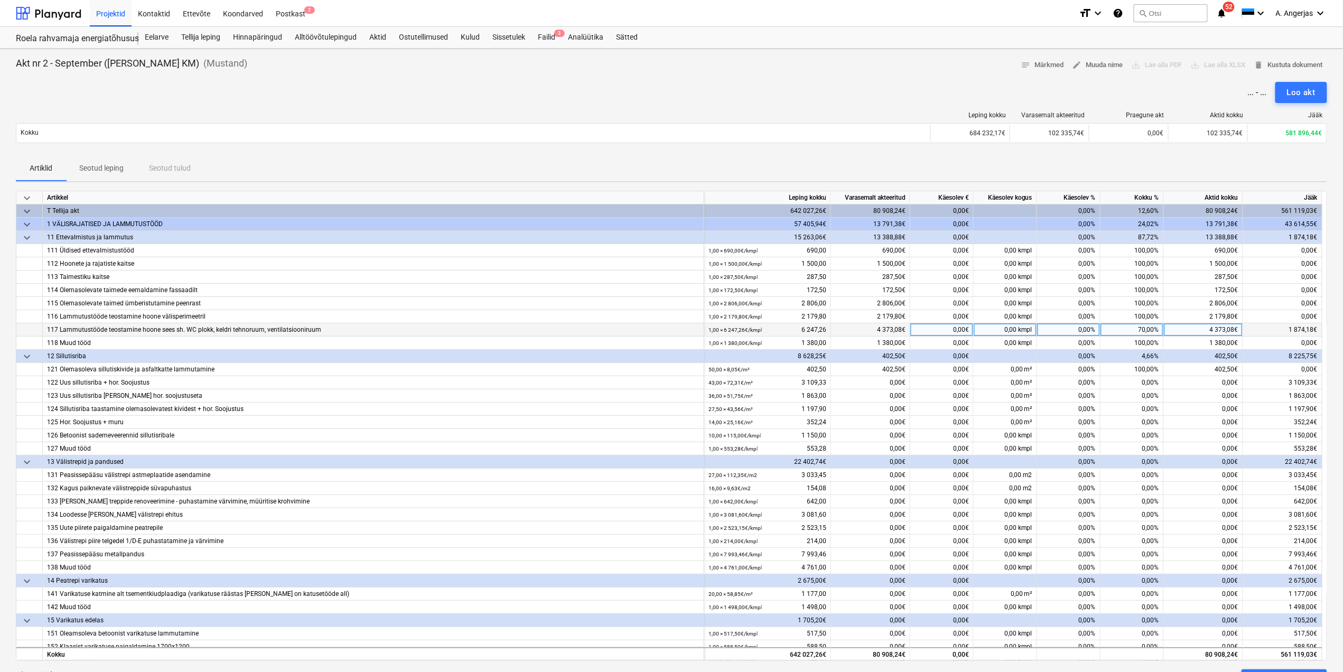
click at [1144, 334] on div "70,00%" at bounding box center [1132, 329] width 63 height 13
type input "100"
click at [1092, 163] on div "Artiklid Seotud leping Seotud tulud" at bounding box center [671, 168] width 1311 height 25
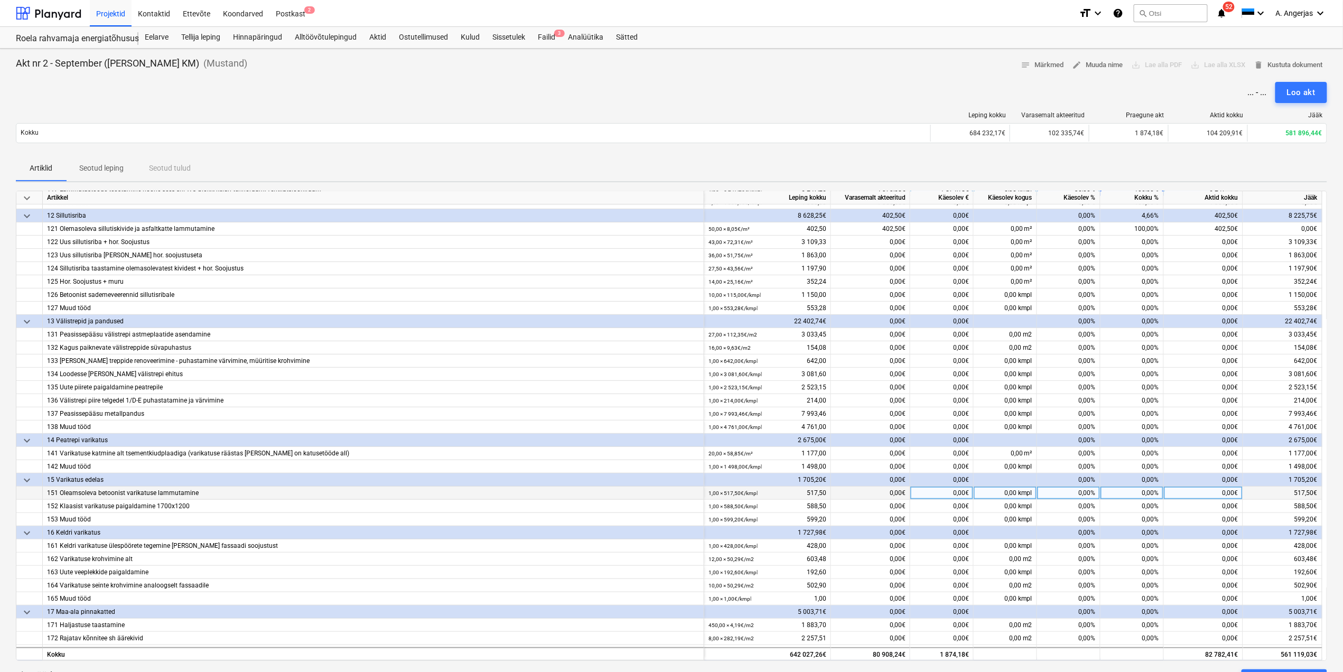
click at [1083, 496] on div "0,00%" at bounding box center [1068, 493] width 63 height 13
type input "100"
click at [1081, 508] on div "0,00%" at bounding box center [1068, 506] width 63 height 13
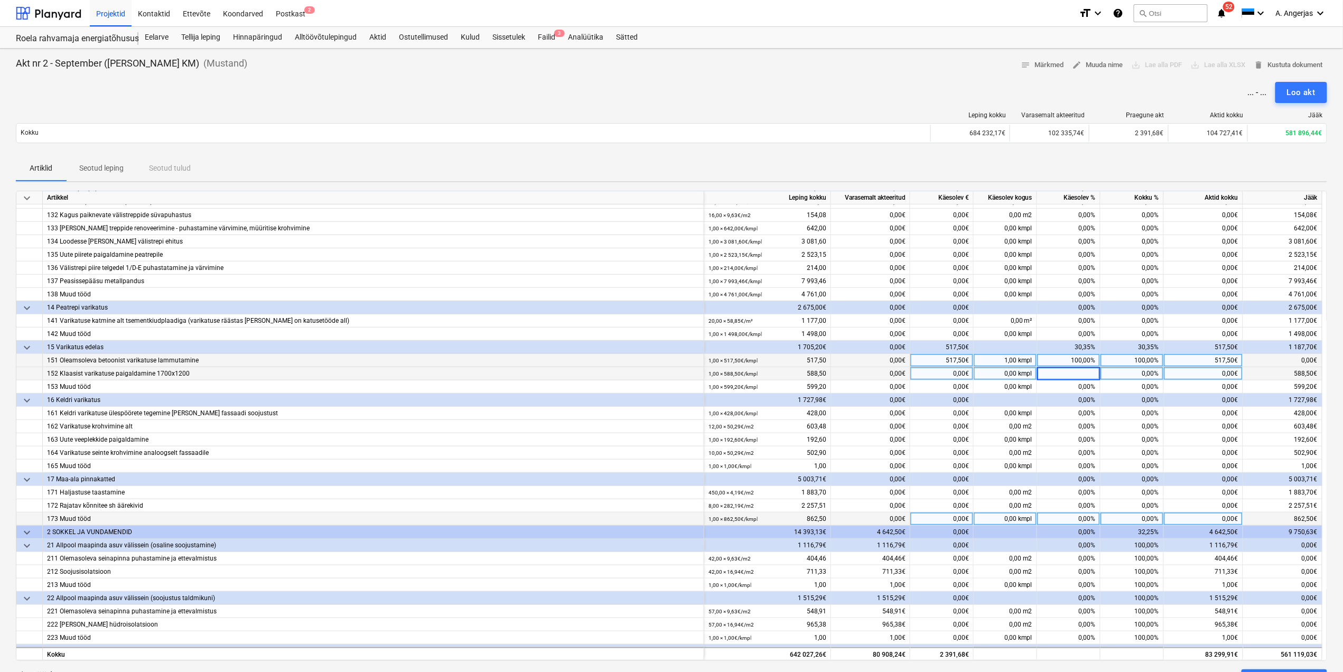
scroll to position [282, 0]
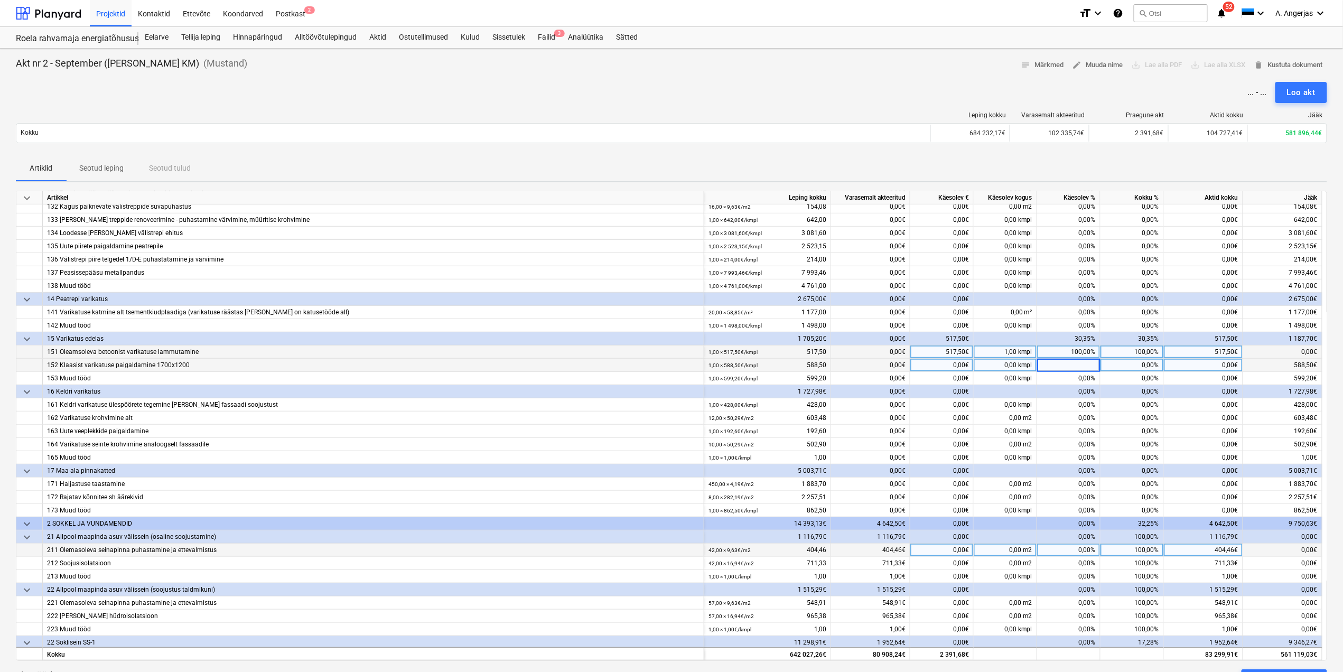
click at [1072, 547] on div "0,00%" at bounding box center [1068, 550] width 63 height 13
type input "100"
click at [1086, 569] on div "0,00%" at bounding box center [1068, 563] width 63 height 13
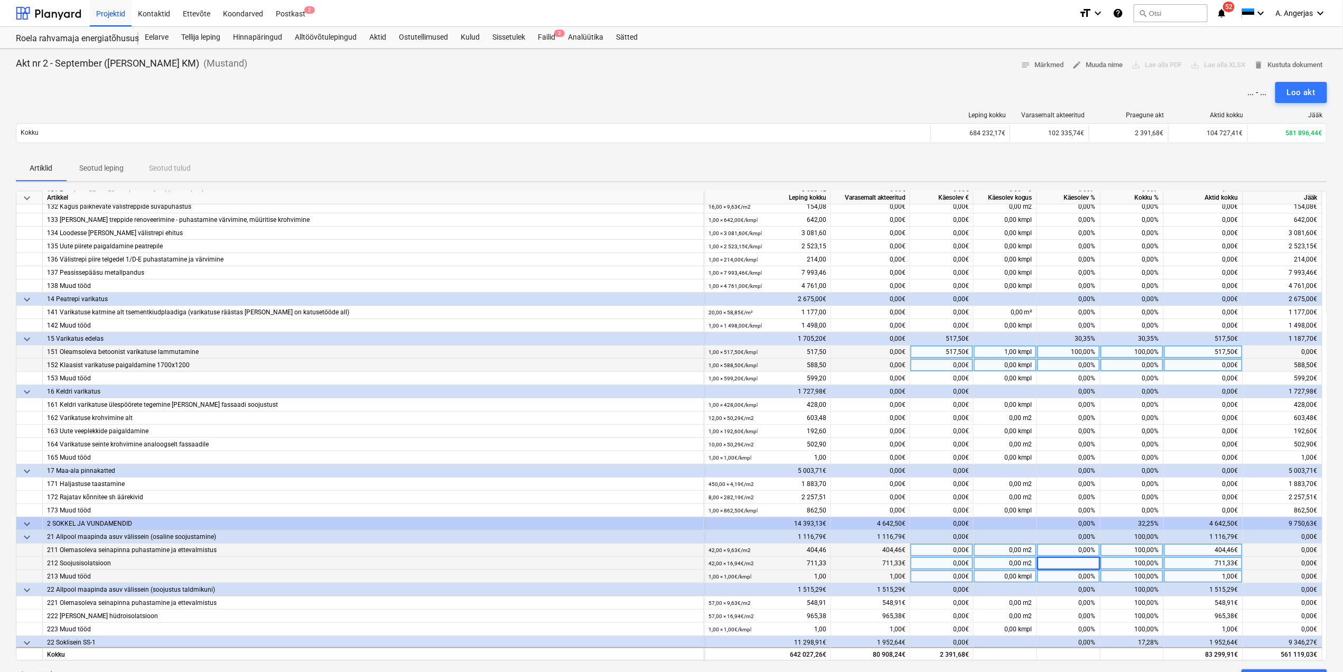
click at [1123, 575] on div "100,00%" at bounding box center [1132, 576] width 63 height 13
click at [1083, 569] on div "0,00%" at bounding box center [1068, 563] width 63 height 13
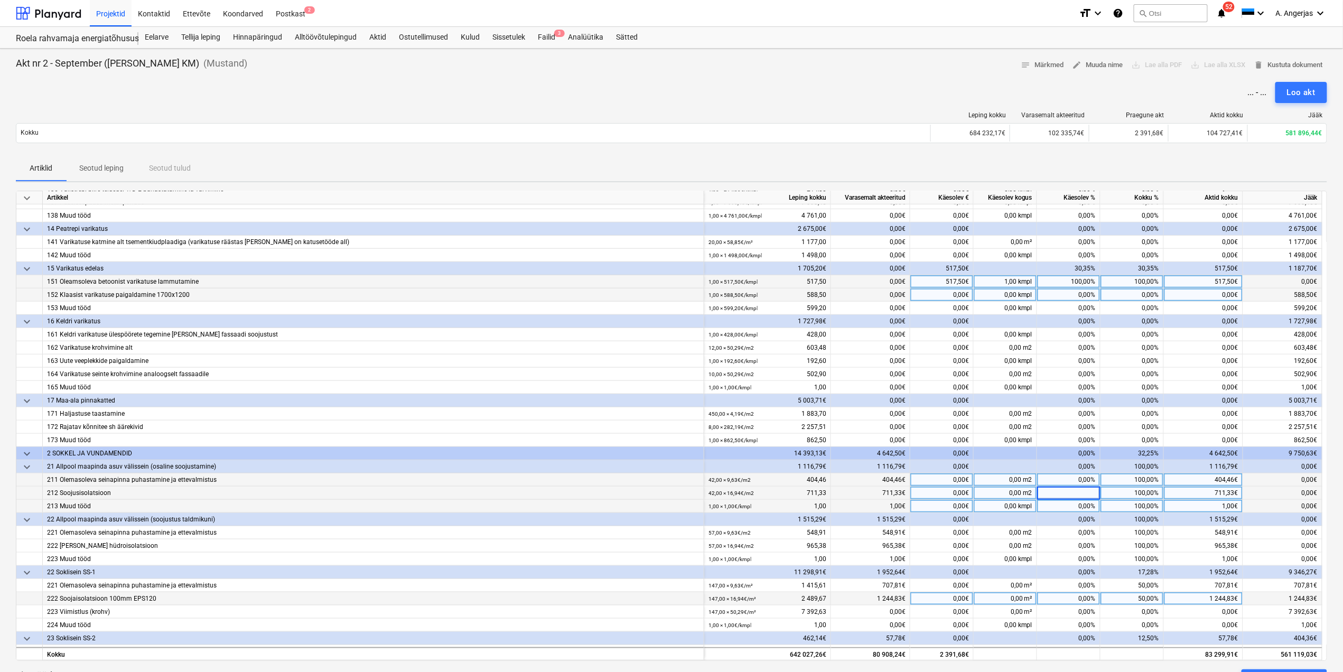
scroll to position [423, 0]
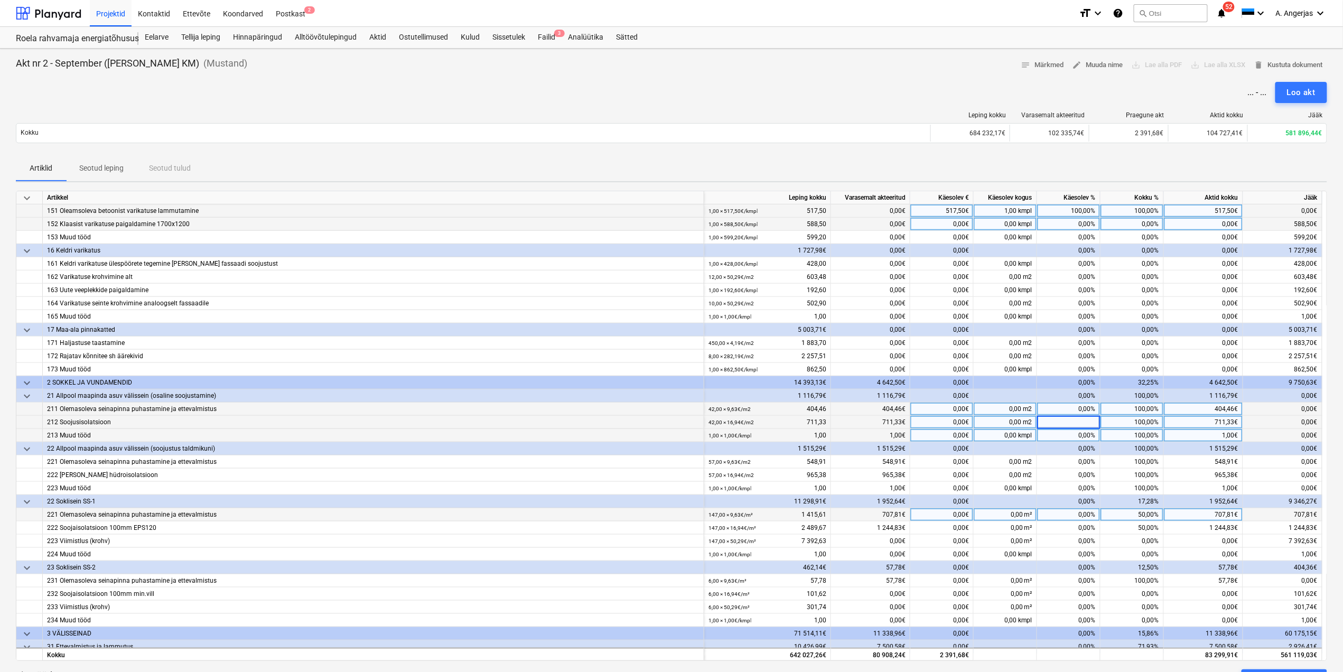
click at [1079, 521] on div "0,00%" at bounding box center [1068, 514] width 63 height 13
type input "100"
click at [1084, 529] on div "0,00%" at bounding box center [1068, 527] width 63 height 13
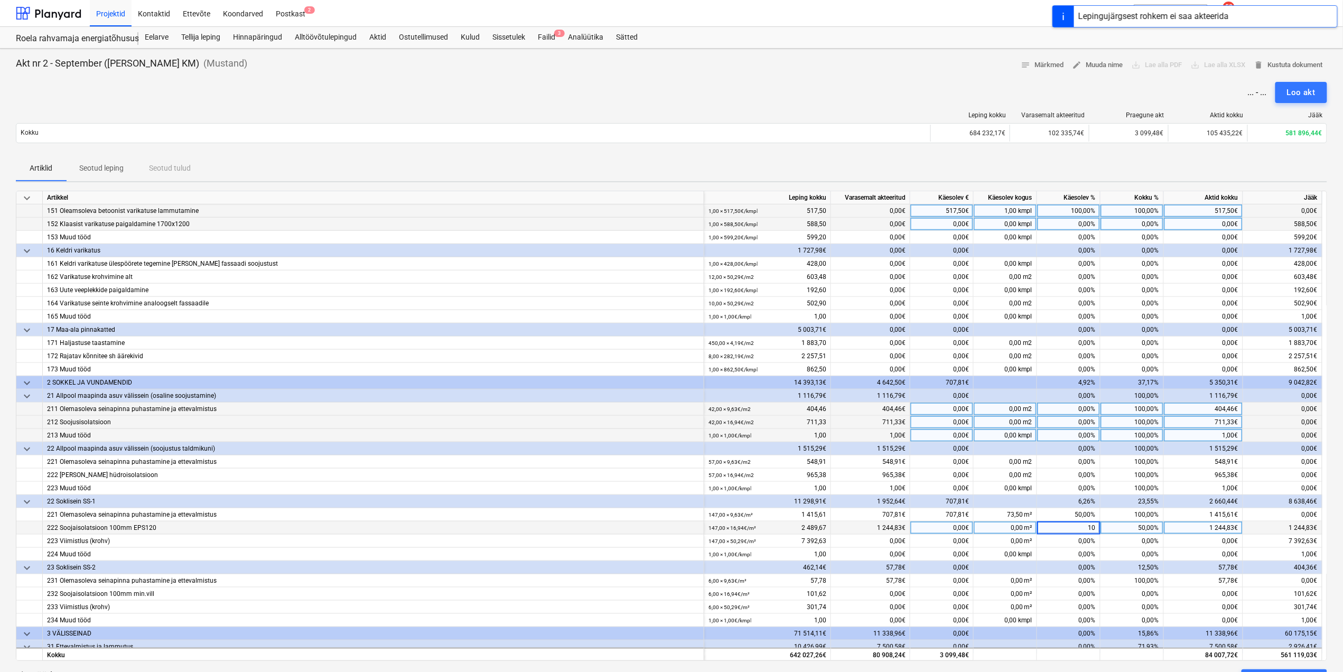
type input "100"
click at [1084, 544] on div "0,00%" at bounding box center [1068, 541] width 63 height 13
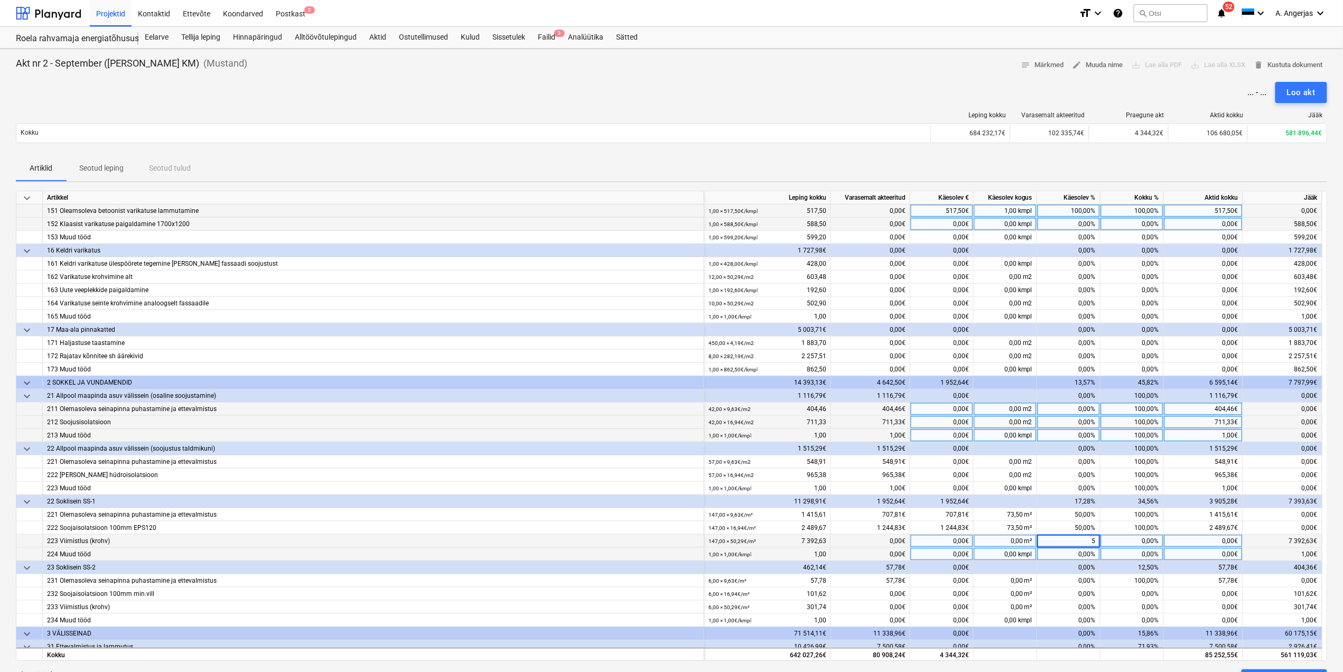
type input "50"
click at [1078, 554] on div "0,00%" at bounding box center [1068, 554] width 63 height 13
type input "100"
click at [1068, 581] on div "0,00%" at bounding box center [1068, 580] width 63 height 13
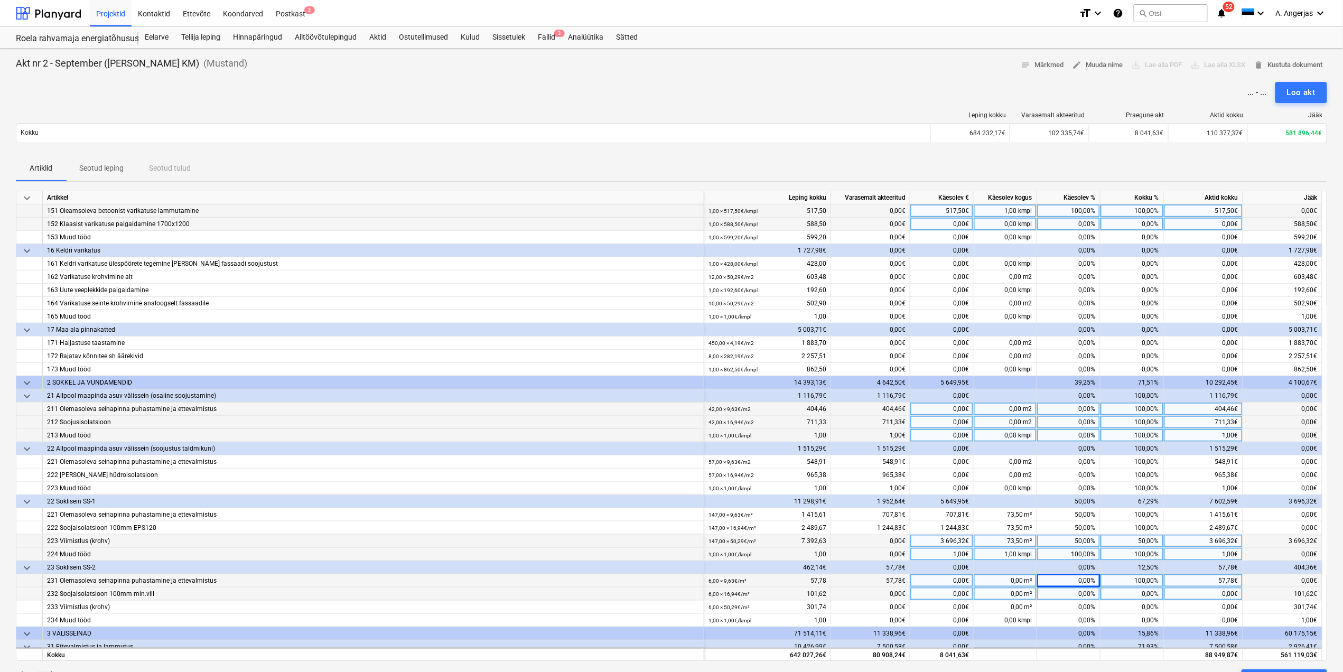
click at [1087, 601] on div "0,00%" at bounding box center [1068, 594] width 63 height 13
type input "100"
click at [1088, 609] on div "0,00%" at bounding box center [1068, 607] width 63 height 13
click at [1077, 607] on input at bounding box center [1068, 607] width 63 height 13
type input "50"
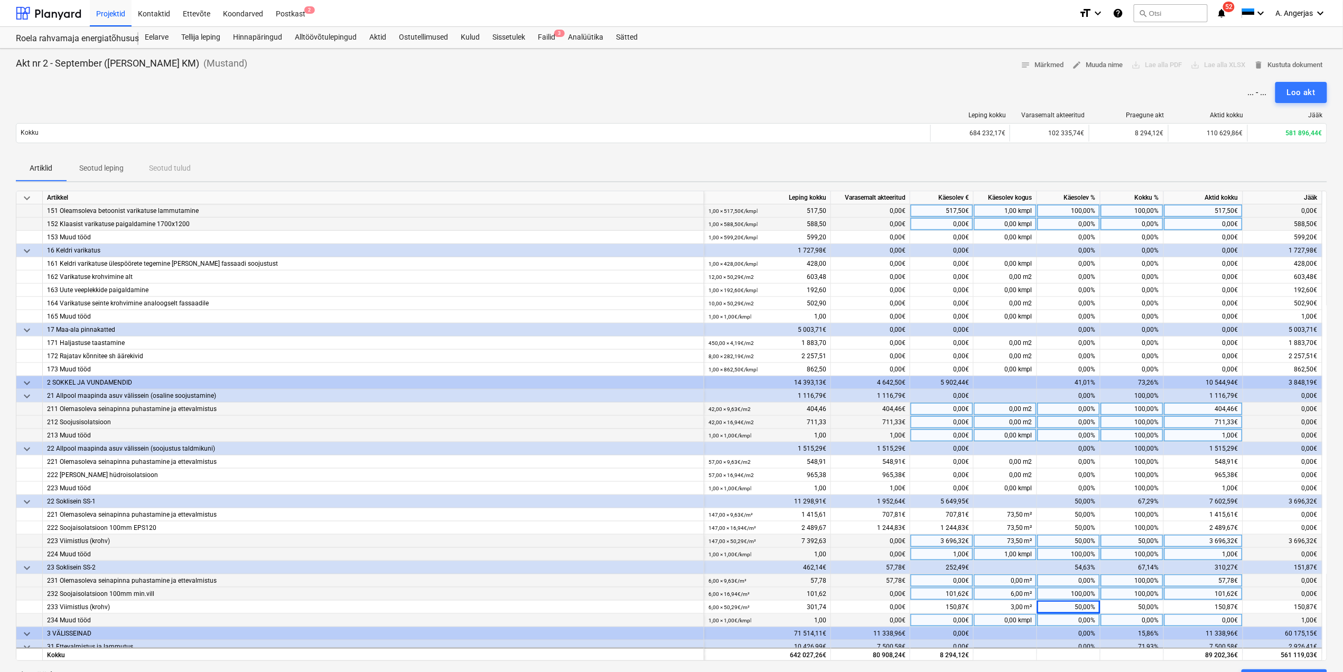
click at [1080, 625] on div "0,00%" at bounding box center [1068, 620] width 63 height 13
type input "100"
click at [1110, 602] on div "50,00%" at bounding box center [1132, 607] width 63 height 13
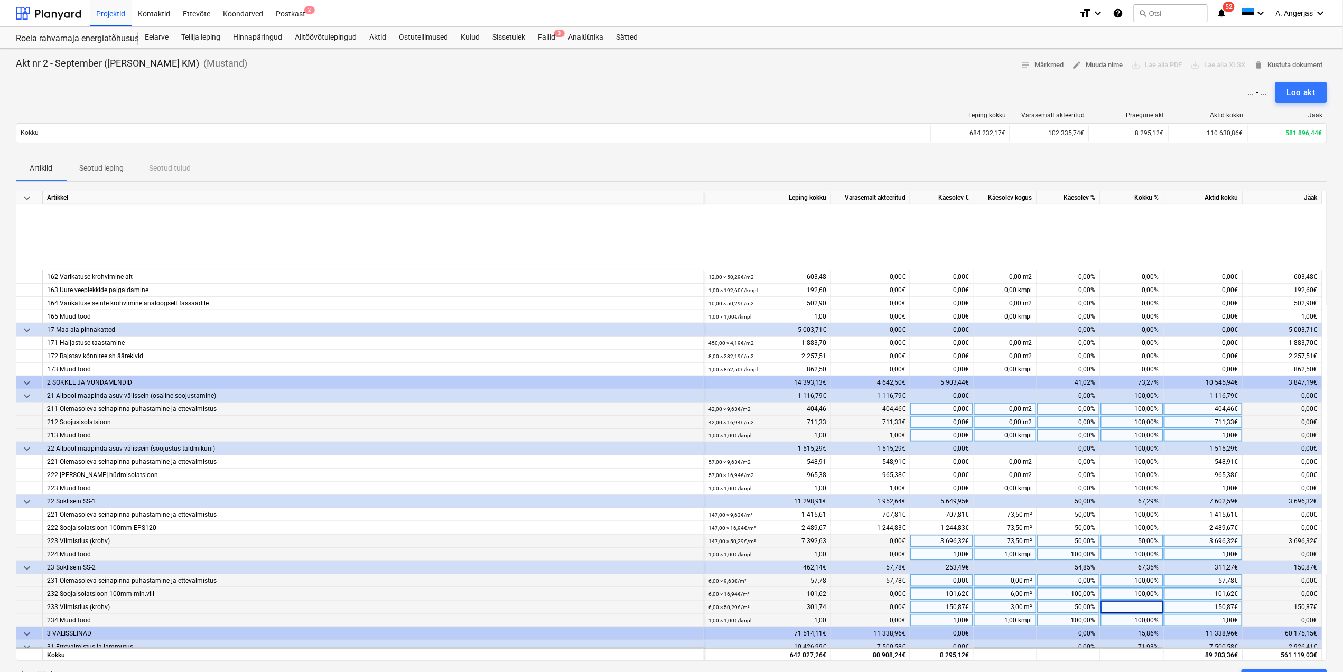
scroll to position [563, 0]
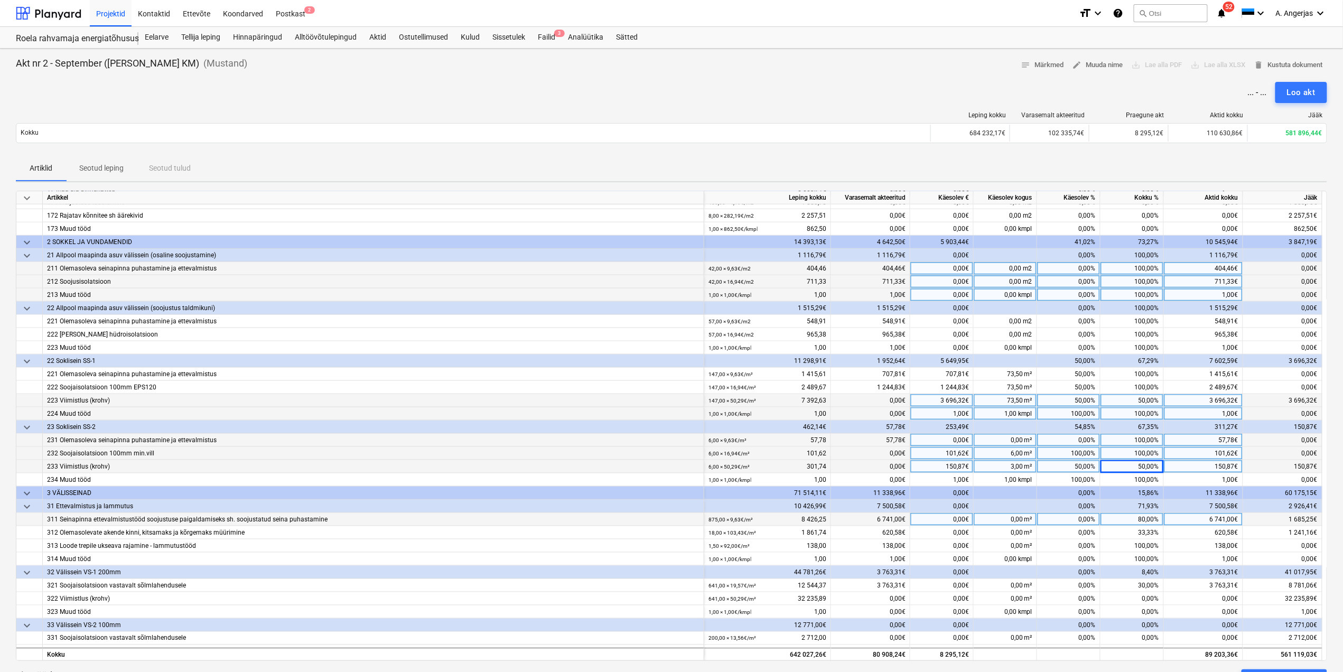
click at [1075, 519] on div "0,00%" at bounding box center [1068, 519] width 63 height 13
type input "100"
click at [1077, 537] on div "0,00%" at bounding box center [1068, 532] width 63 height 13
type input "100"
click at [1079, 547] on div "0,00%" at bounding box center [1068, 545] width 63 height 13
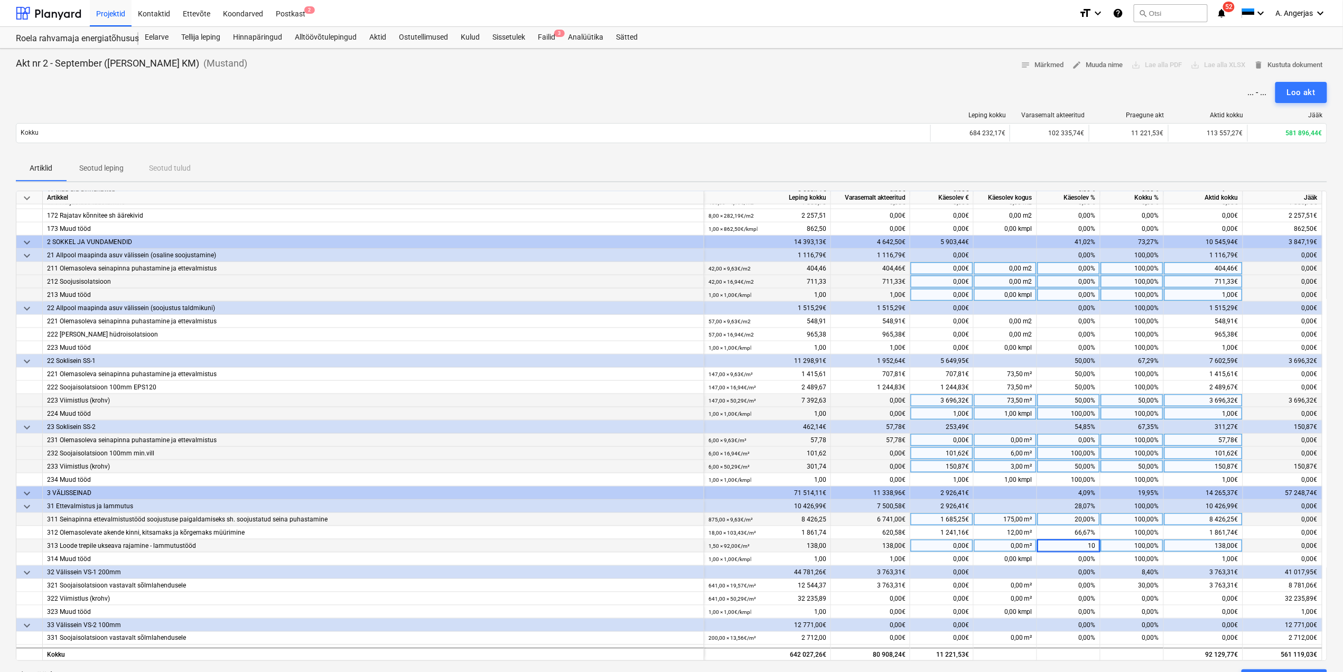
type input "100"
click at [1076, 554] on div "0,00%" at bounding box center [1068, 559] width 63 height 13
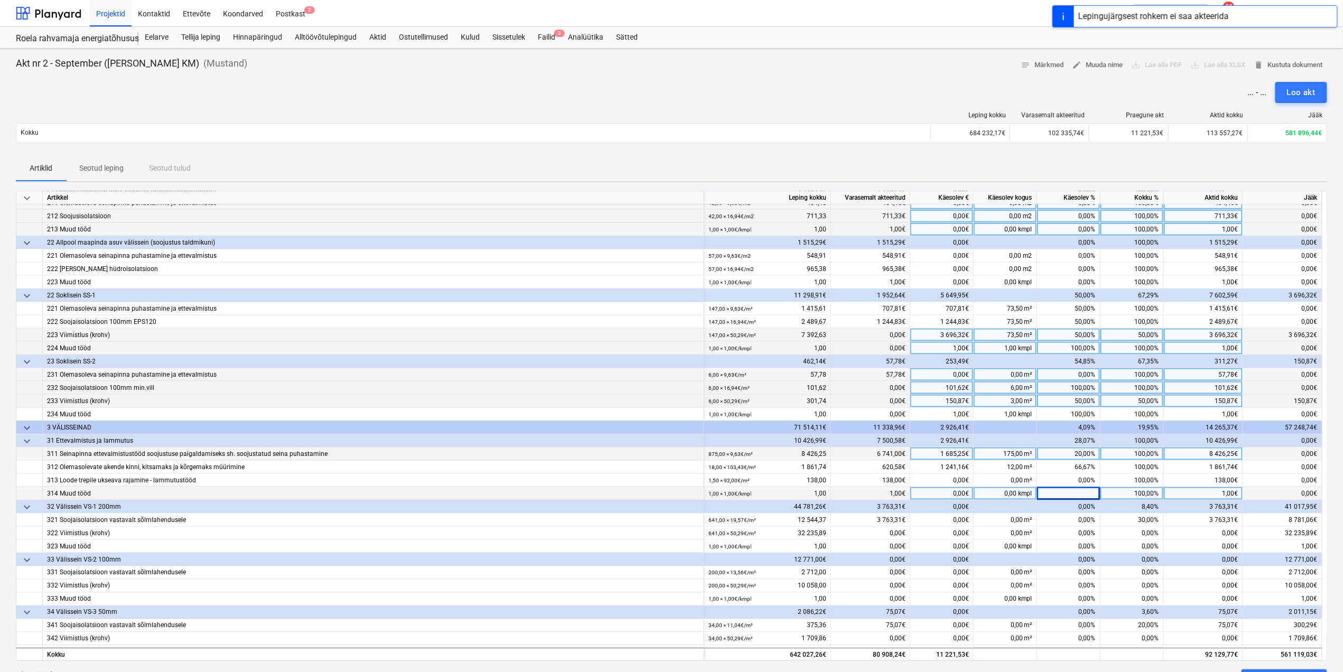
scroll to position [634, 0]
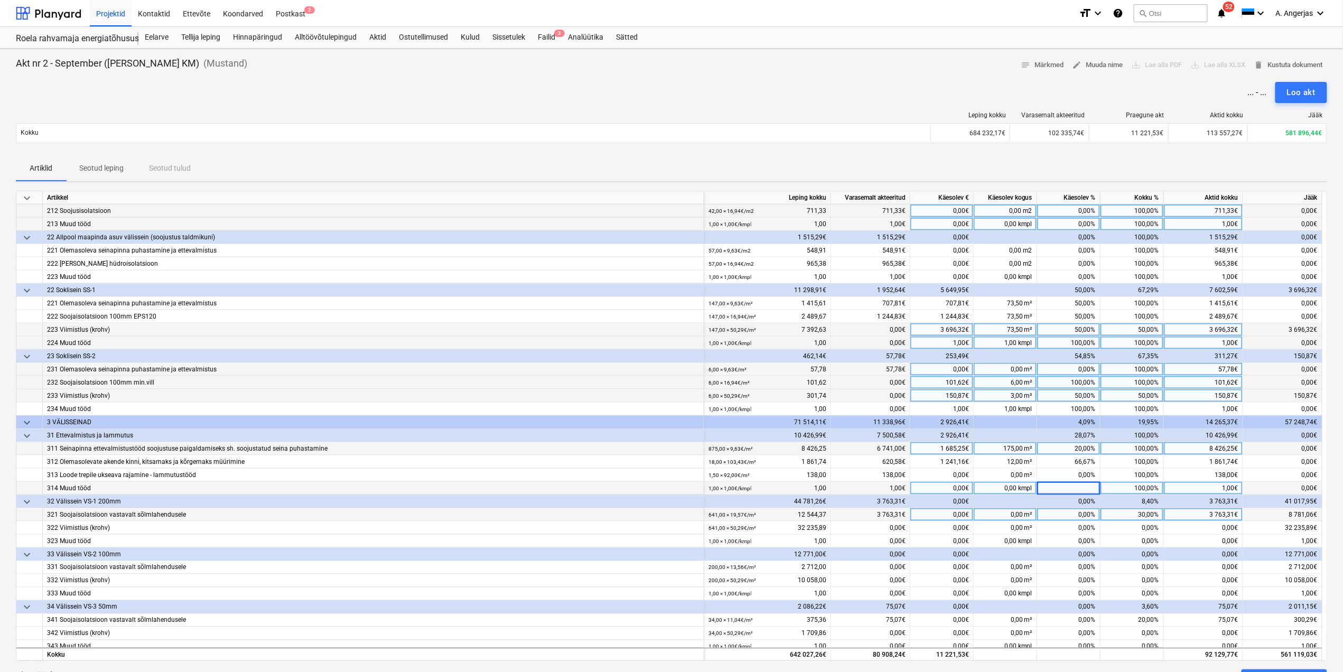
click at [1056, 515] on div "0,00%" at bounding box center [1068, 514] width 63 height 13
type input "100"
click at [1070, 535] on div "0,00%" at bounding box center [1068, 527] width 63 height 13
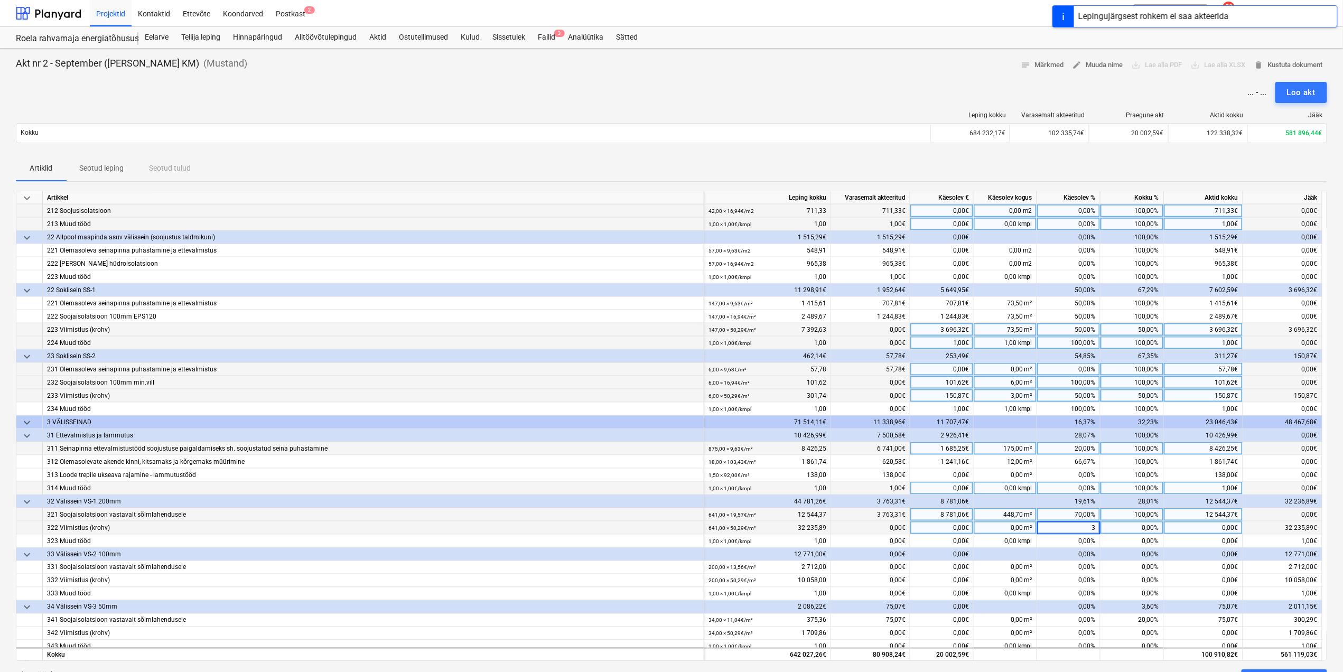
type input "30"
click at [1084, 543] on div "0,00%" at bounding box center [1068, 541] width 63 height 13
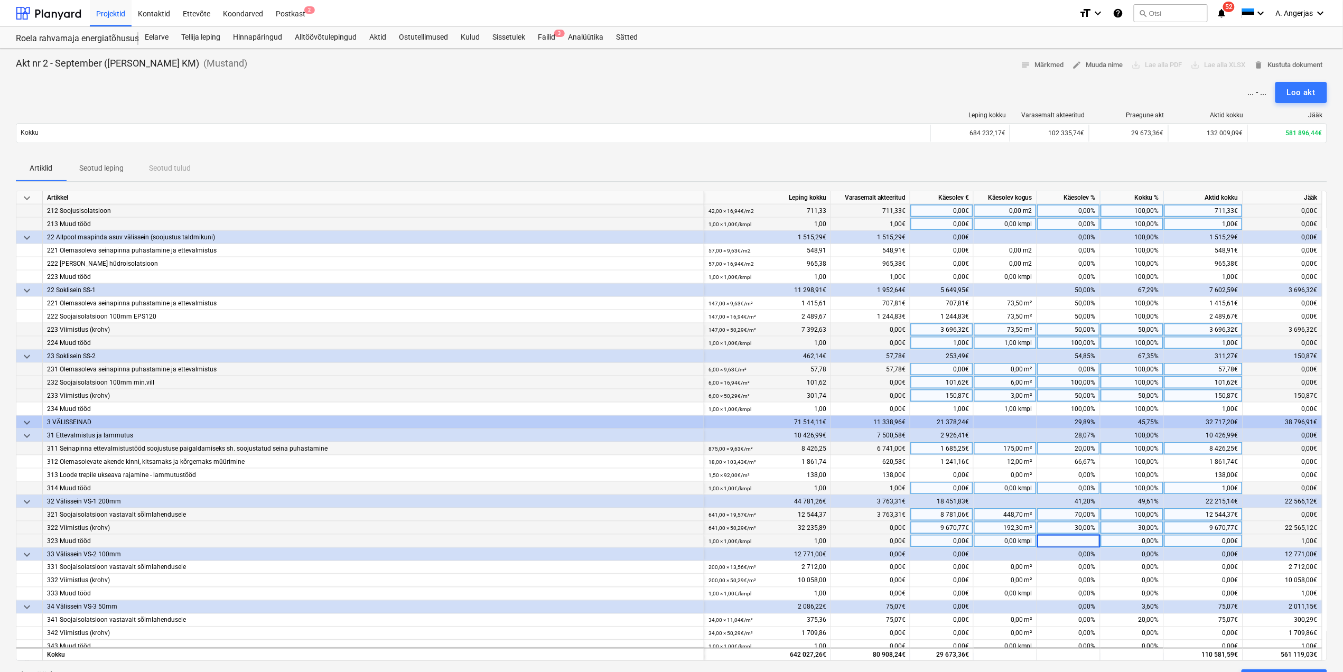
click at [1085, 529] on div "30,00%" at bounding box center [1068, 527] width 63 height 13
type input "50"
click at [1086, 551] on div "0,00%" at bounding box center [1068, 554] width 63 height 13
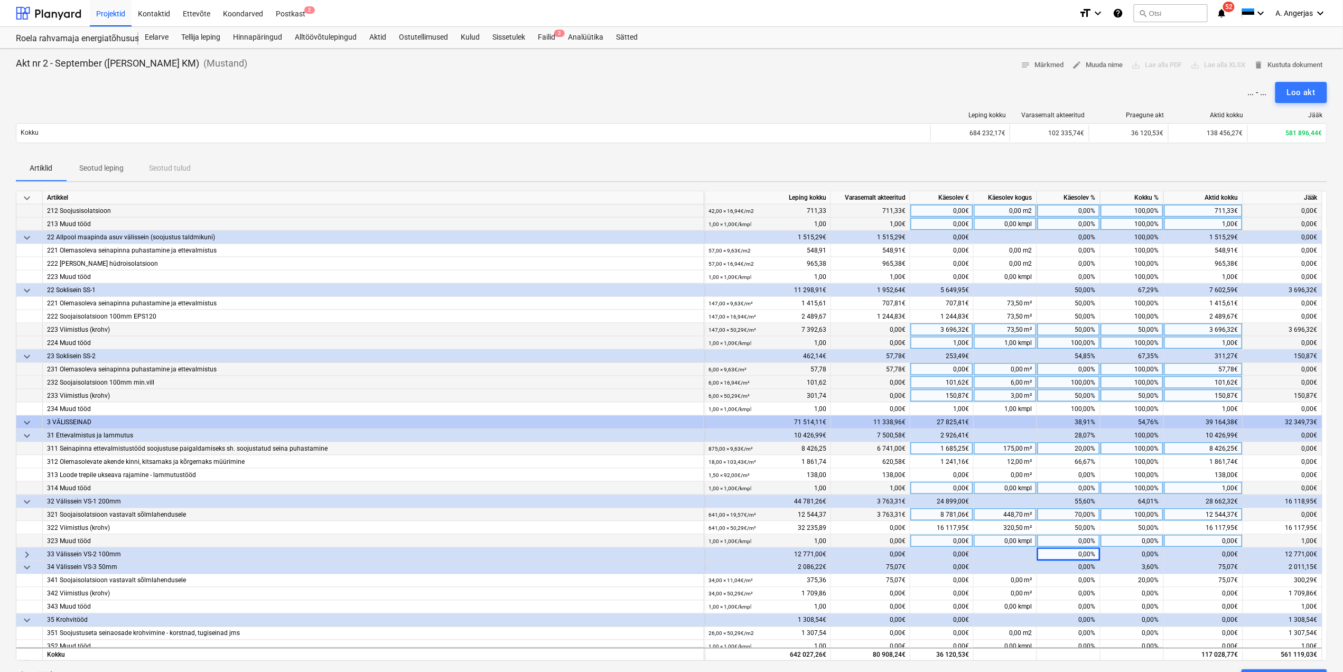
click at [1086, 543] on div "0,00%" at bounding box center [1068, 541] width 63 height 13
type input "100"
click at [1068, 576] on div "0,00%" at bounding box center [1068, 580] width 63 height 13
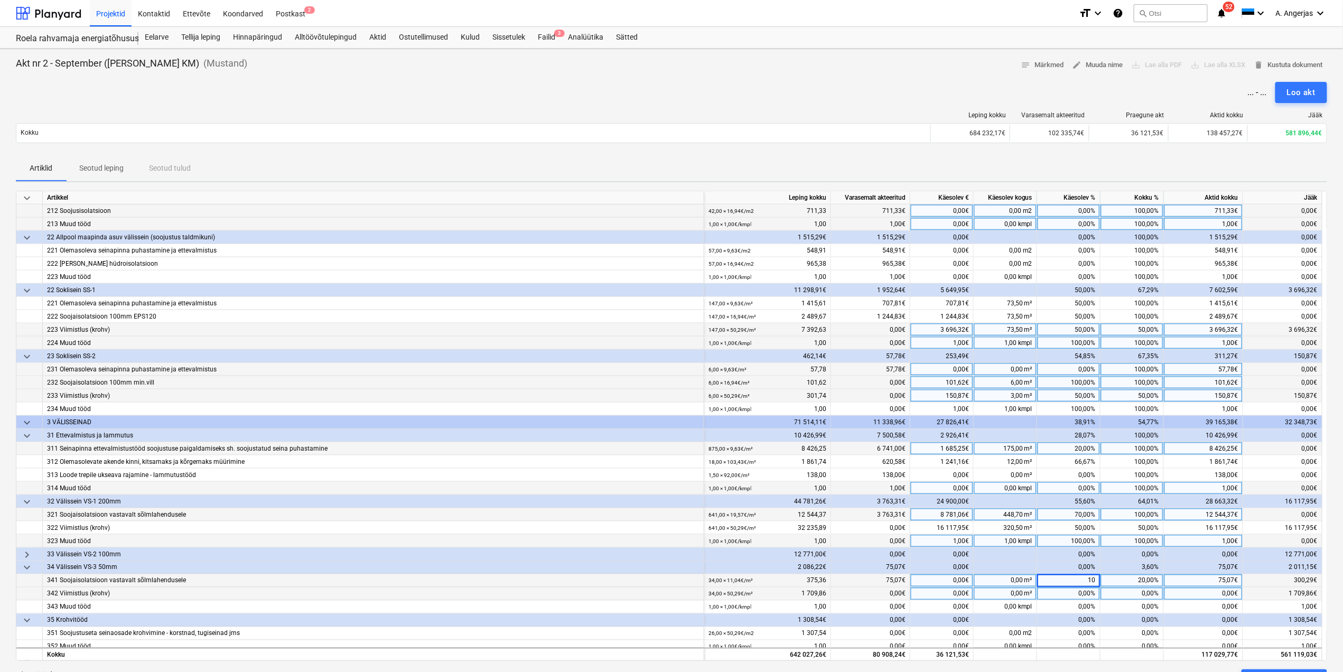
type input "100"
click at [1082, 592] on div "0,00%" at bounding box center [1068, 594] width 63 height 13
type input "50"
click at [1077, 605] on div "0,00%" at bounding box center [1068, 607] width 63 height 13
type input "100"
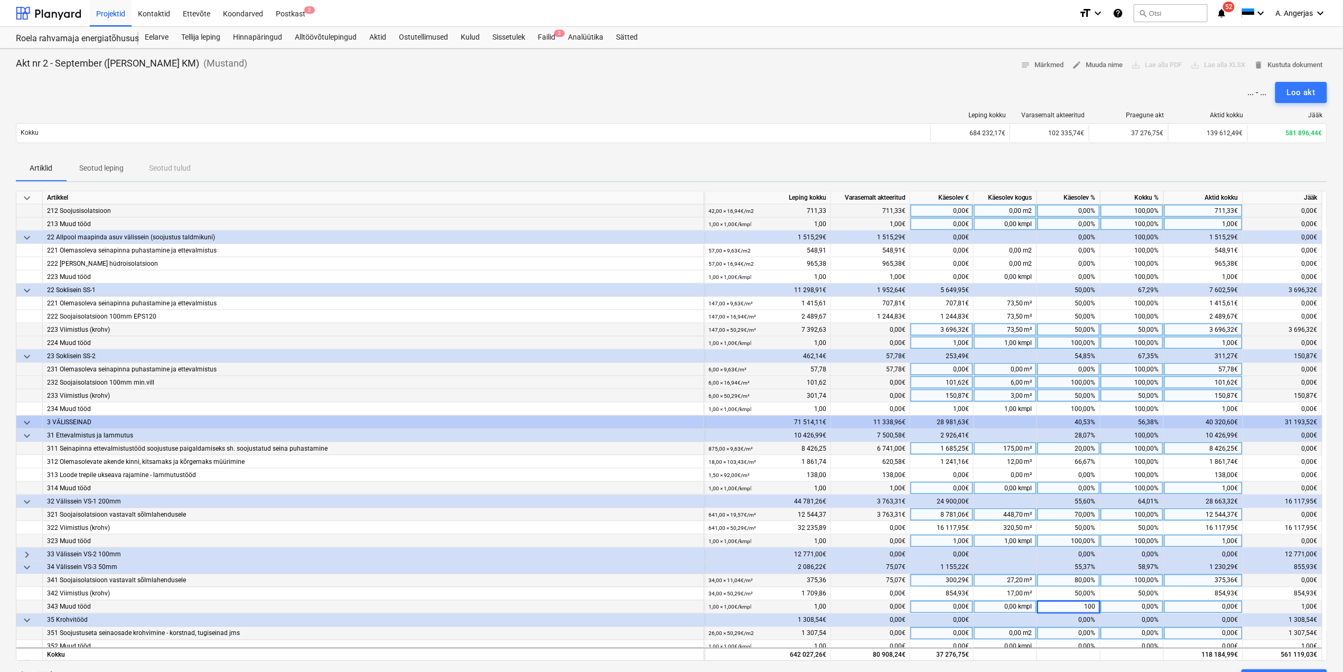
click at [1074, 635] on div "0,00%" at bounding box center [1068, 633] width 63 height 13
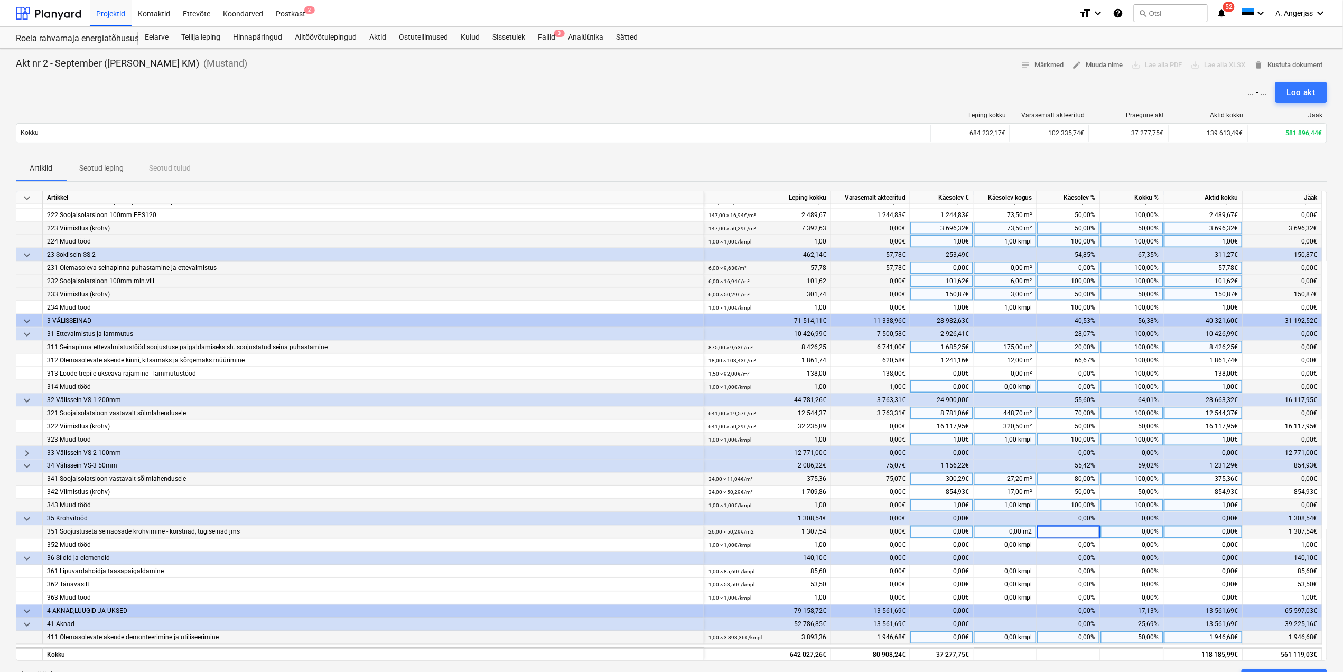
scroll to position [775, 0]
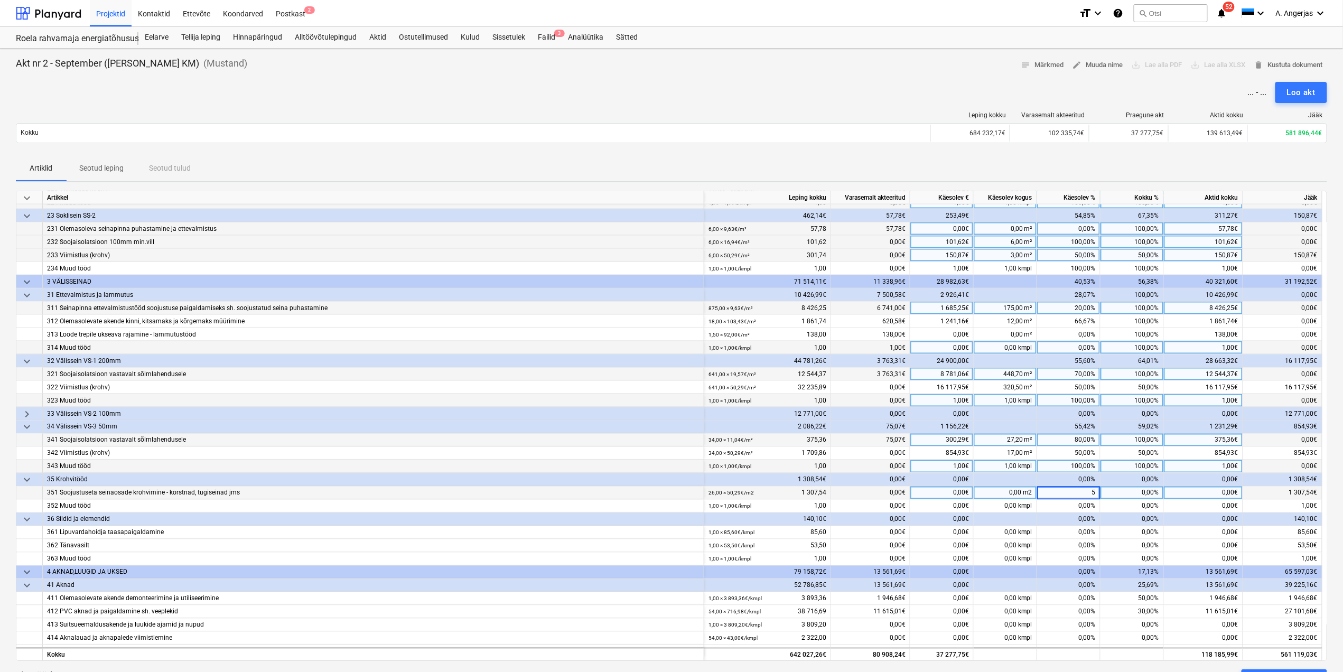
type input "50"
click at [1069, 507] on div "0,00%" at bounding box center [1068, 506] width 63 height 13
click at [1081, 493] on div "50,00%" at bounding box center [1068, 493] width 63 height 13
click at [1078, 506] on div "0,00%" at bounding box center [1068, 506] width 63 height 13
click at [1085, 496] on div "50,00%" at bounding box center [1068, 493] width 63 height 13
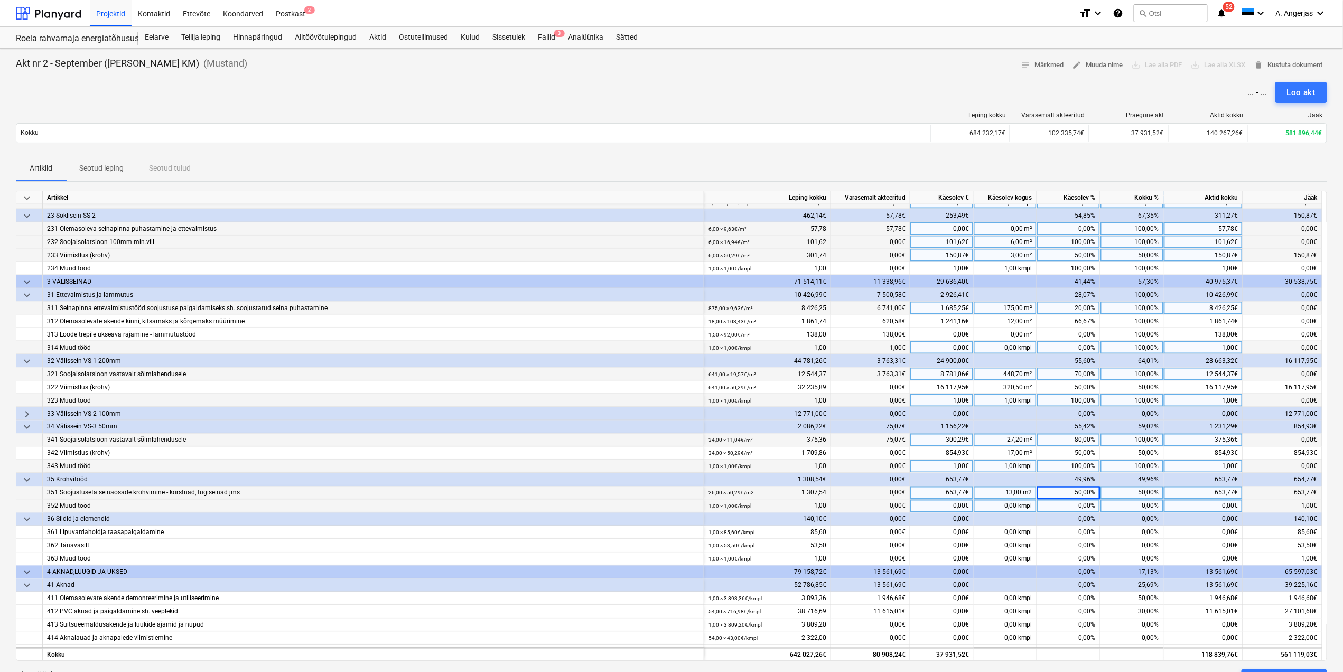
click at [1087, 506] on div "0,00%" at bounding box center [1068, 506] width 63 height 13
type input "100"
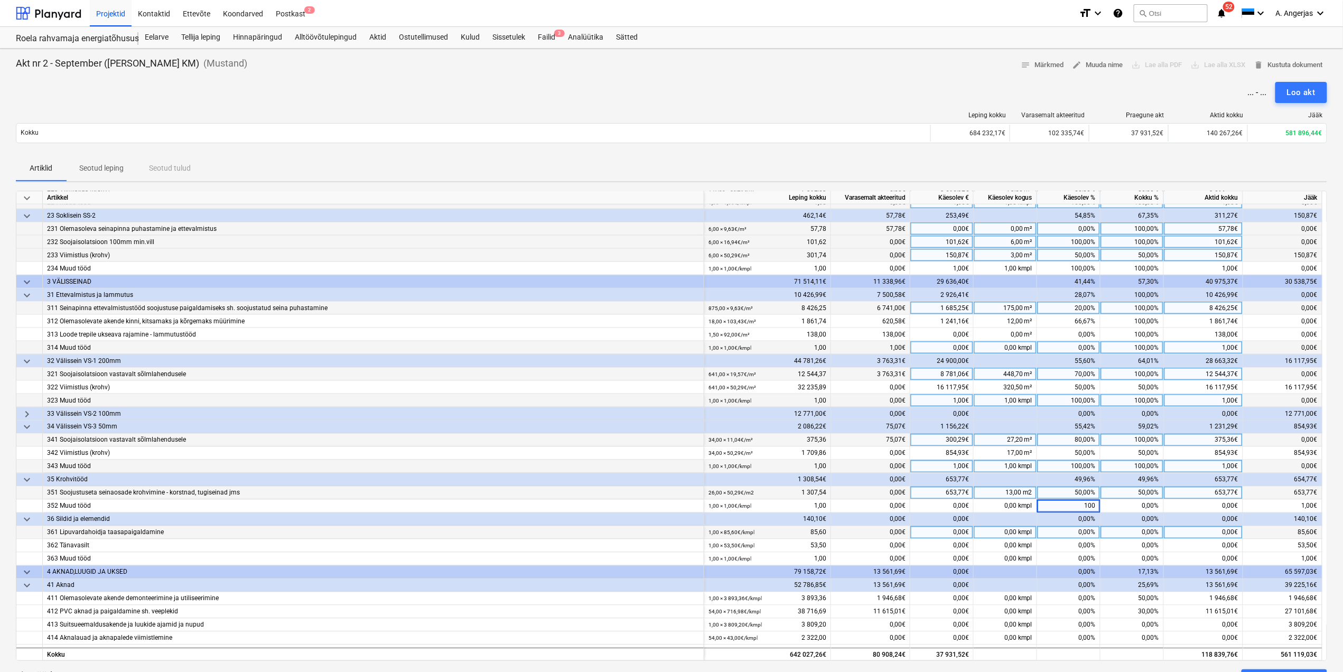
click at [1074, 528] on div "0,00%" at bounding box center [1068, 532] width 63 height 13
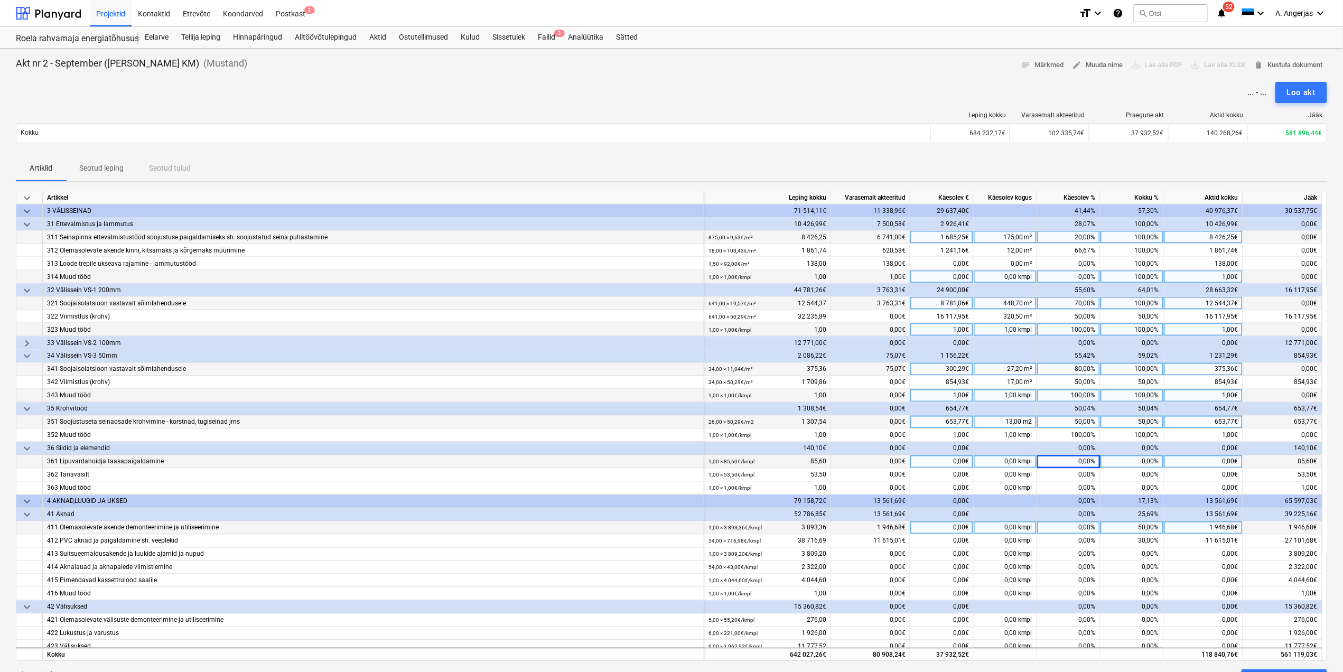
click at [1074, 530] on div "0,00%" at bounding box center [1068, 527] width 63 height 13
type input "1"
type input "90"
click at [1080, 539] on div "0,00%" at bounding box center [1068, 541] width 63 height 13
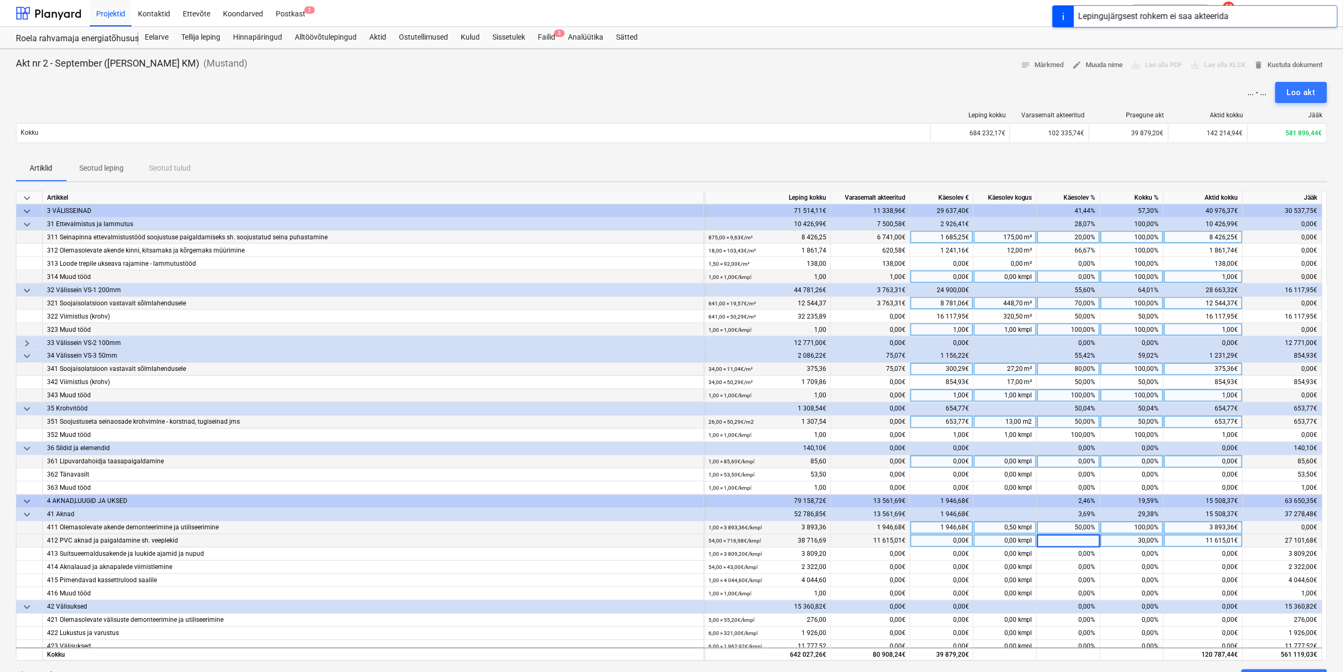
click at [1089, 523] on div "50,00%" at bounding box center [1068, 527] width 63 height 13
type input "40"
click at [1089, 544] on div "0,00%" at bounding box center [1068, 541] width 63 height 13
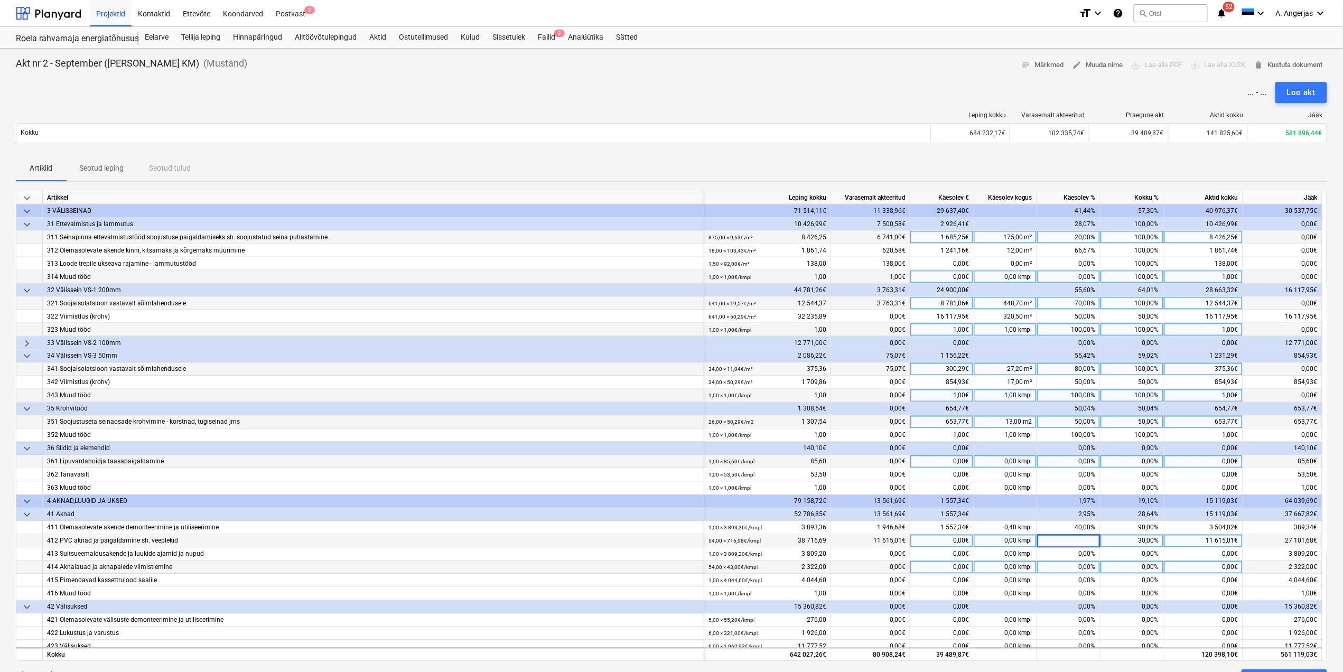
click at [1074, 563] on div "0,00%" at bounding box center [1068, 567] width 63 height 13
click at [1080, 541] on div "0,00%" at bounding box center [1068, 541] width 63 height 13
type input "60"
click at [1092, 571] on div "0,00%" at bounding box center [1068, 567] width 63 height 13
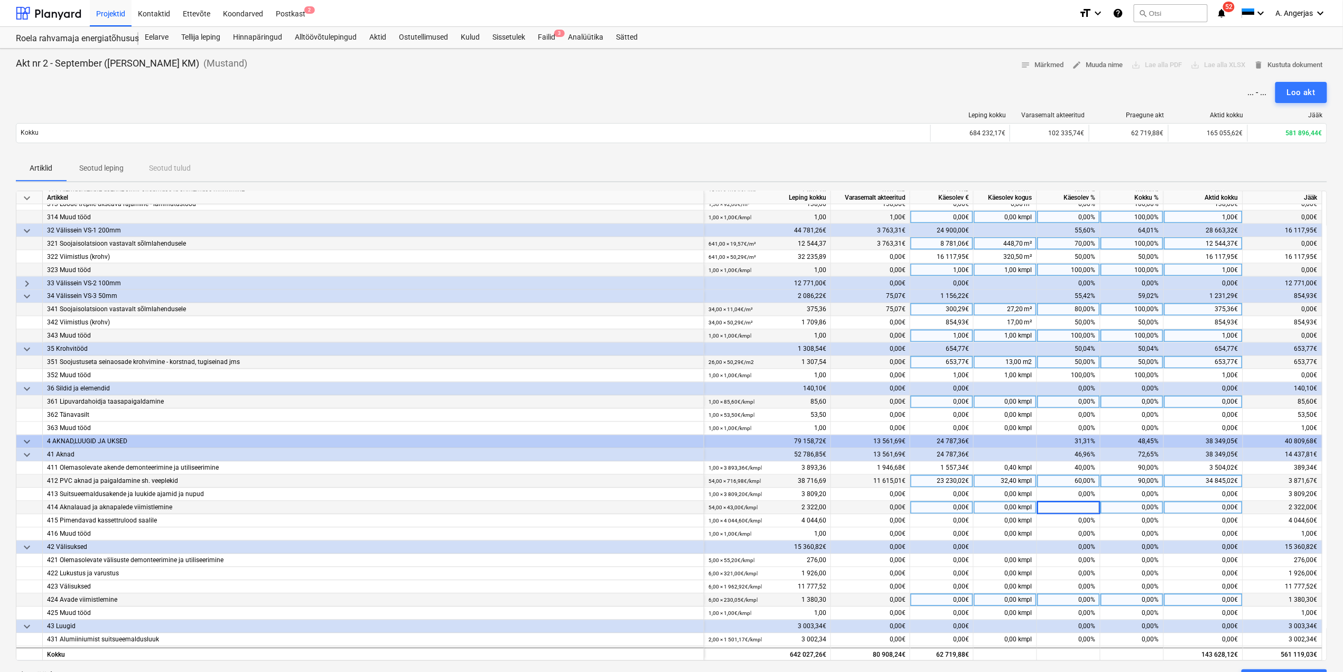
scroll to position [916, 0]
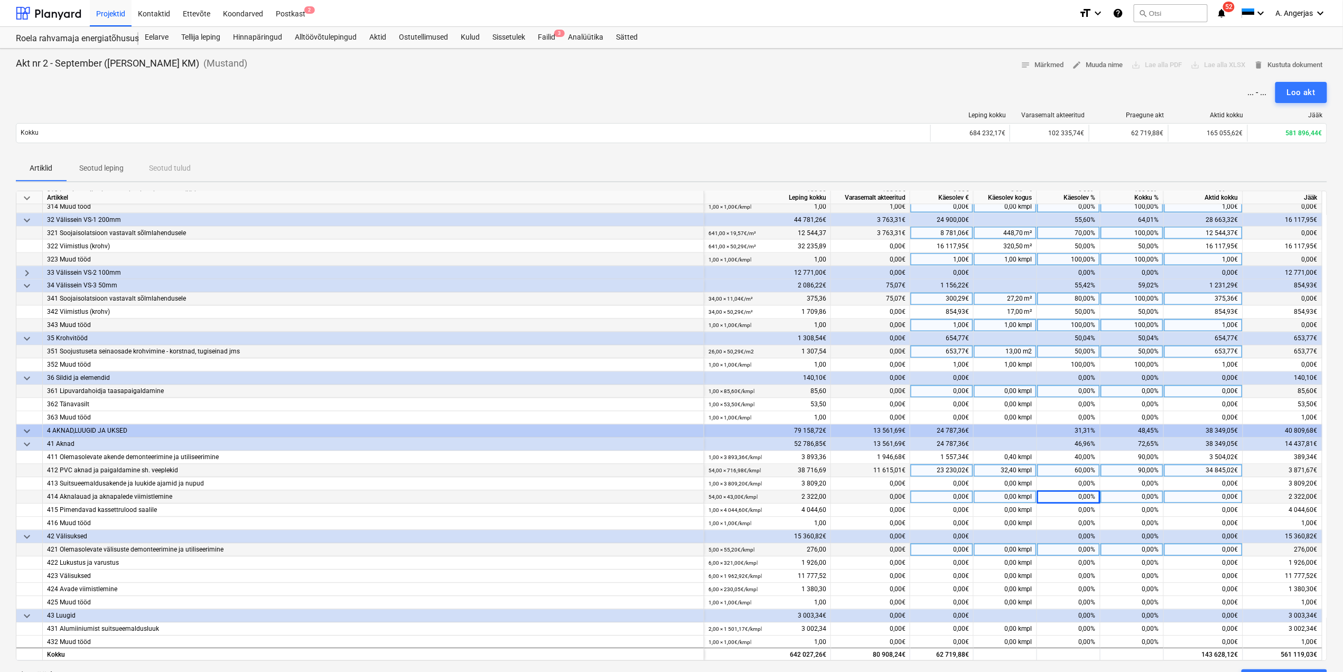
click at [1038, 550] on div "0,00%" at bounding box center [1068, 550] width 63 height 13
type input "100"
click at [1055, 565] on div "0,00%" at bounding box center [1068, 563] width 63 height 13
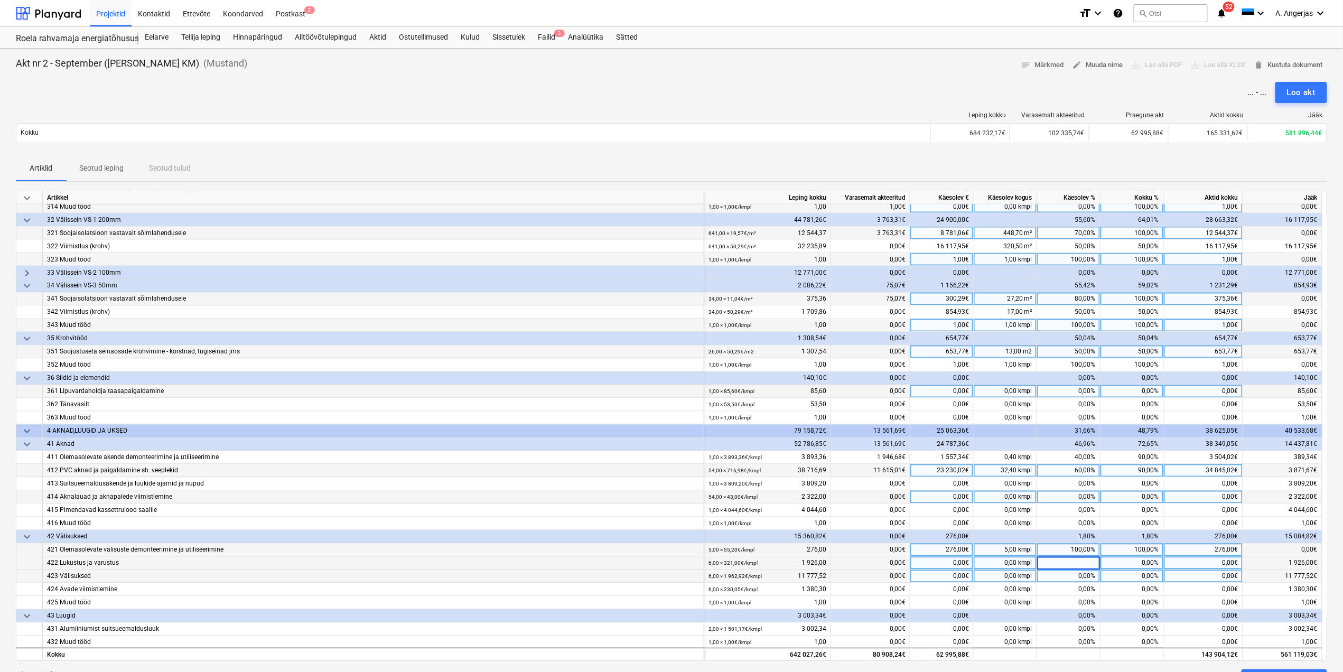
click at [1072, 576] on div "0,00%" at bounding box center [1068, 576] width 63 height 13
type input "90"
click at [1083, 592] on div "0,00%" at bounding box center [1068, 589] width 63 height 13
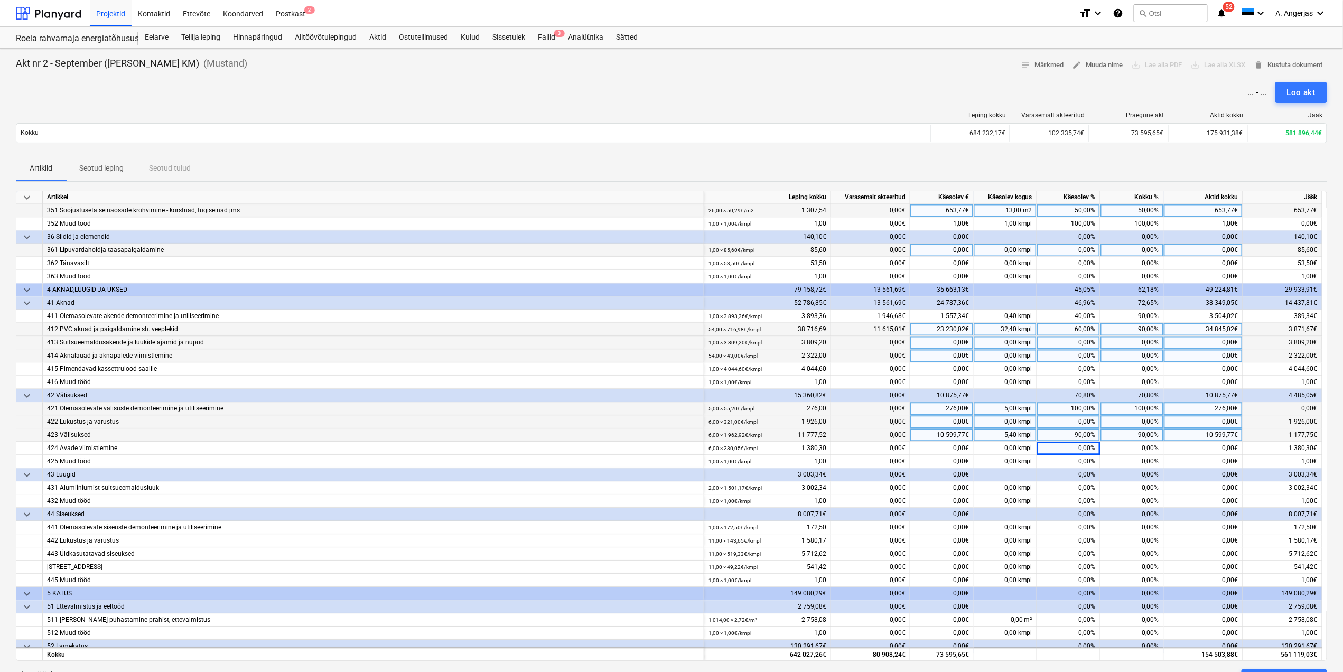
click at [1087, 347] on div "0,00%" at bounding box center [1068, 343] width 63 height 13
type input "50"
click at [1084, 363] on div "0,00%" at bounding box center [1068, 356] width 63 height 13
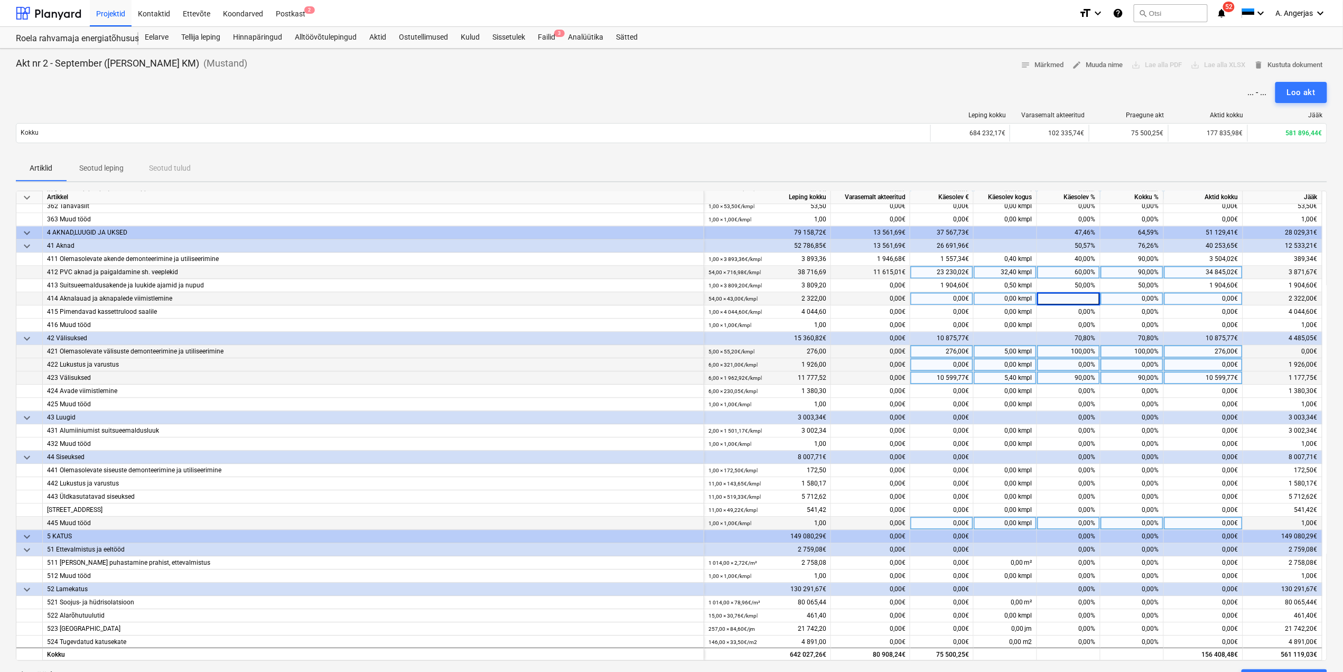
scroll to position [1127, 0]
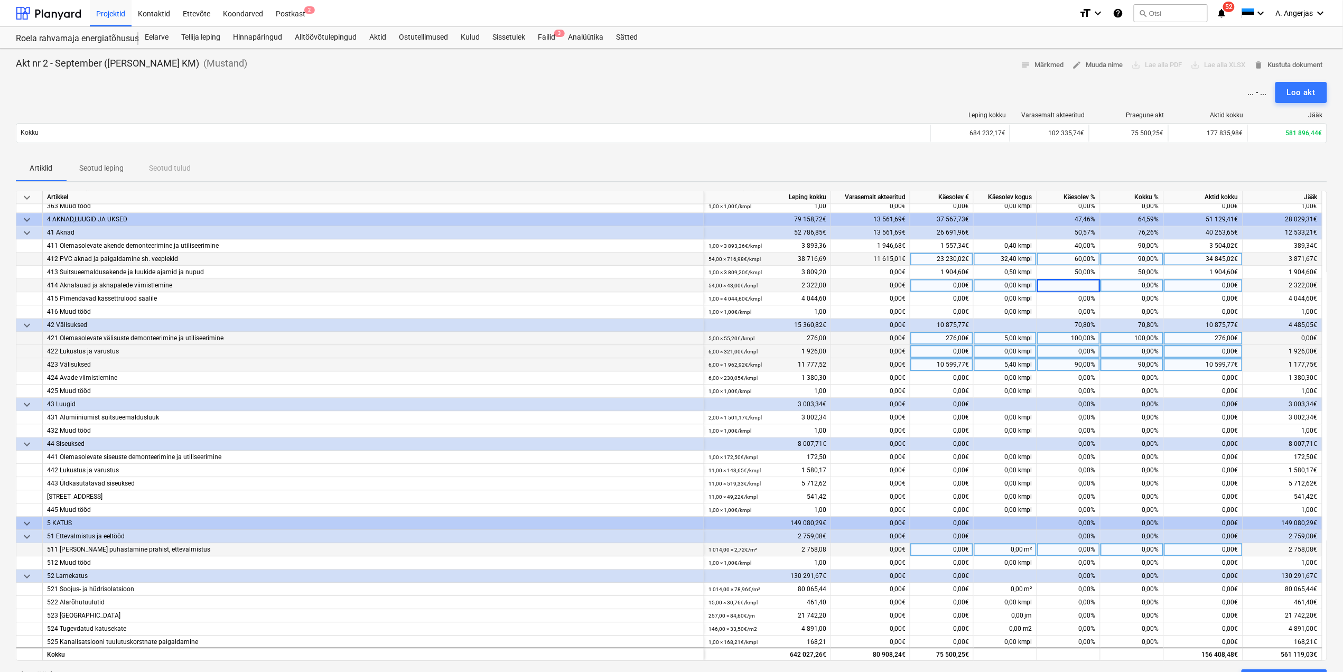
click at [1067, 552] on div "0,00%" at bounding box center [1068, 550] width 63 height 13
type input "50"
click at [1070, 567] on div "0,00%" at bounding box center [1068, 563] width 63 height 13
click at [1081, 554] on div "50,00%" at bounding box center [1068, 550] width 63 height 13
type input "20"
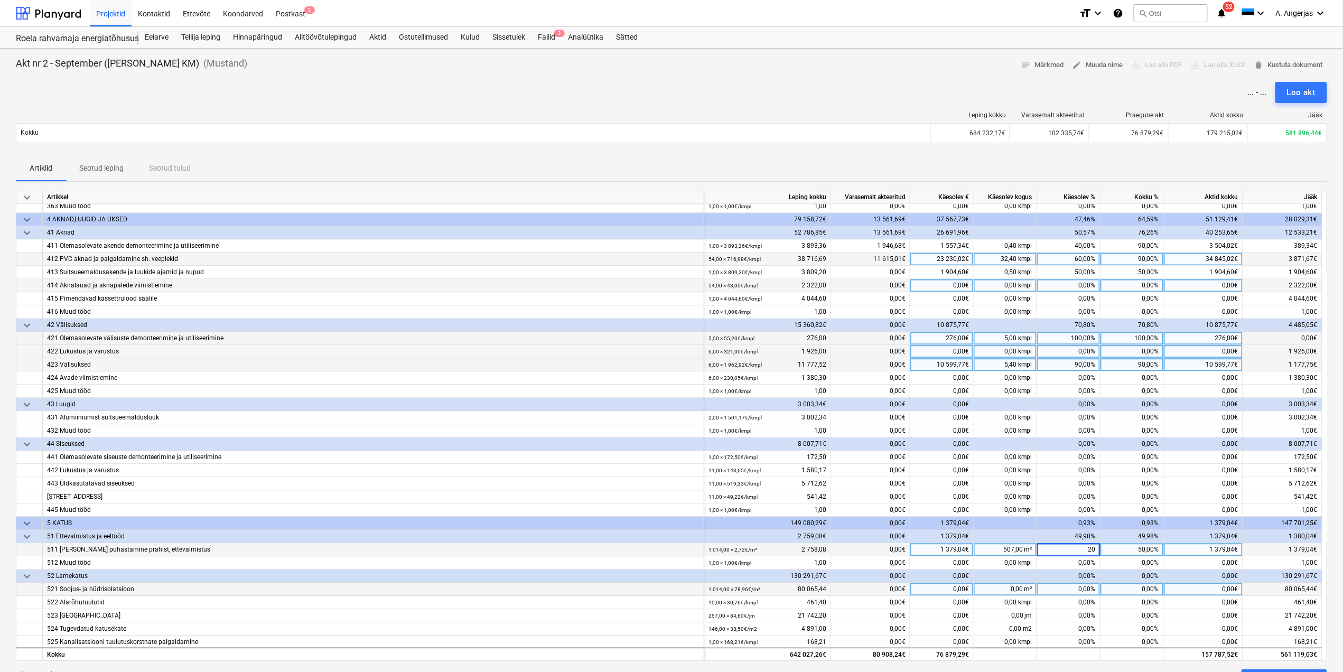
click at [1091, 588] on div "0,00%" at bounding box center [1068, 589] width 63 height 13
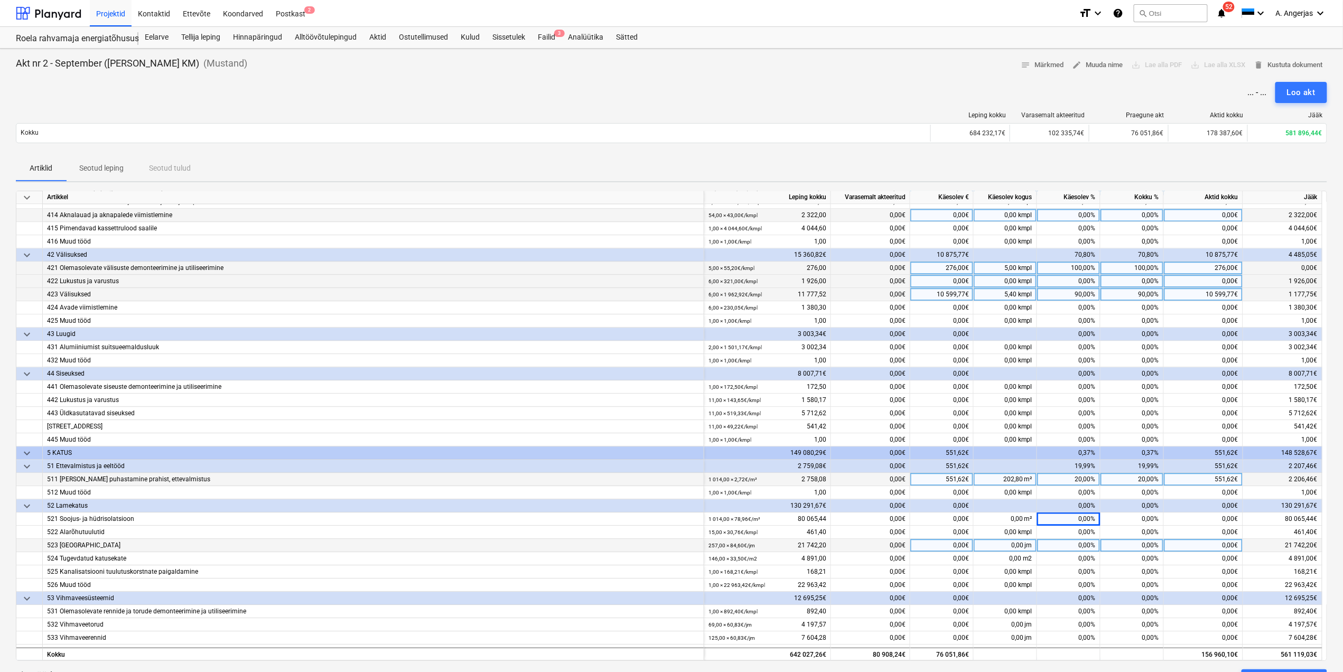
click at [1047, 545] on div "0,00%" at bounding box center [1068, 545] width 63 height 13
type input "30"
click at [1078, 565] on div "0,00%" at bounding box center [1068, 559] width 63 height 13
click at [1085, 548] on div "30,00%" at bounding box center [1068, 545] width 63 height 13
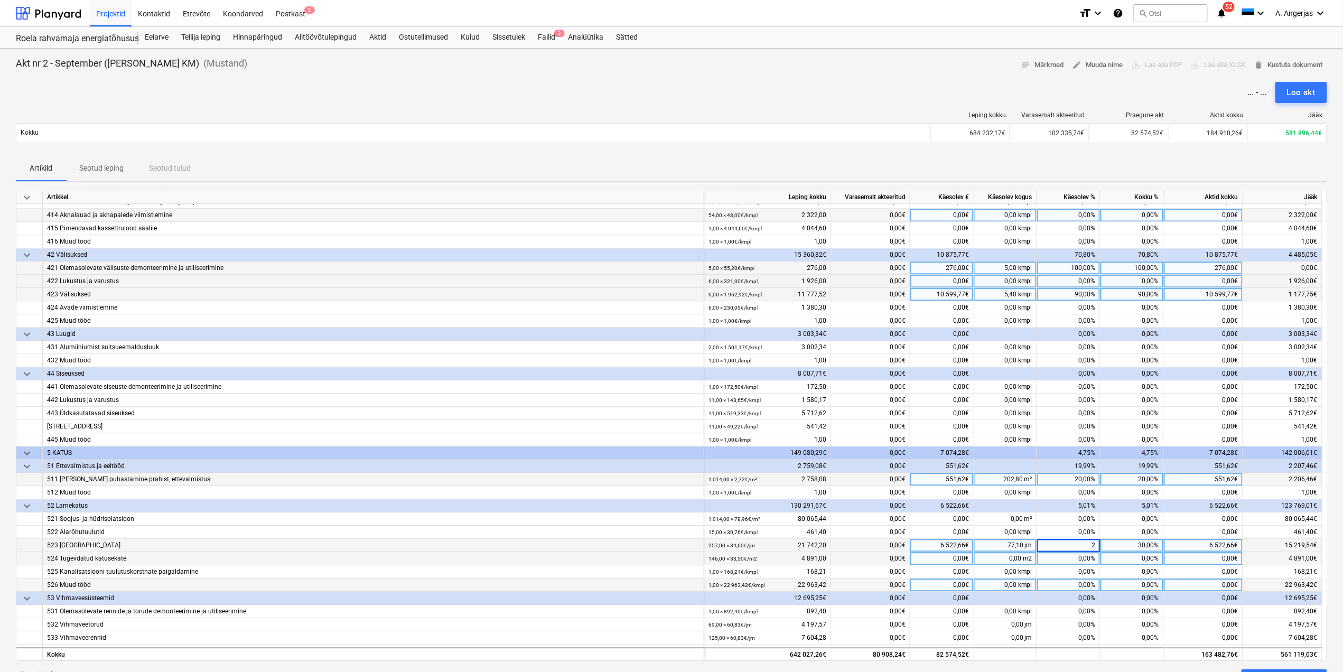
type input "20"
click at [1097, 585] on div "0,00%" at bounding box center [1068, 585] width 63 height 13
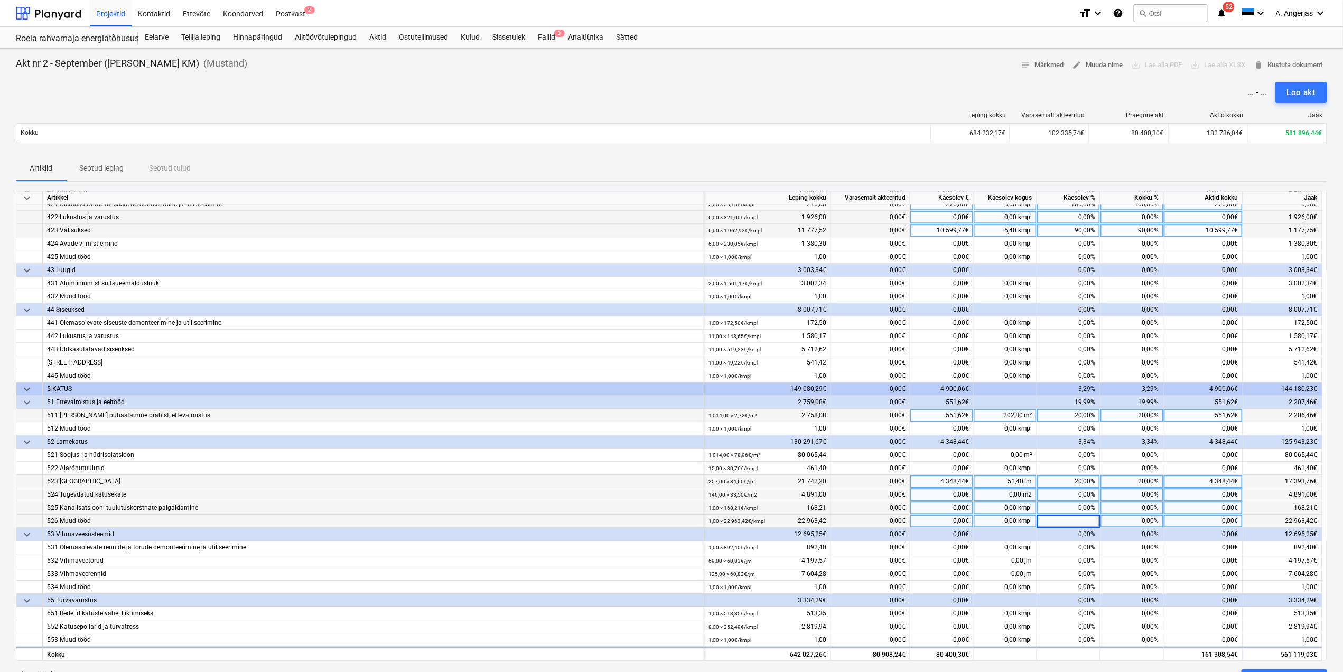
scroll to position [1268, 0]
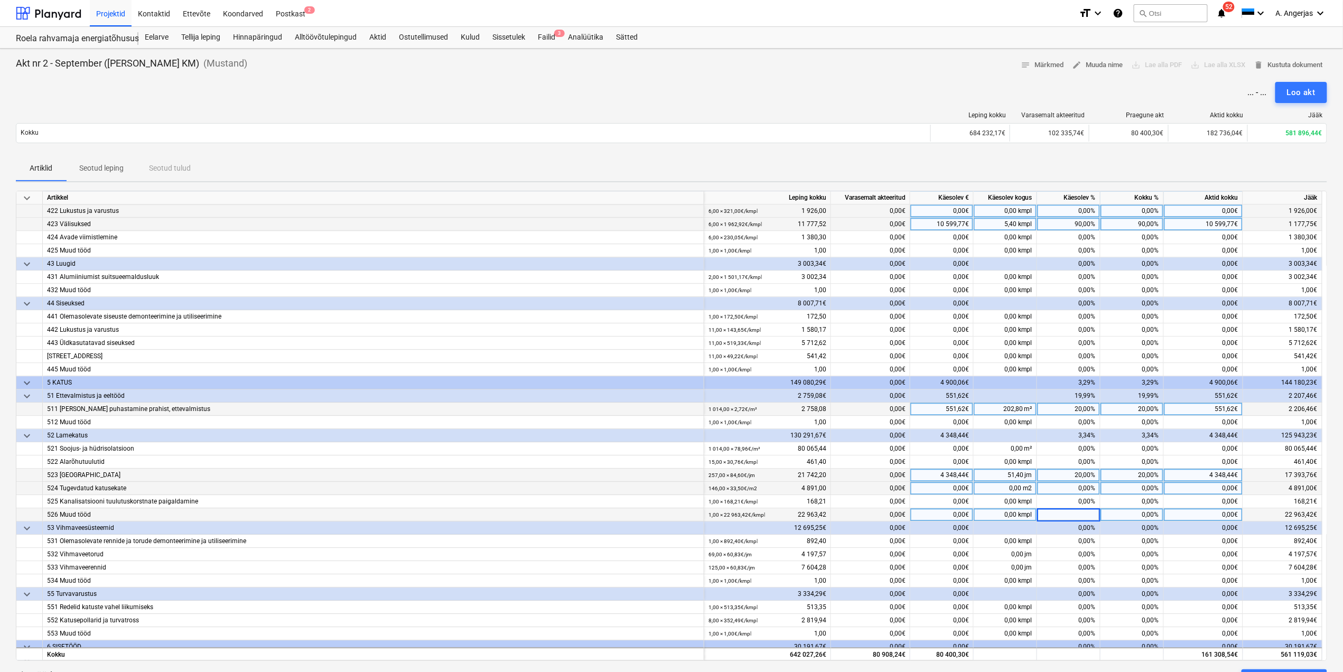
click at [1067, 514] on input at bounding box center [1068, 514] width 63 height 13
click at [1076, 542] on div "0,00%" at bounding box center [1068, 541] width 63 height 13
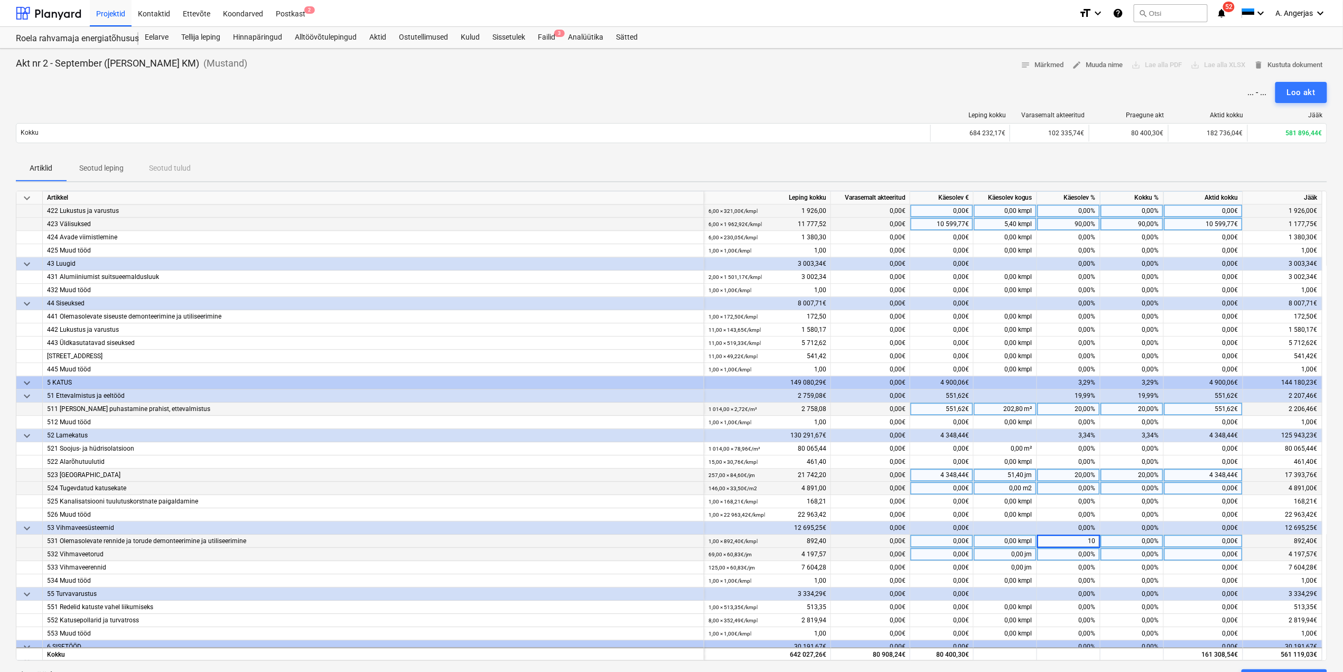
type input "100"
click at [1061, 557] on div "0,00%" at bounding box center [1068, 554] width 63 height 13
click at [1085, 609] on div "0,00%" at bounding box center [1068, 607] width 63 height 13
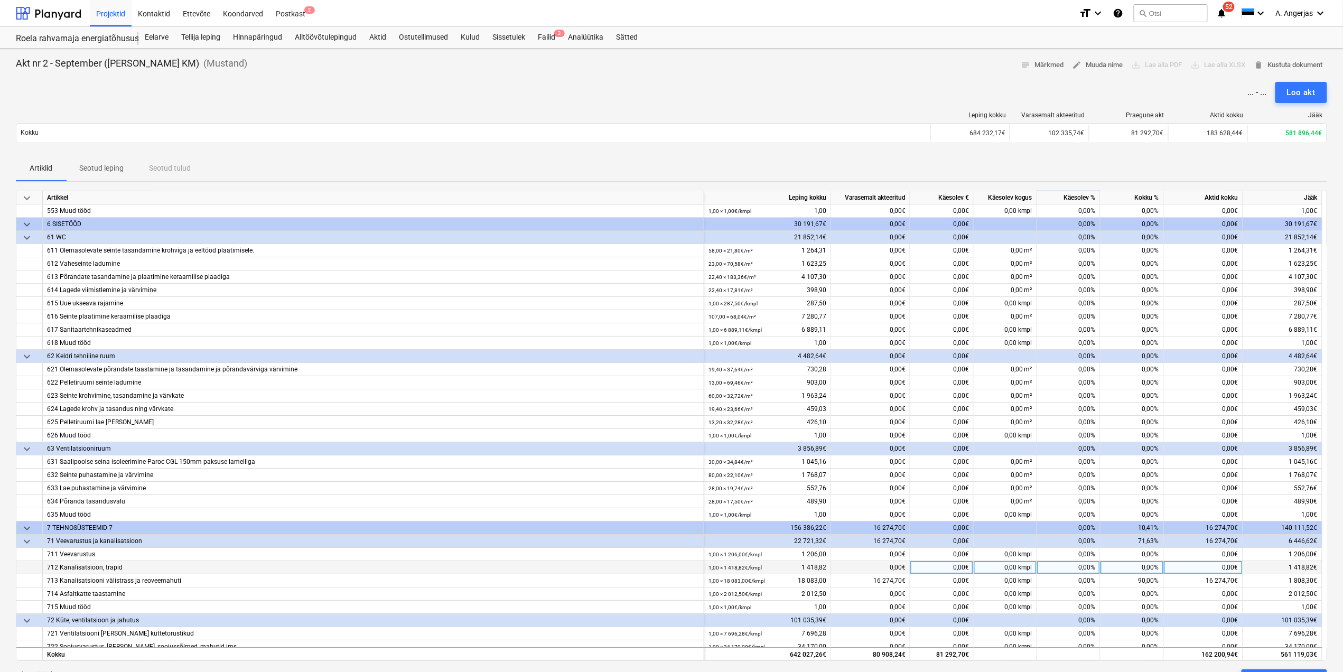
scroll to position [1761, 0]
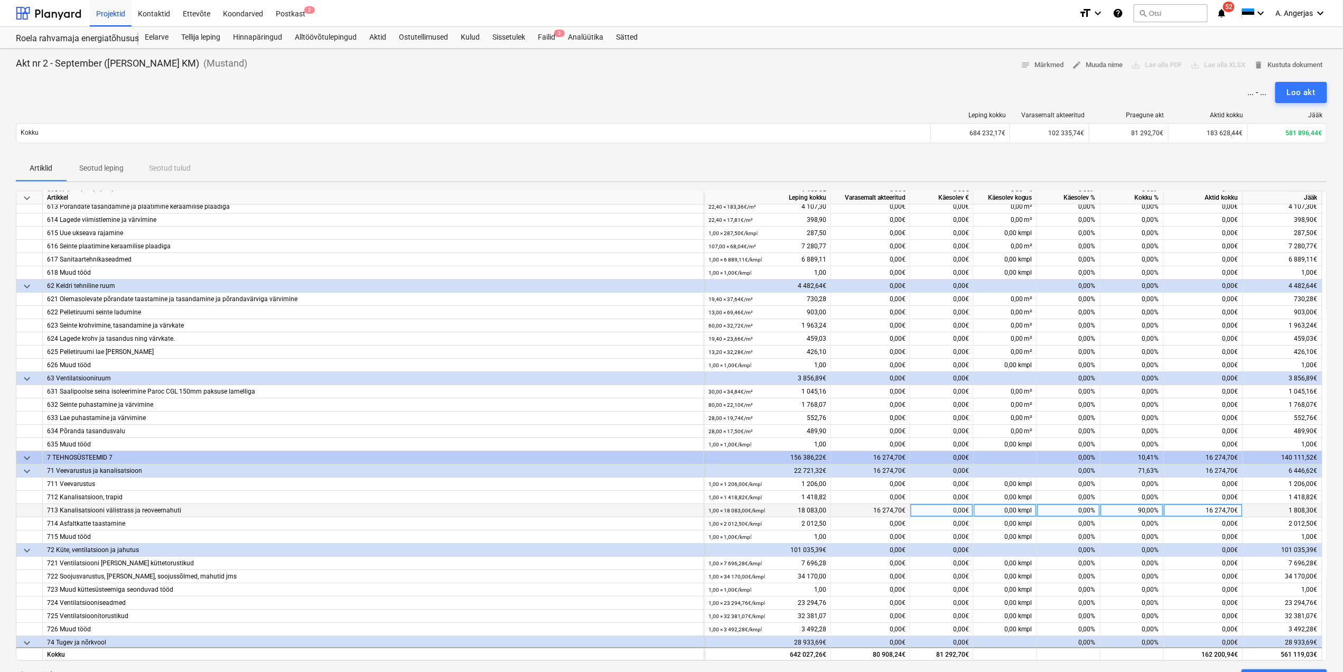
click at [1066, 512] on div "0,00%" at bounding box center [1068, 510] width 63 height 13
type input "100"
click at [1110, 532] on div "0,00%" at bounding box center [1132, 536] width 63 height 13
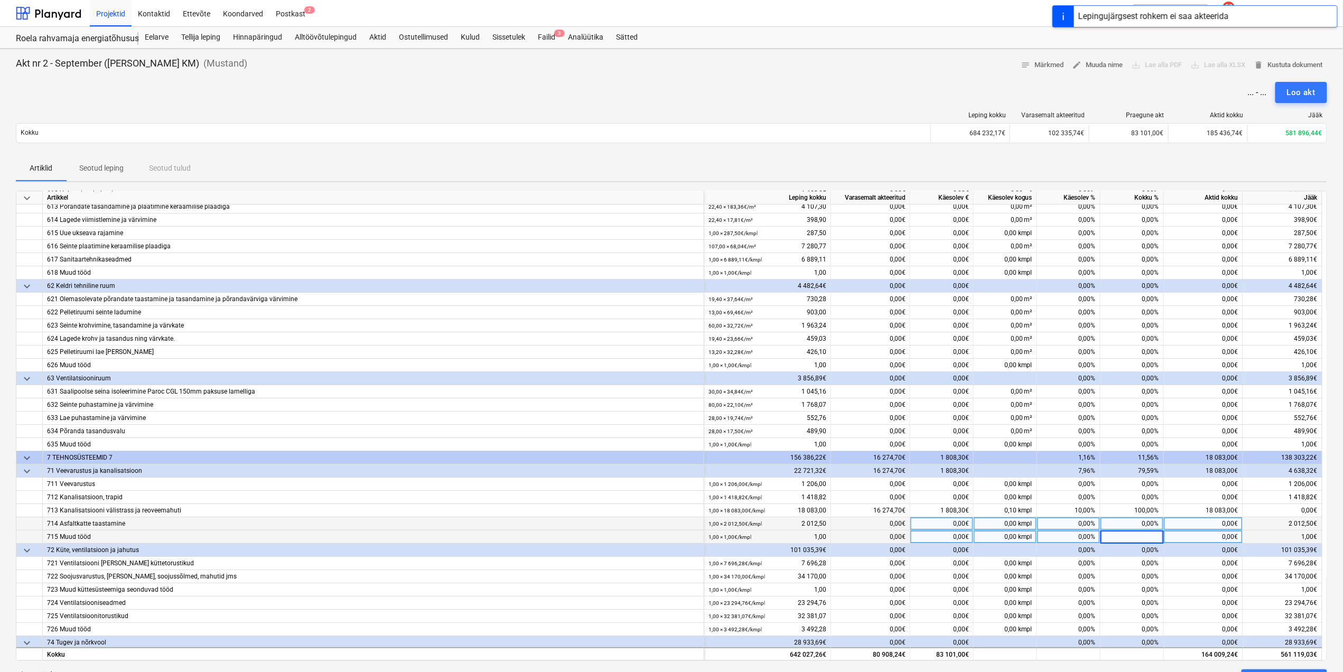
click at [1076, 523] on div "0,00%" at bounding box center [1068, 523] width 63 height 13
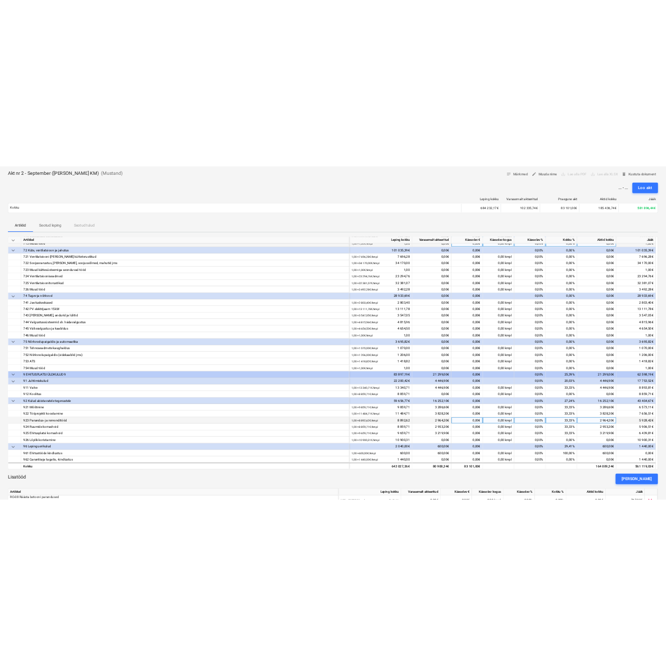
scroll to position [70, 0]
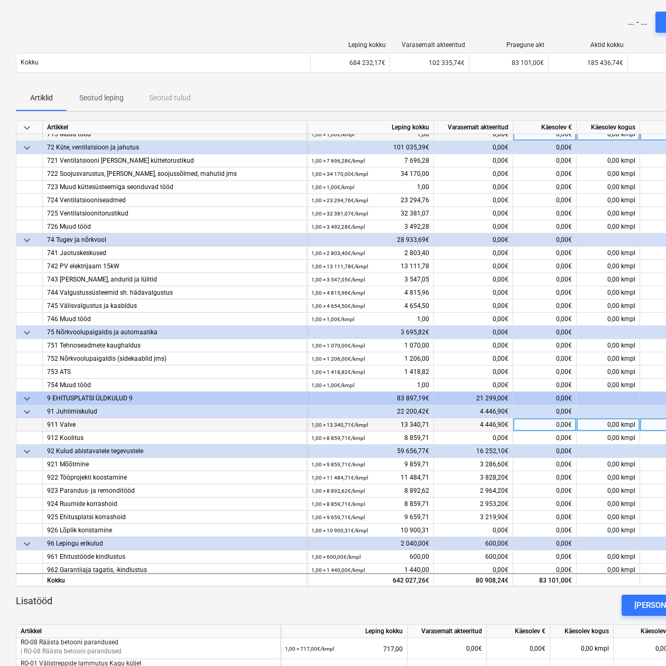
click at [560, 429] on div "0,00€" at bounding box center [544, 424] width 63 height 13
type input "2223,5"
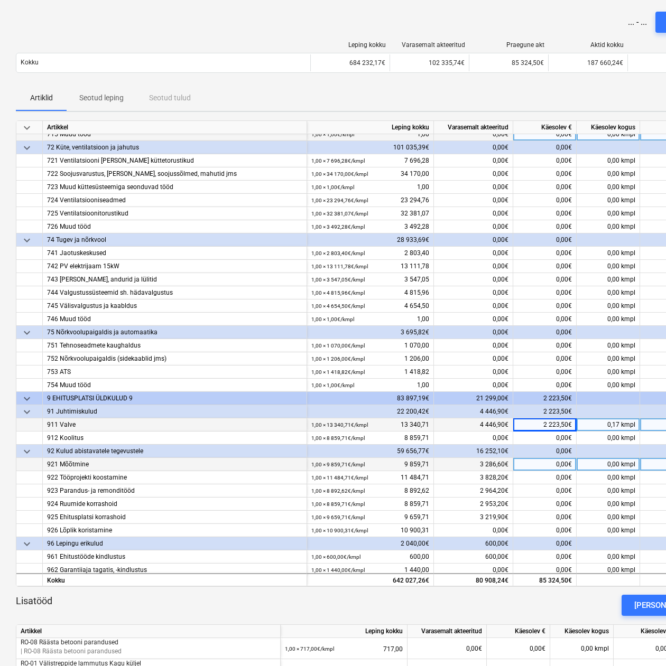
click at [555, 465] on div "0,00€" at bounding box center [544, 464] width 63 height 13
type input "1643,3"
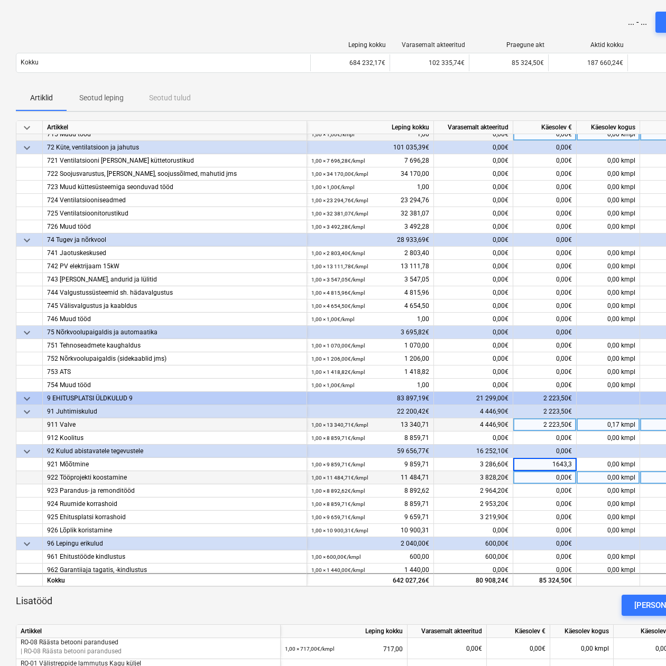
click at [558, 480] on div "0,00€" at bounding box center [544, 477] width 63 height 13
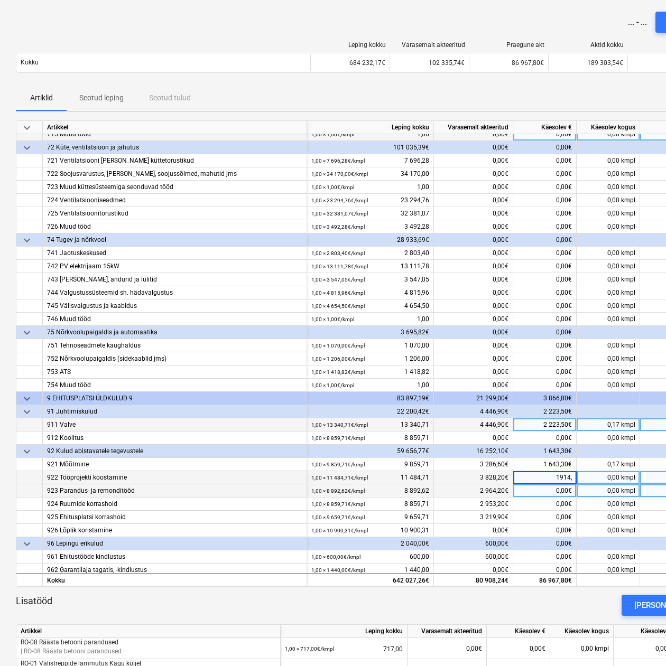
type input "1914,1"
click at [561, 495] on div "0,00€" at bounding box center [544, 491] width 63 height 13
type input "1482,1"
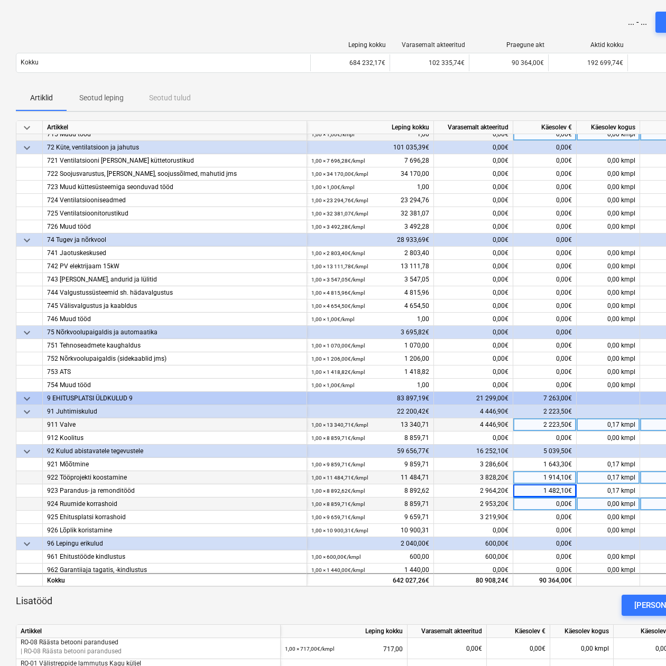
click at [557, 504] on div "0,00€" at bounding box center [544, 504] width 63 height 13
type input "1476,6"
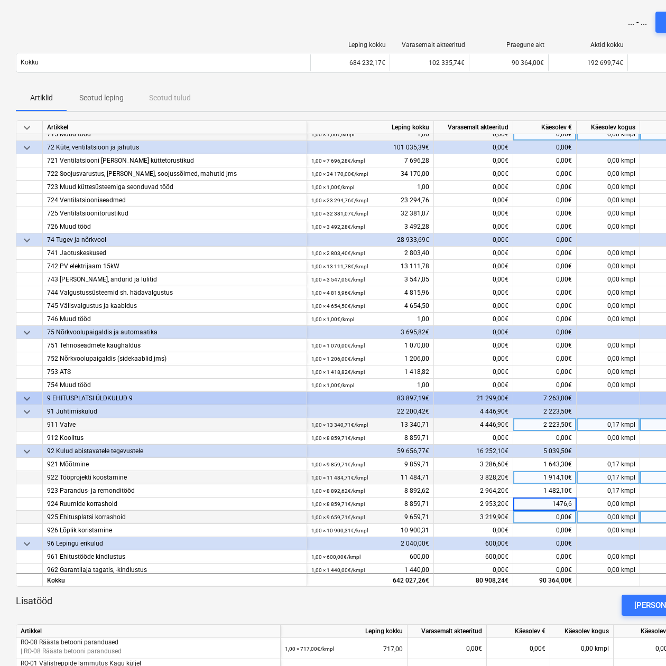
click at [556, 518] on div "0,00€" at bounding box center [544, 517] width 63 height 13
type input "1610"
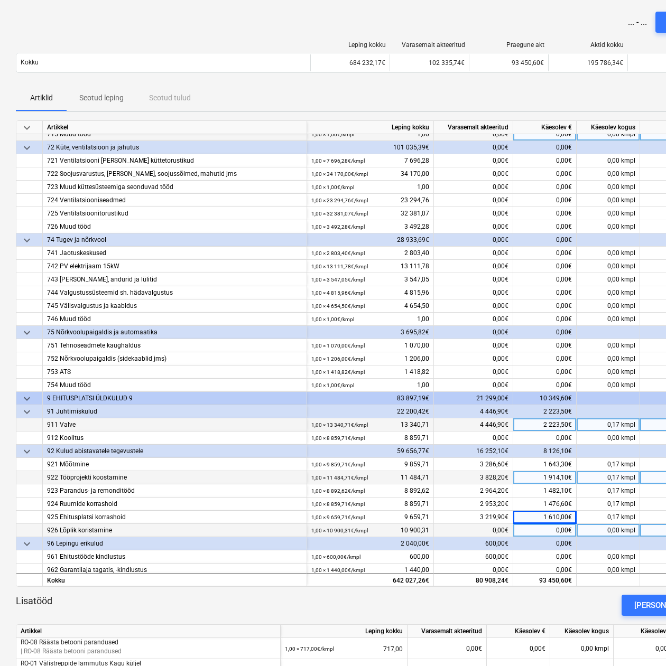
click at [554, 531] on div "0,00€" at bounding box center [544, 530] width 63 height 13
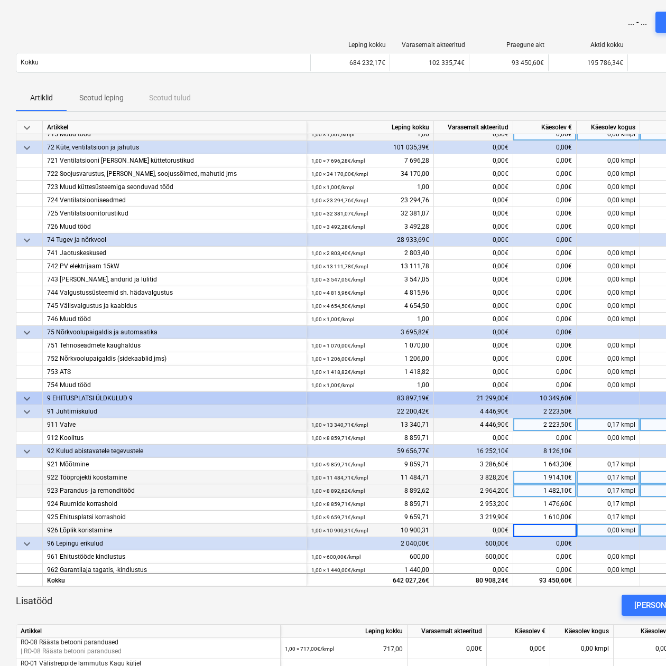
click at [550, 493] on div "1 482,10€" at bounding box center [544, 491] width 63 height 13
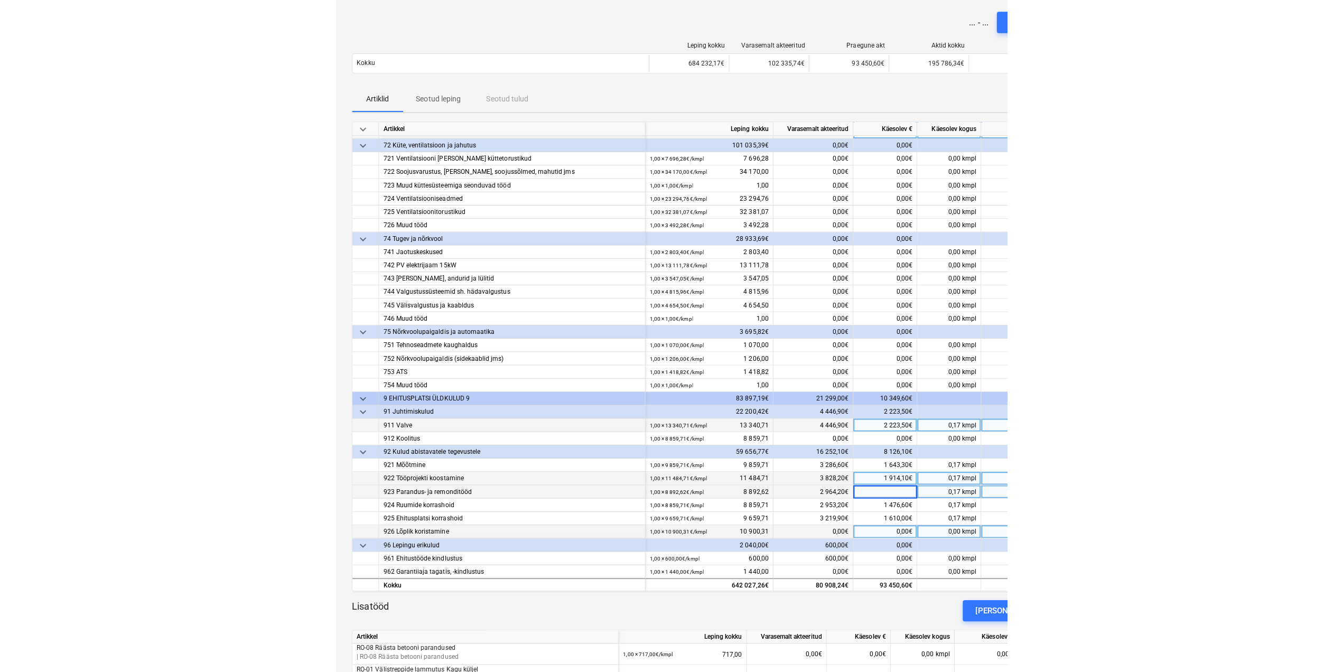
scroll to position [2101, 0]
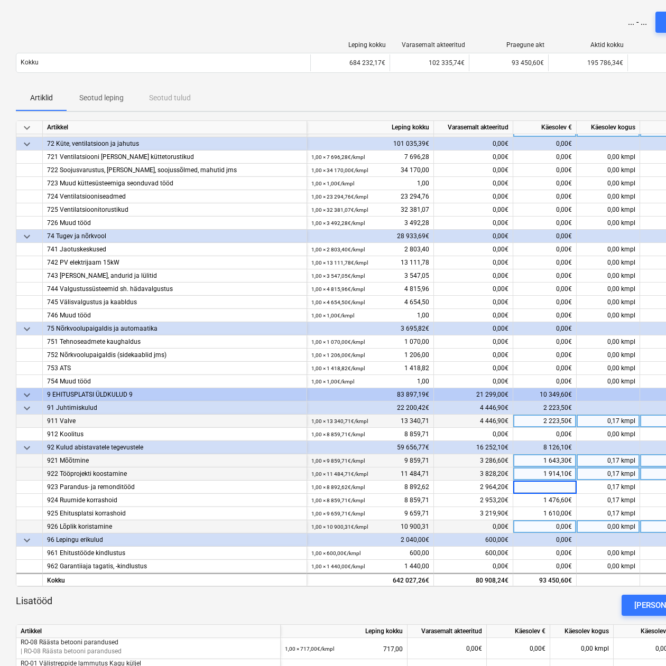
click at [552, 459] on div "1 643,30€" at bounding box center [544, 460] width 63 height 13
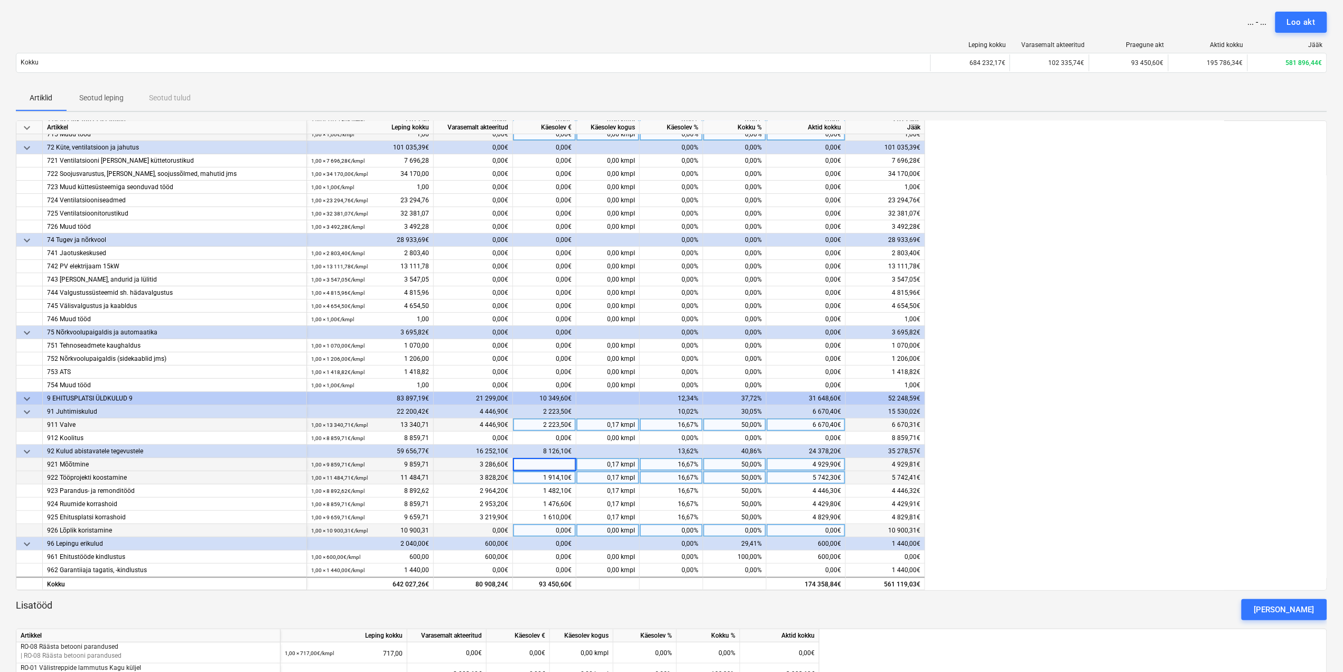
scroll to position [2093, 0]
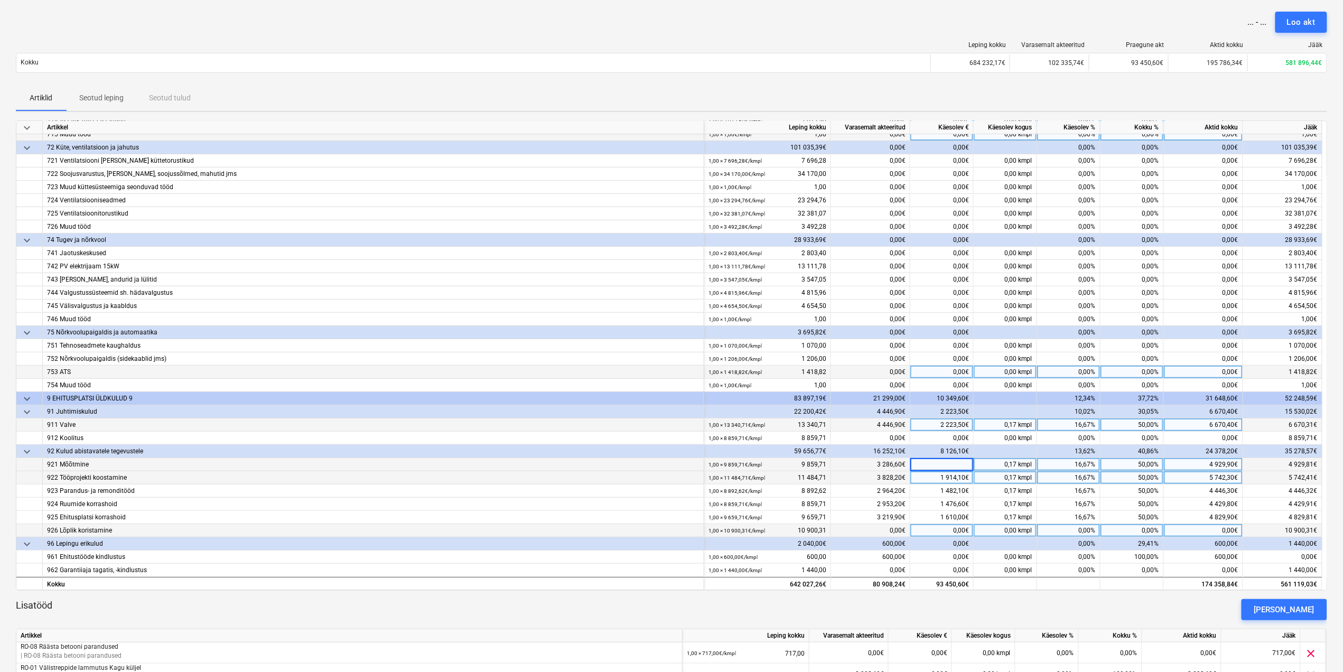
click at [1035, 377] on div "0,00 kmpl" at bounding box center [1005, 372] width 63 height 13
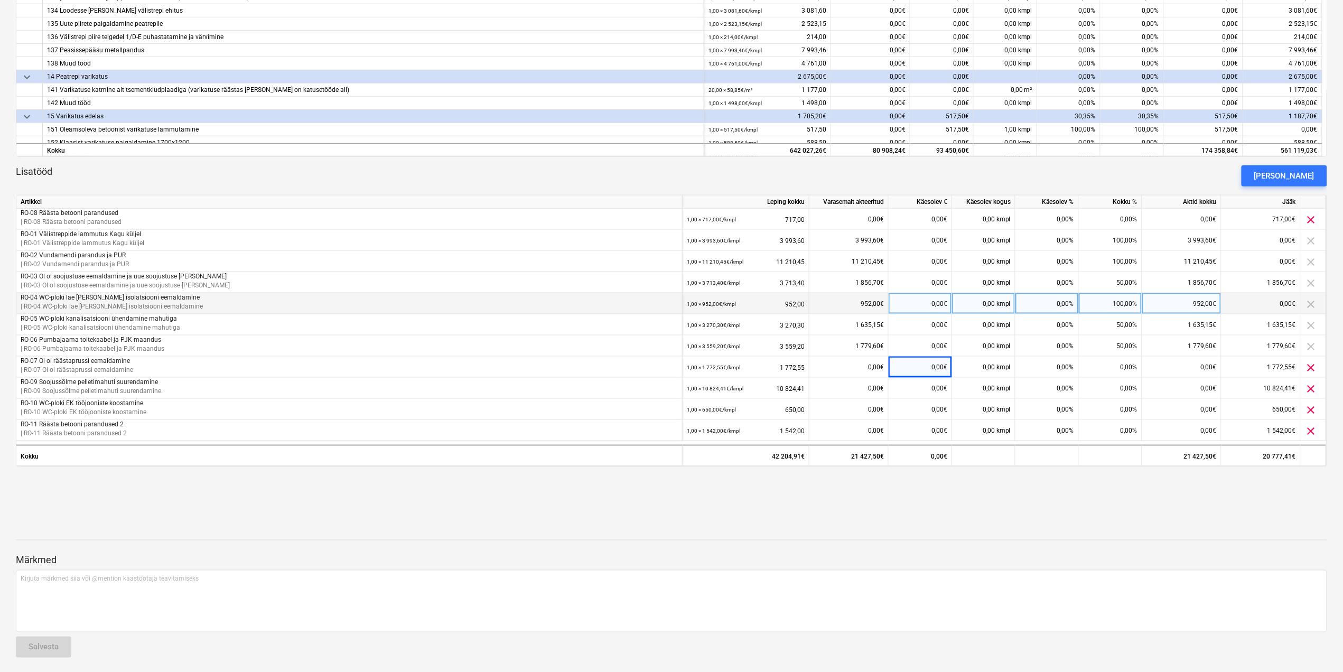
scroll to position [508, 0]
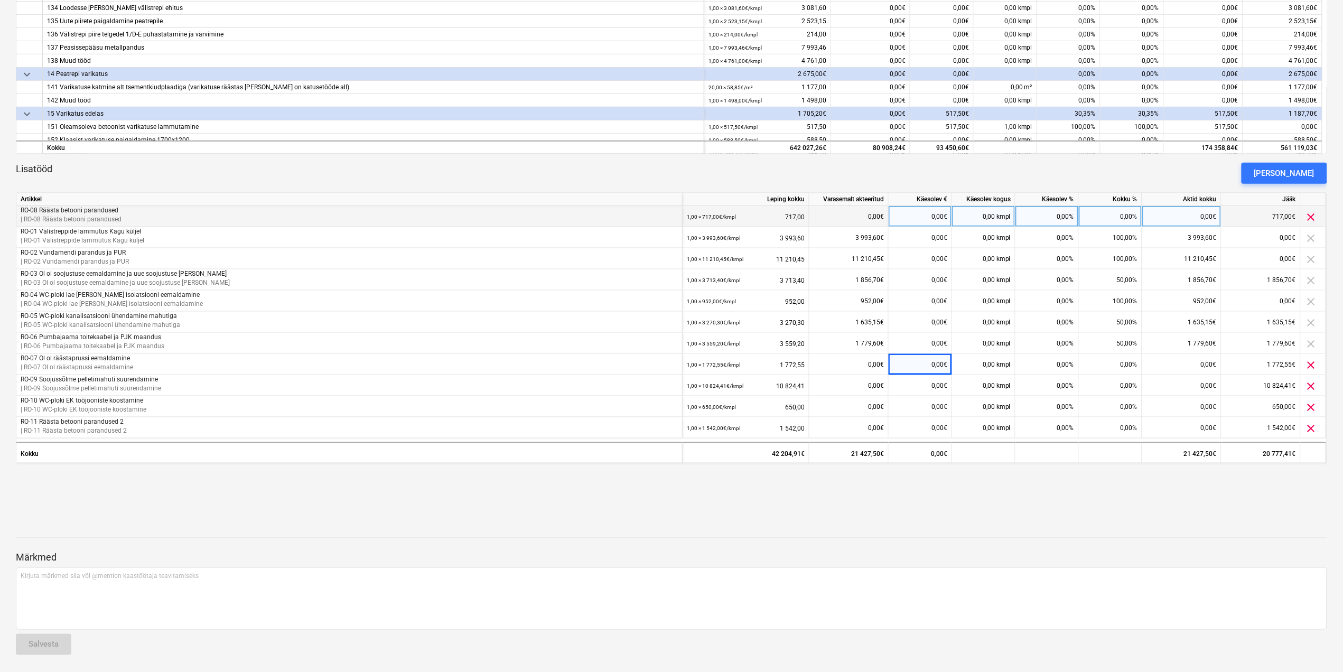
click at [917, 210] on div "0,00€" at bounding box center [920, 216] width 63 height 21
click at [1043, 215] on div "0,00%" at bounding box center [1047, 216] width 63 height 21
type input "100"
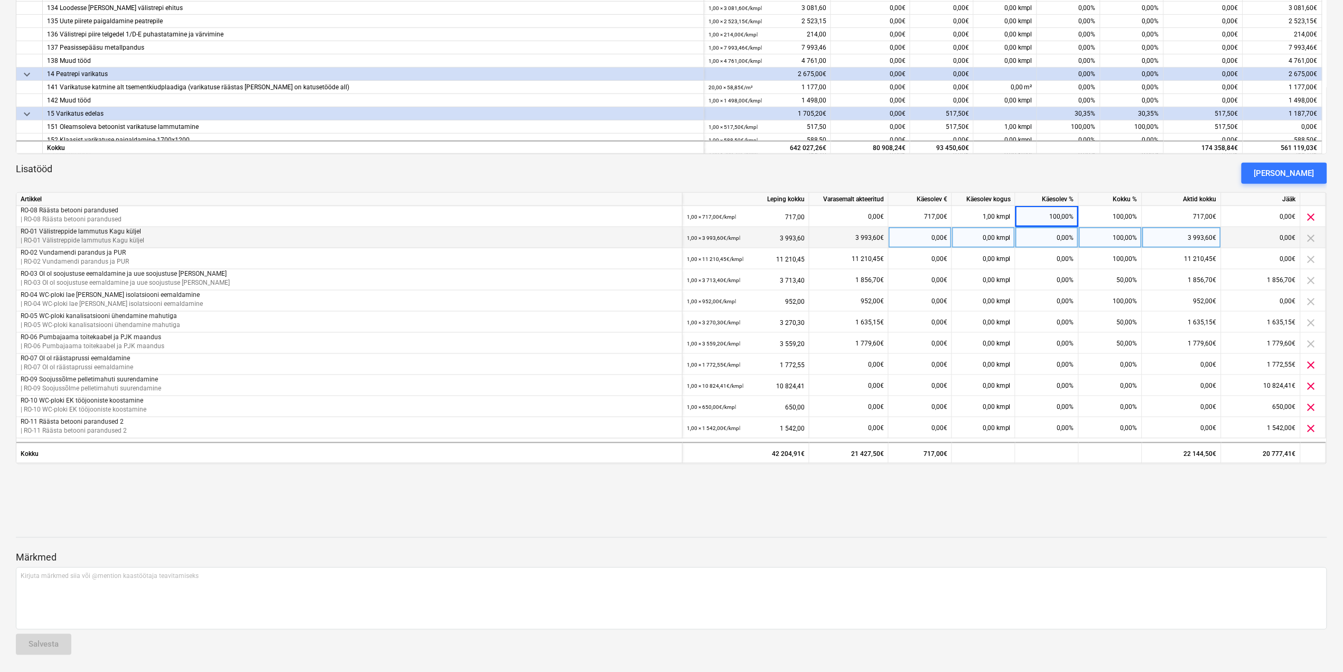
click at [1049, 238] on div "0,00%" at bounding box center [1047, 237] width 63 height 21
click at [1059, 280] on div "0,00%" at bounding box center [1047, 279] width 63 height 21
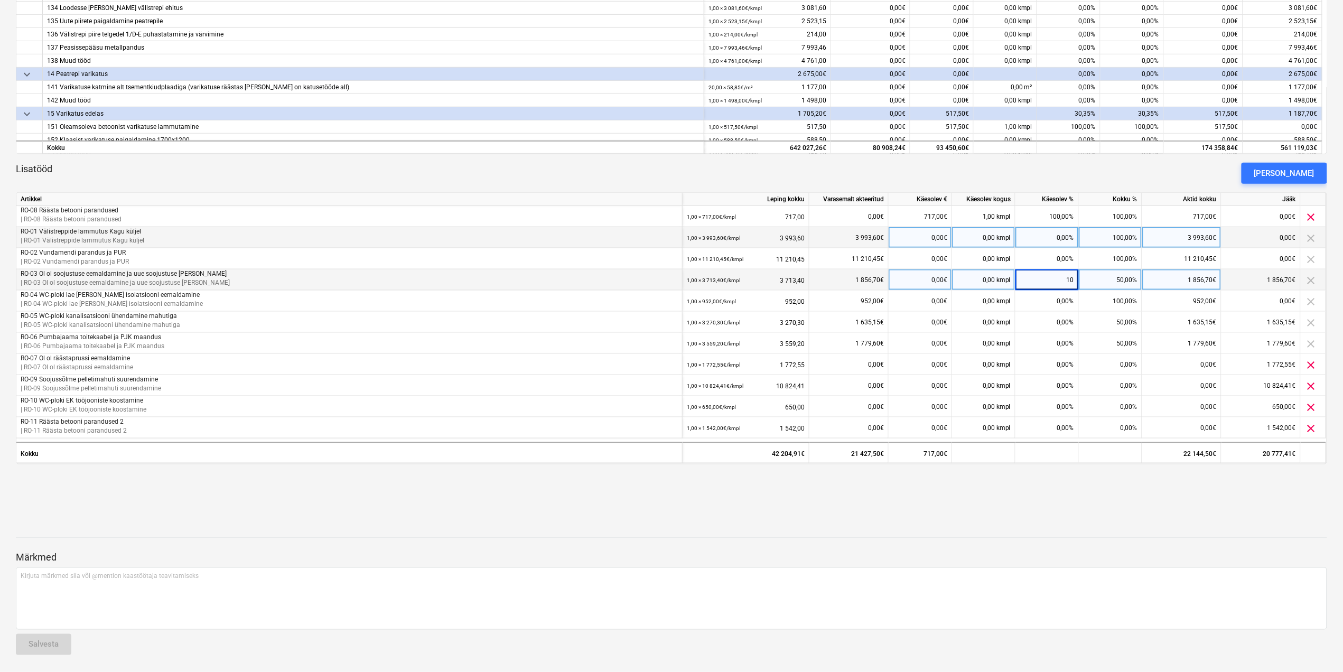
type input "100"
click at [1059, 176] on div "Lisatööd Lisa lisatöö" at bounding box center [671, 173] width 1311 height 21
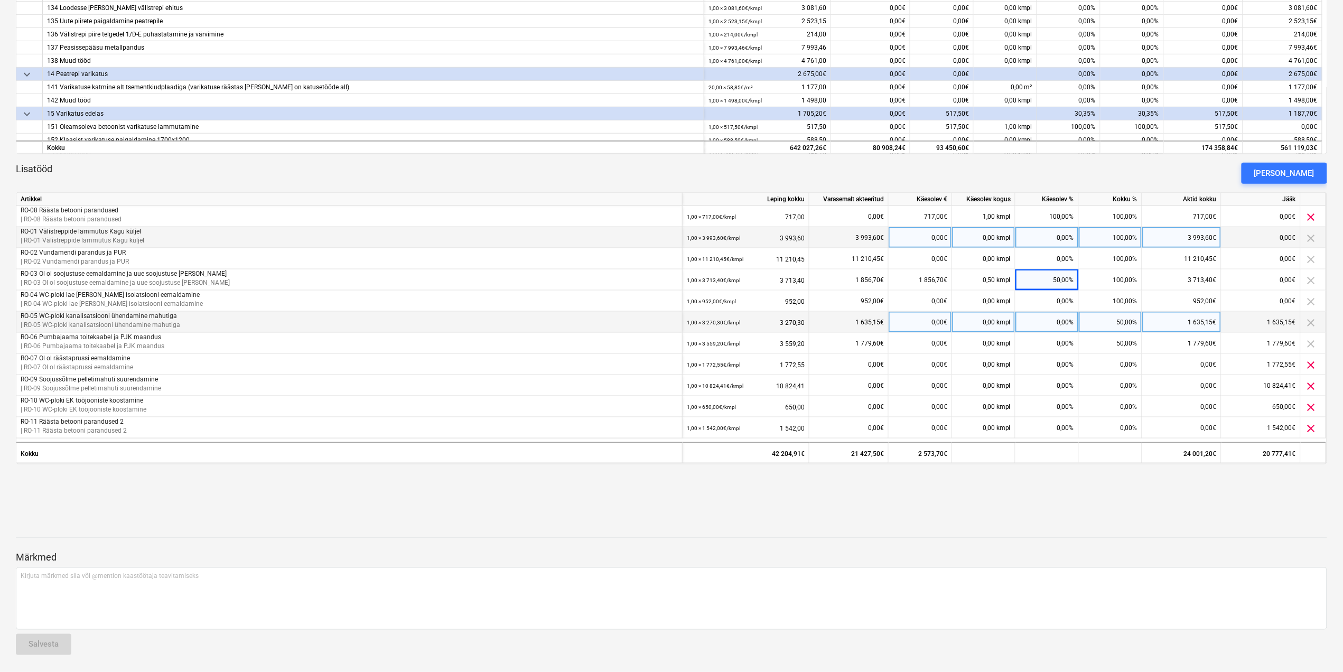
click at [1066, 319] on div "0,00%" at bounding box center [1047, 322] width 63 height 21
type input "4"
type input "100"
click at [1092, 502] on div at bounding box center [671, 510] width 1311 height 25
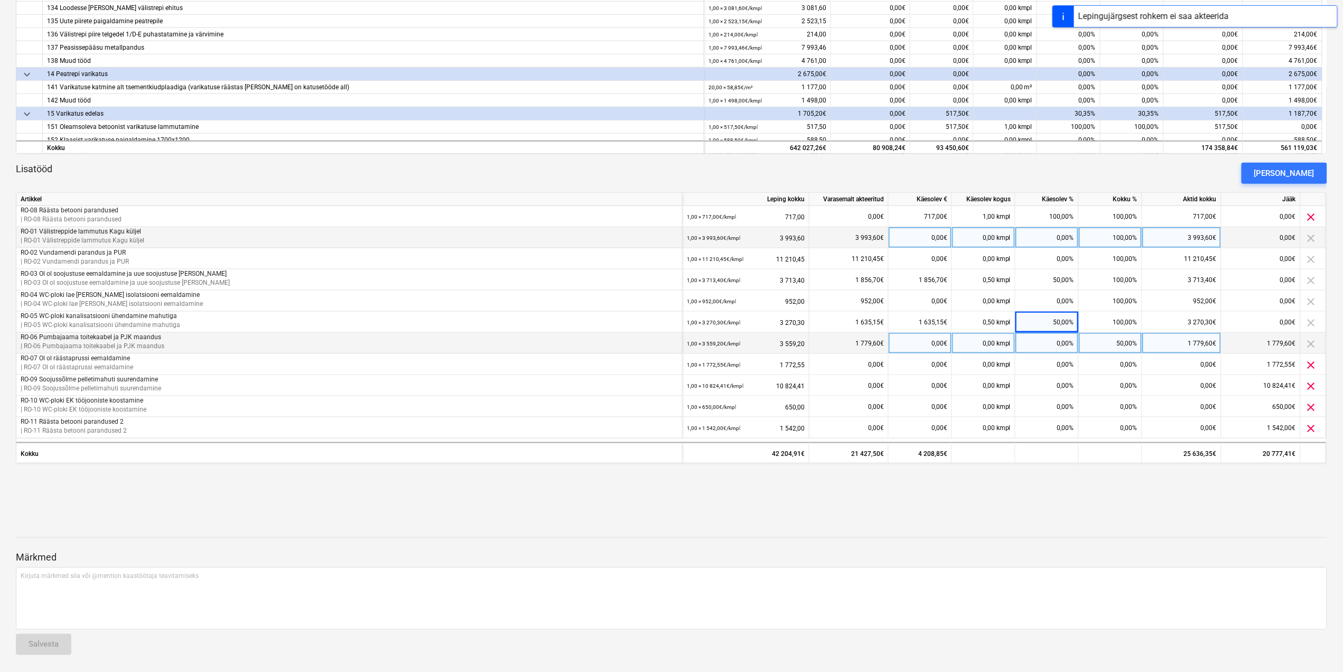
click at [1054, 349] on div "0,00%" at bounding box center [1047, 343] width 63 height 21
type input "40"
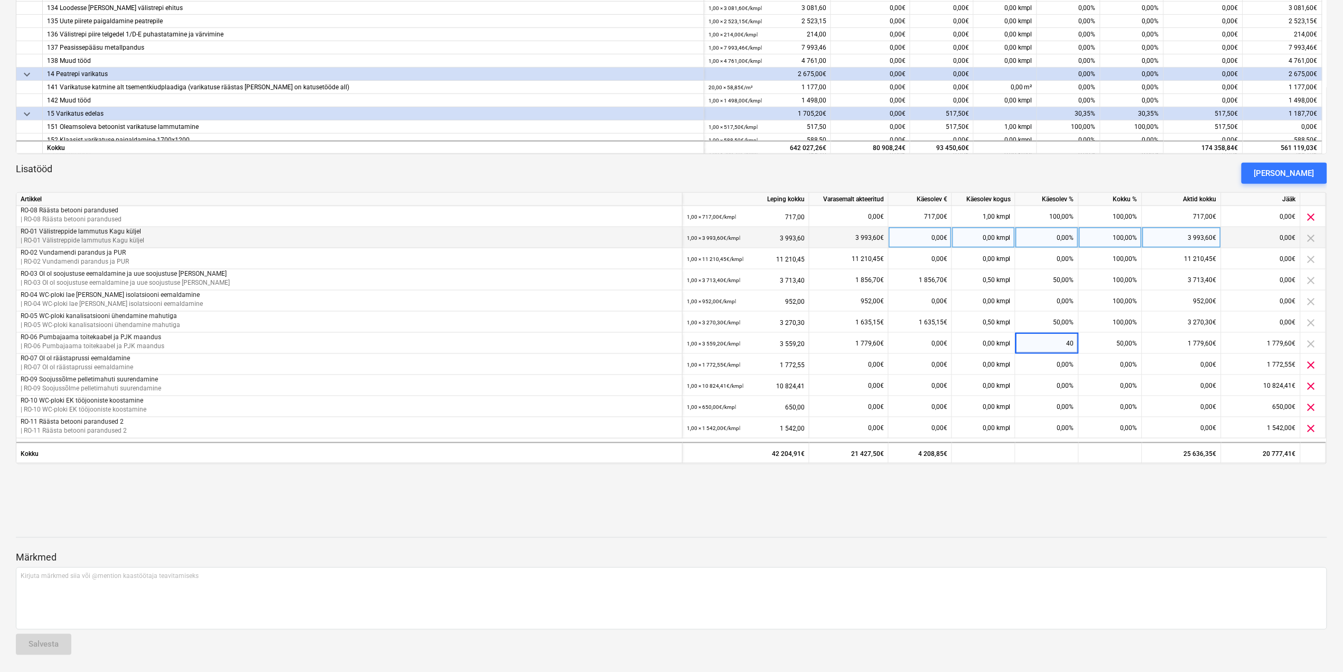
click at [1089, 485] on div "keyboard_arrow_down Artikkel Leping kokku Varasemalt akteeritud Käesolev € Käes…" at bounding box center [671, 87] width 1311 height 806
click at [1047, 362] on div "0,00%" at bounding box center [1047, 364] width 63 height 21
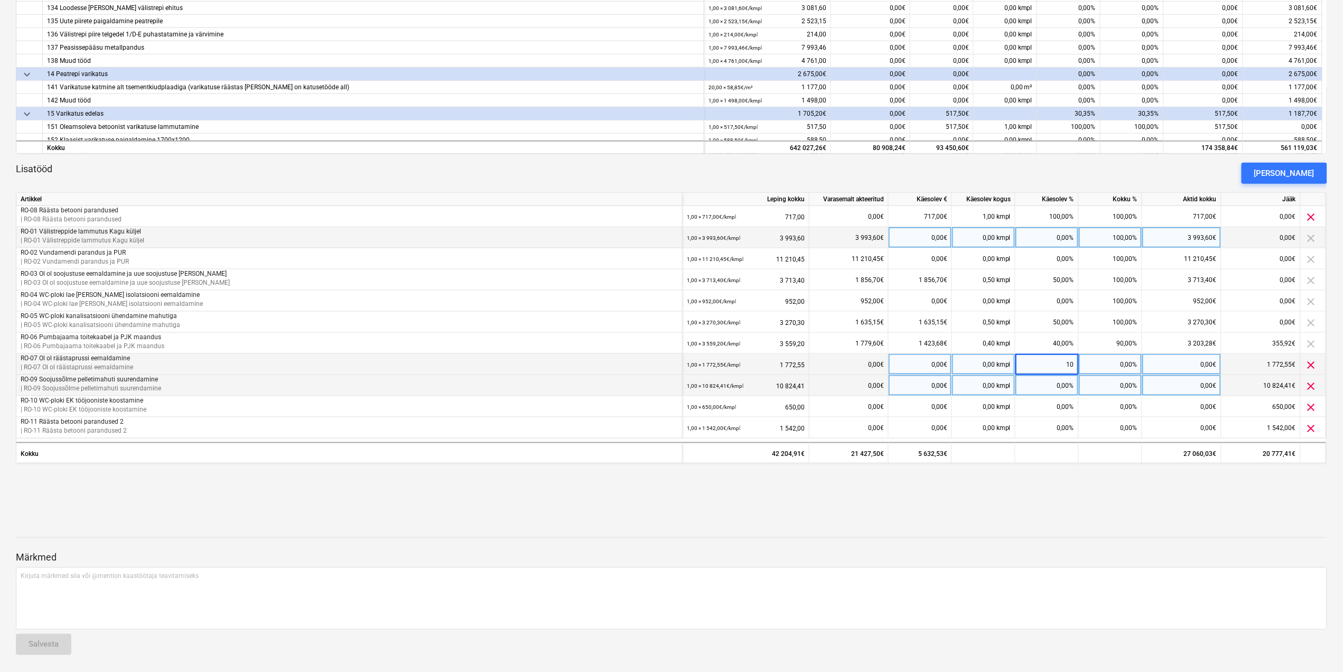
type input "100"
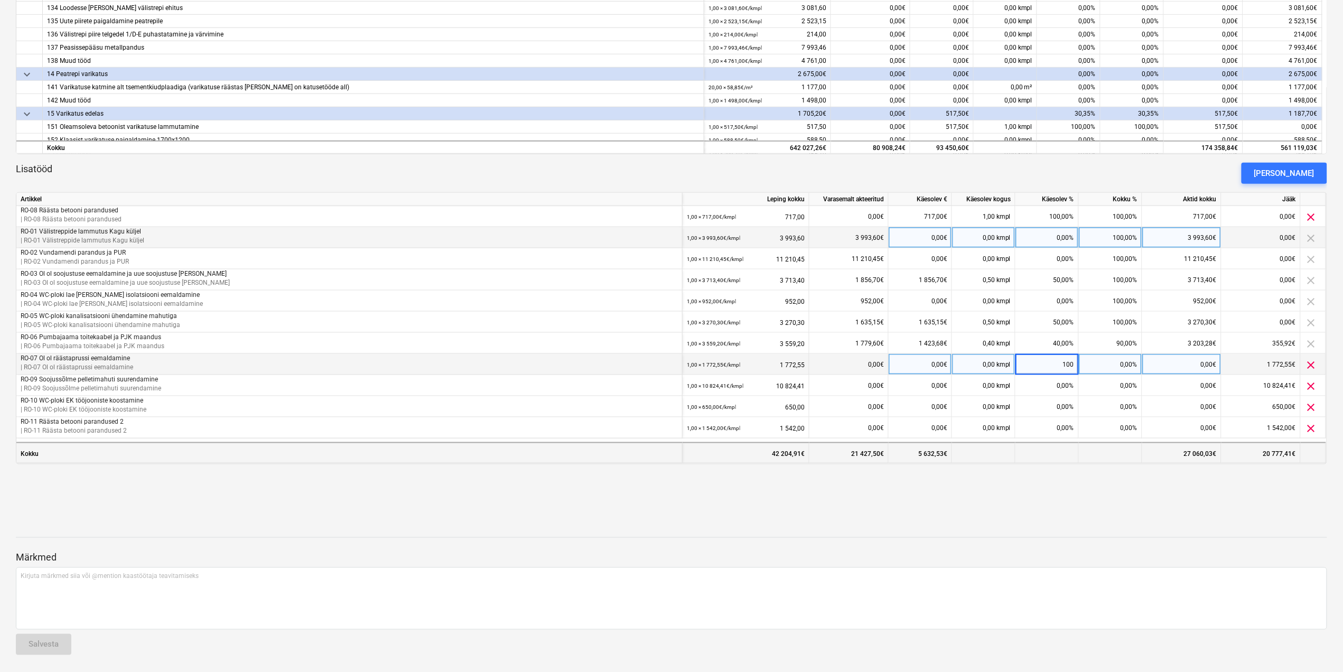
drag, startPoint x: 1075, startPoint y: 491, endPoint x: 1076, endPoint y: 448, distance: 43.3
click at [1075, 489] on div "Akt nr 2 - September (ilma KM) ( Mustand ) notes Märkmed edit Muuda nime save_a…" at bounding box center [671, 107] width 1343 height 1130
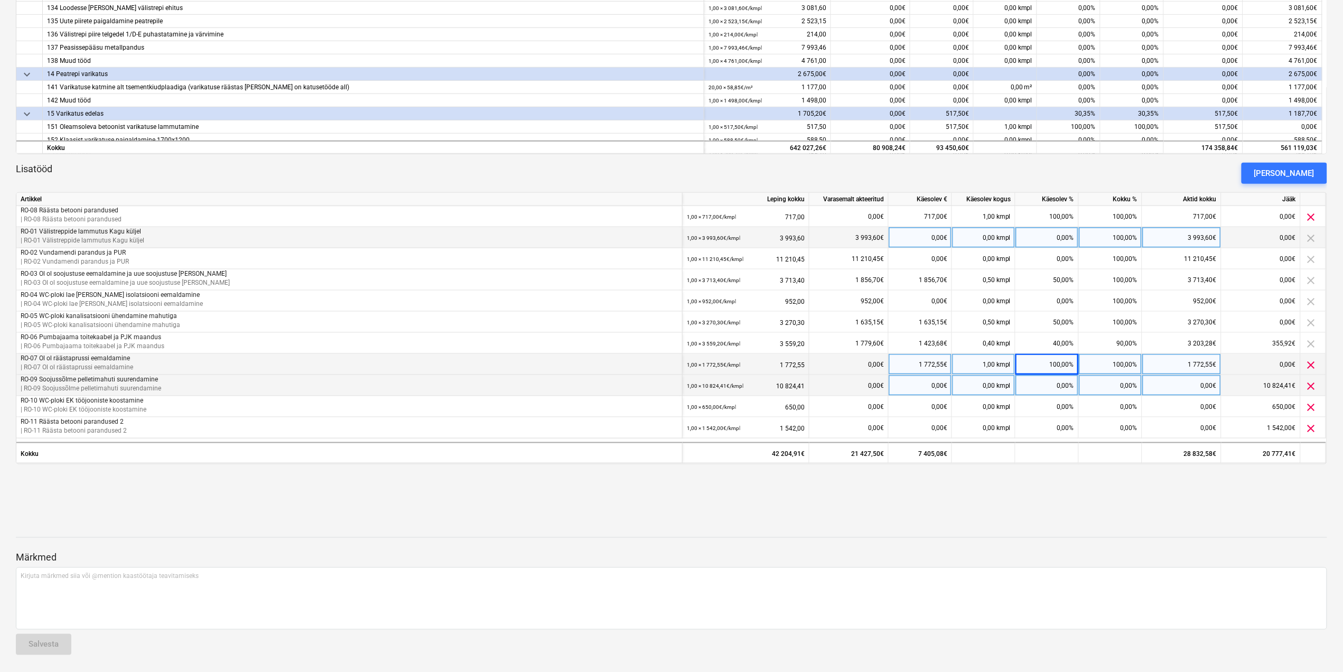
click at [1065, 383] on div "0,00%" at bounding box center [1047, 385] width 63 height 21
click at [1085, 488] on div "keyboard_arrow_down Artikkel Leping kokku Varasemalt akteeritud Käesolev € Käes…" at bounding box center [671, 87] width 1311 height 806
click at [1056, 380] on div "0,00%" at bounding box center [1047, 385] width 63 height 21
type input "20"
click at [1087, 508] on div at bounding box center [671, 510] width 1311 height 25
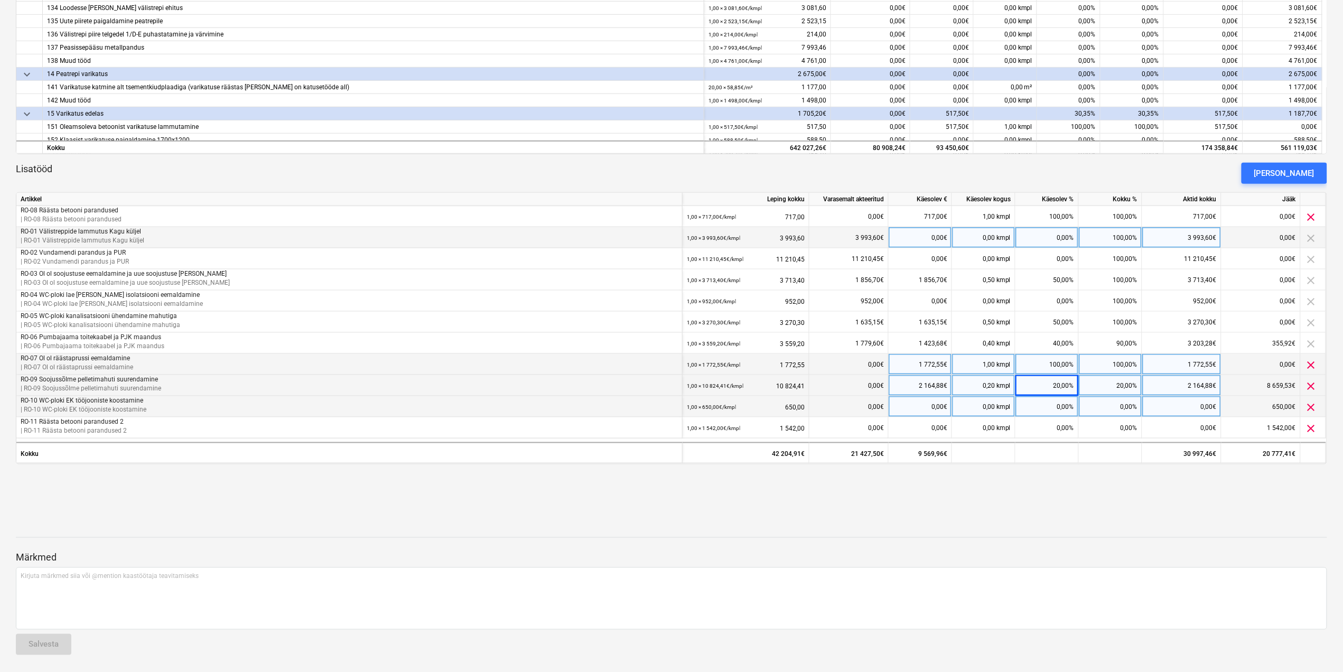
click at [1055, 406] on div "0,00%" at bounding box center [1047, 406] width 63 height 21
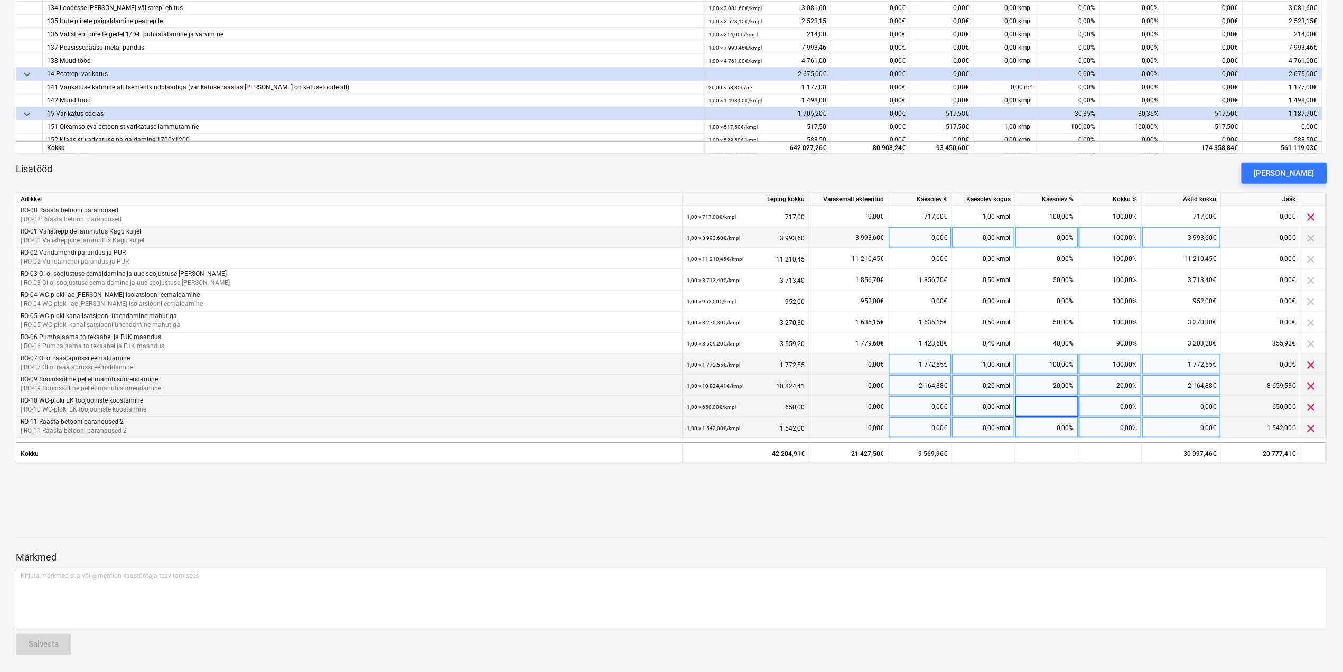
click at [1050, 425] on div "0,00%" at bounding box center [1047, 427] width 63 height 21
type input "100"
click at [1091, 491] on div "Akt nr 2 - September (ilma KM) ( Mustand ) notes Märkmed edit Muuda nime save_a…" at bounding box center [671, 107] width 1343 height 1130
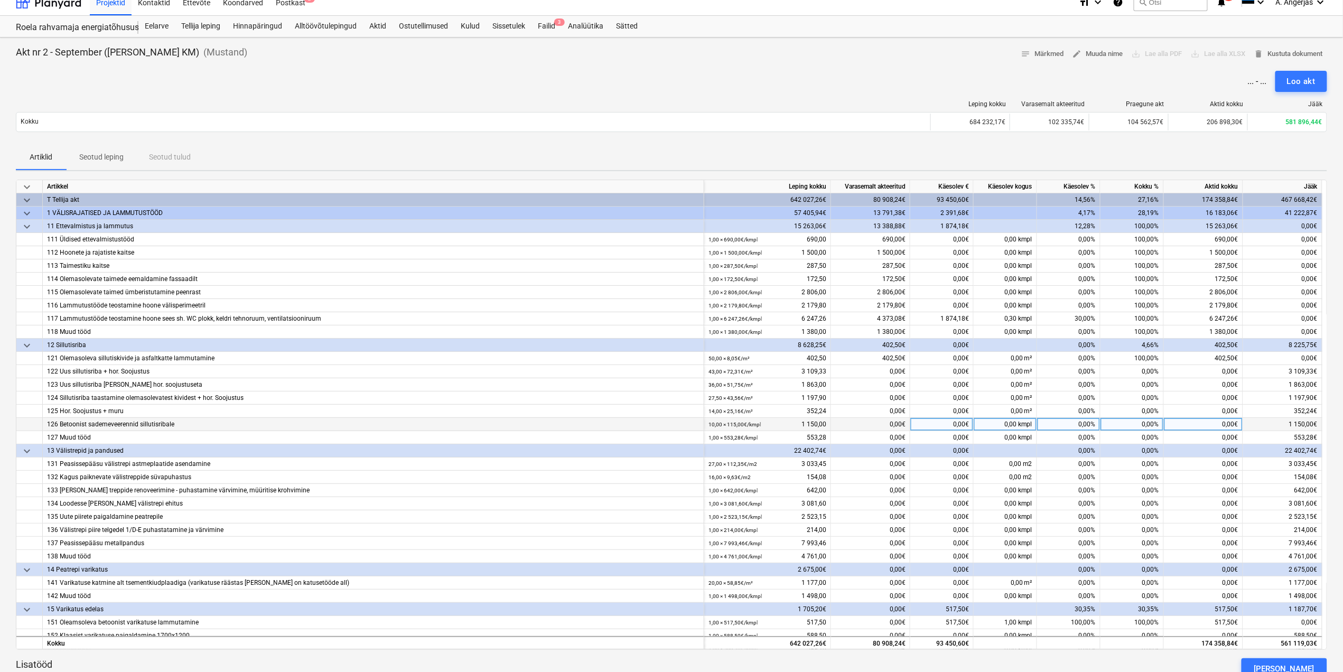
scroll to position [0, 0]
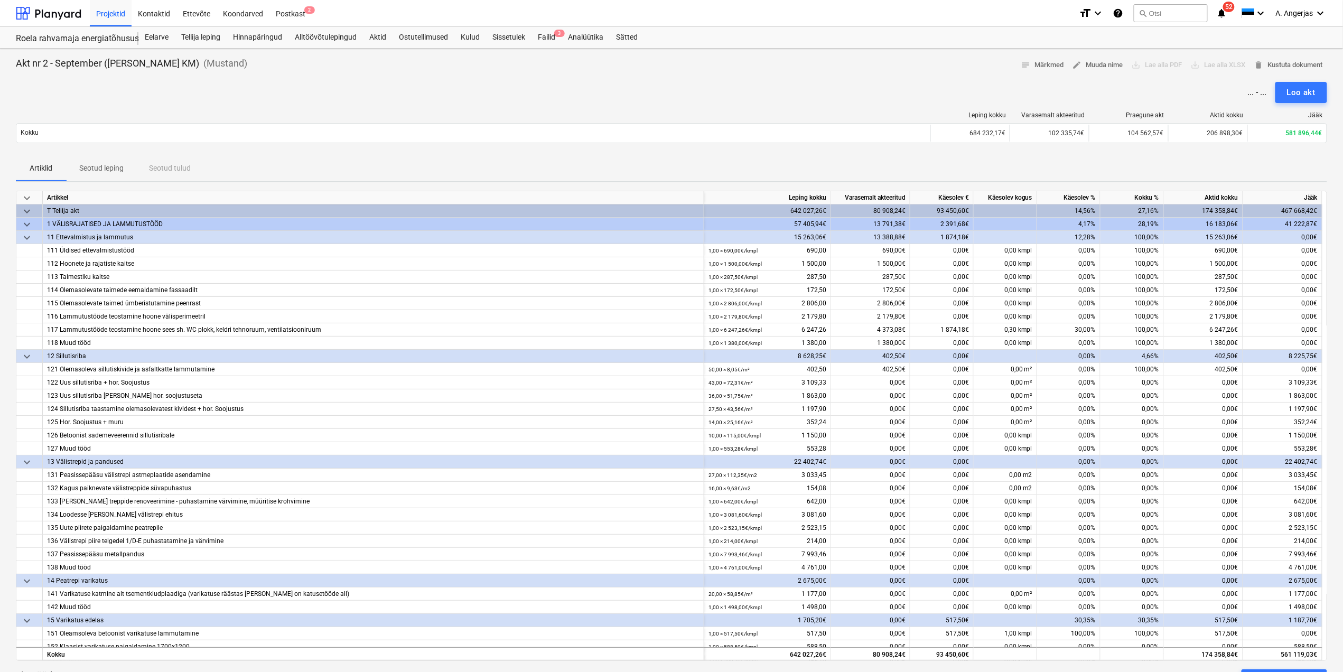
click at [1256, 93] on div "... - ..." at bounding box center [1257, 92] width 19 height 10
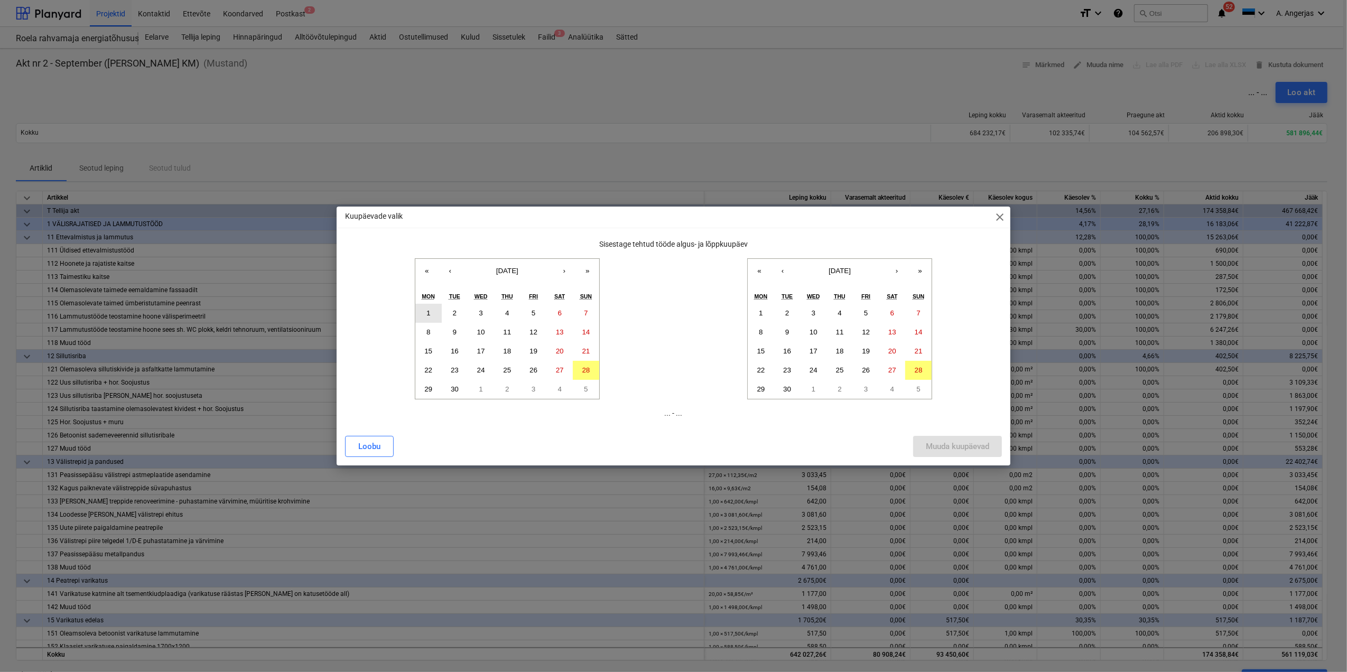
click at [436, 310] on button "1" at bounding box center [428, 313] width 26 height 19
click at [791, 386] on abbr "30" at bounding box center [787, 389] width 8 height 8
click at [956, 447] on div "Muuda kuupäevad" at bounding box center [957, 447] width 63 height 14
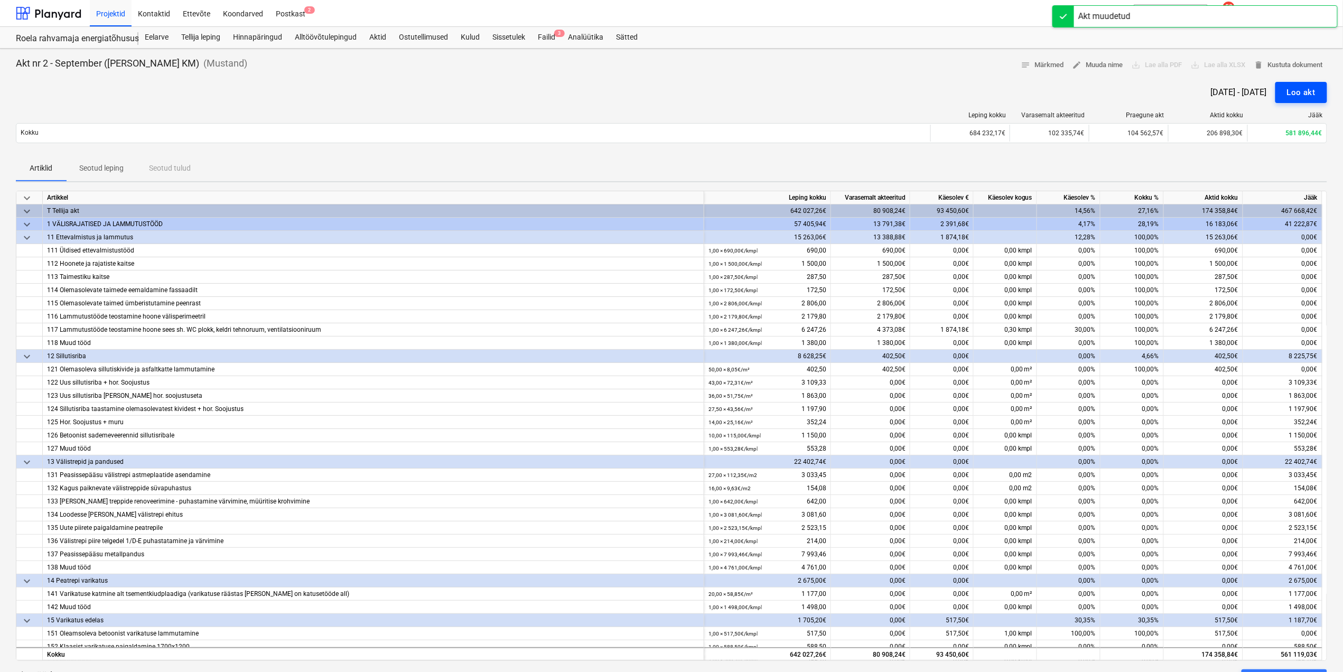
click at [1286, 91] on button "Loo akt" at bounding box center [1301, 92] width 52 height 21
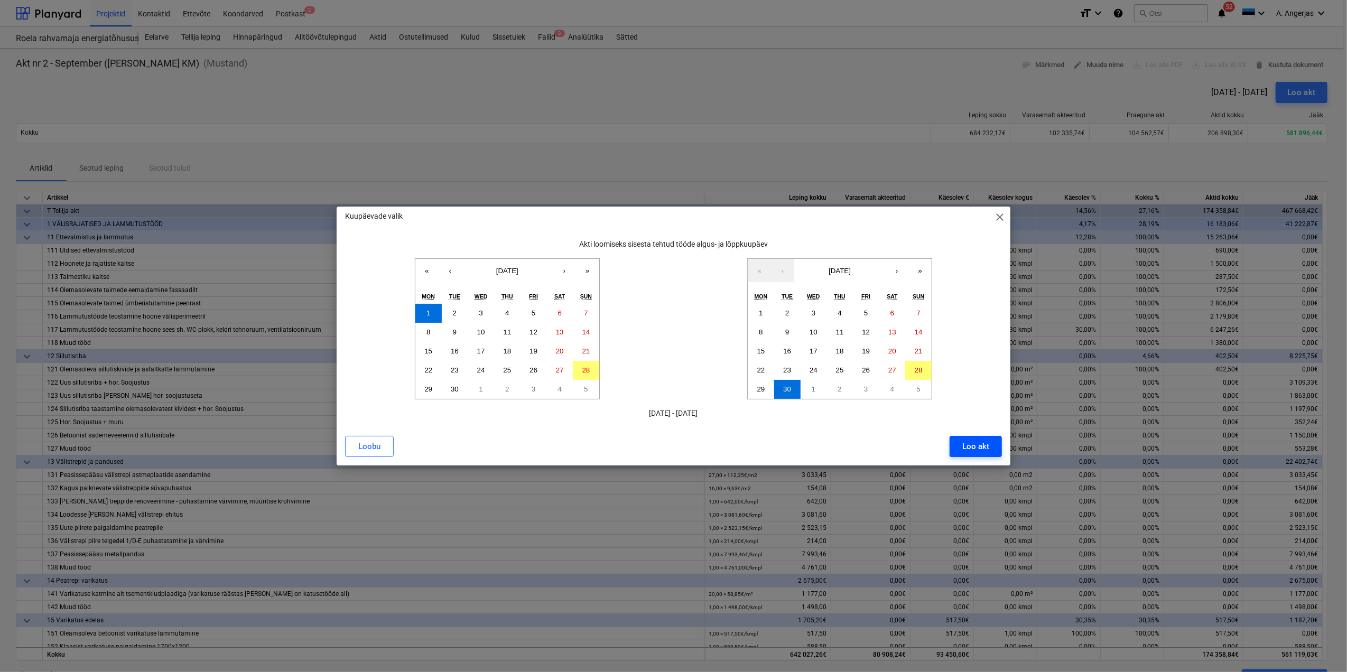
click at [981, 450] on div "Loo akt" at bounding box center [975, 447] width 27 height 14
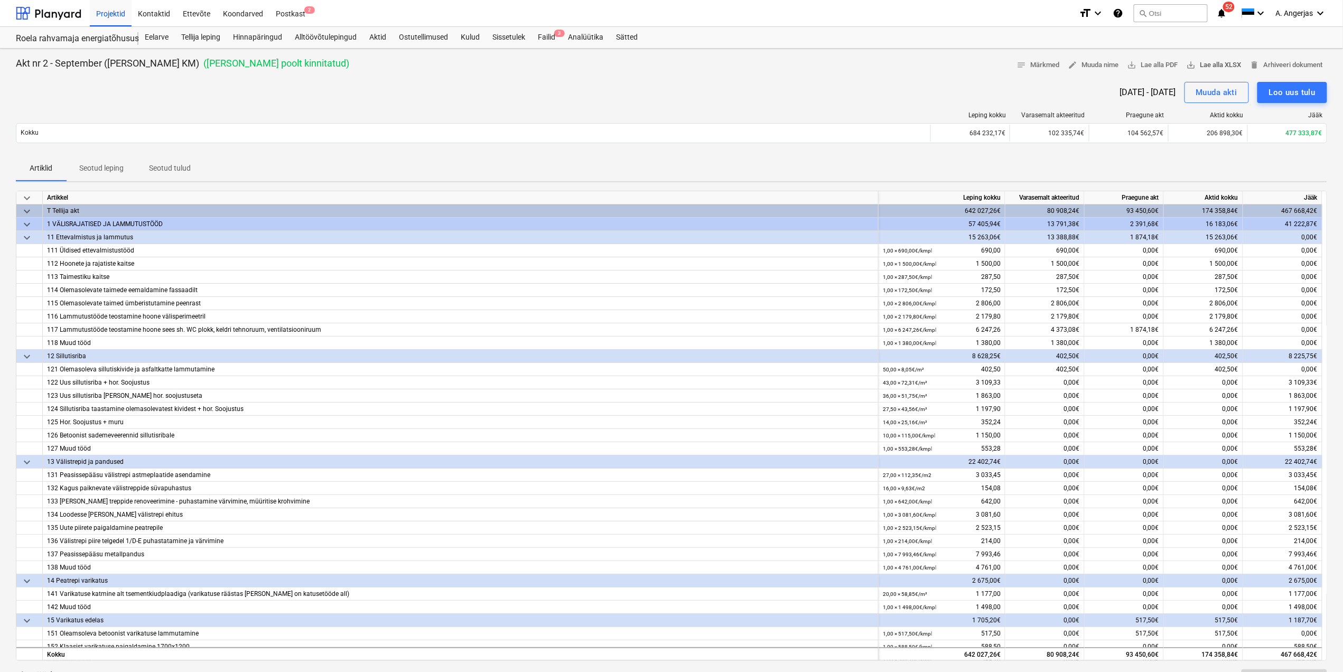
click at [1216, 63] on span "save_alt Lae alla XLSX" at bounding box center [1214, 65] width 55 height 12
click at [910, 85] on div "01 Sep 2025 - 30 Sep 2025 Muuda akti Loo uus tulu" at bounding box center [671, 92] width 1311 height 21
click at [1152, 61] on span "save_alt Lae alla PDF" at bounding box center [1153, 65] width 51 height 12
click at [722, 85] on div "01 Sep 2025 - 30 Sep 2025 Muuda akti Loo uus tulu" at bounding box center [671, 92] width 1311 height 21
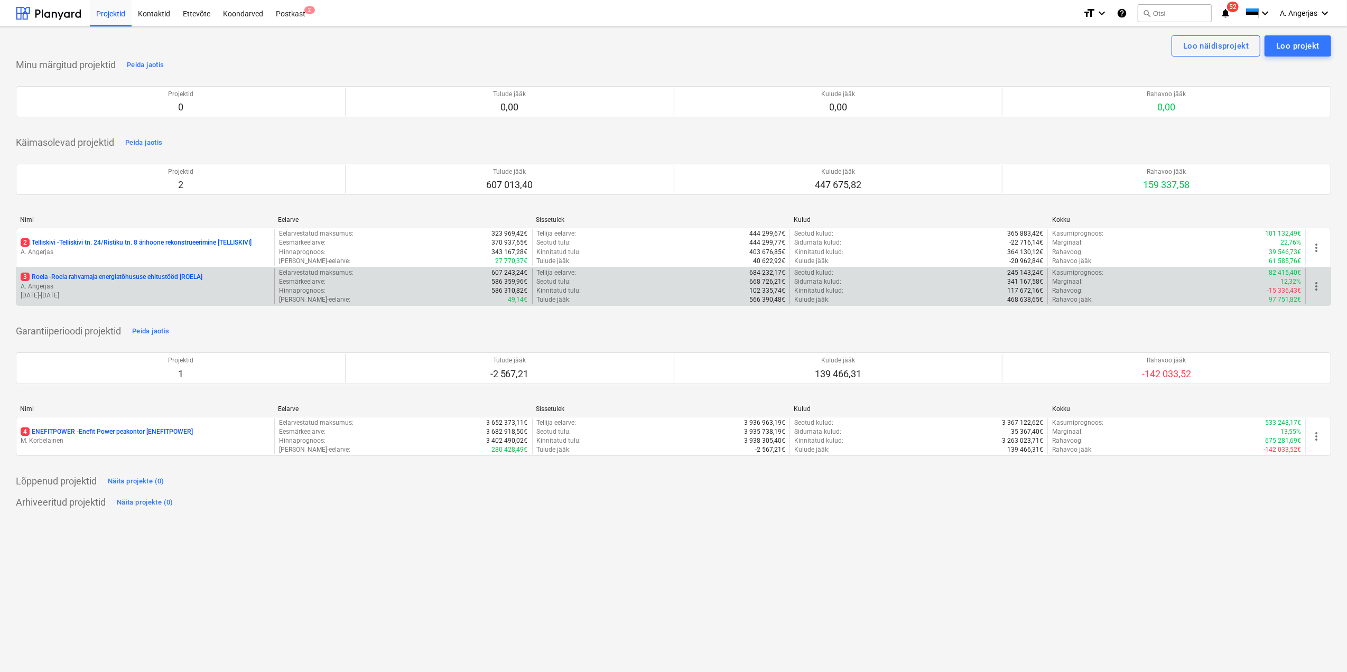
click at [178, 294] on p "[DATE] - [DATE]" at bounding box center [145, 295] width 249 height 9
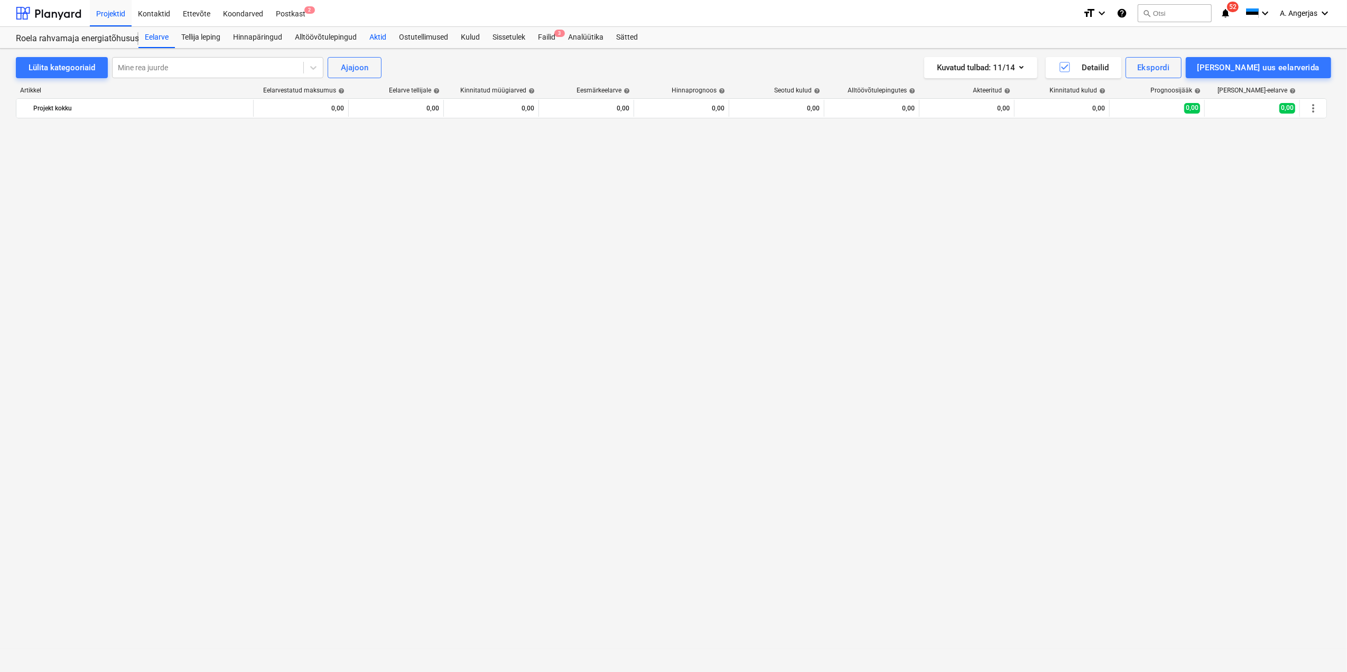
click at [379, 37] on div "Aktid" at bounding box center [378, 37] width 30 height 21
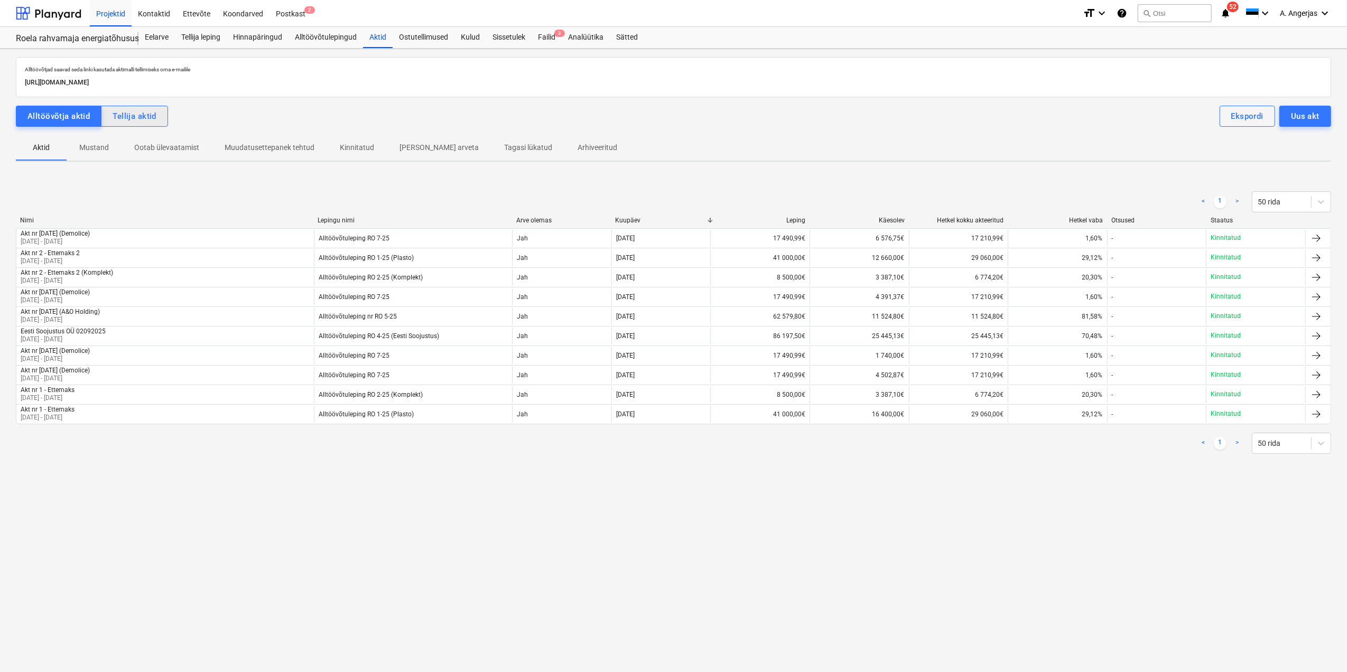
click at [157, 127] on button "Tellija aktid" at bounding box center [134, 116] width 67 height 21
